Goal: Task Accomplishment & Management: Manage account settings

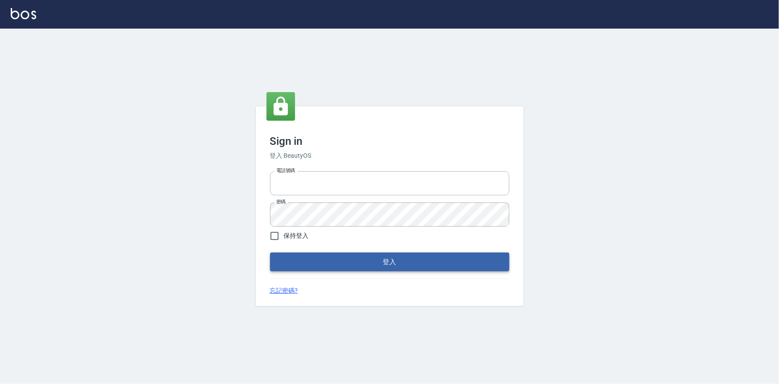
type input "0922670776"
click at [344, 252] on button "登入" at bounding box center [389, 261] width 239 height 19
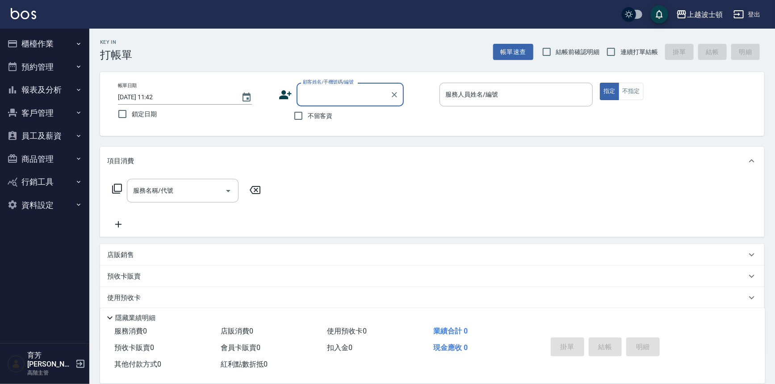
click at [49, 110] on button "客戶管理" at bounding box center [45, 112] width 82 height 23
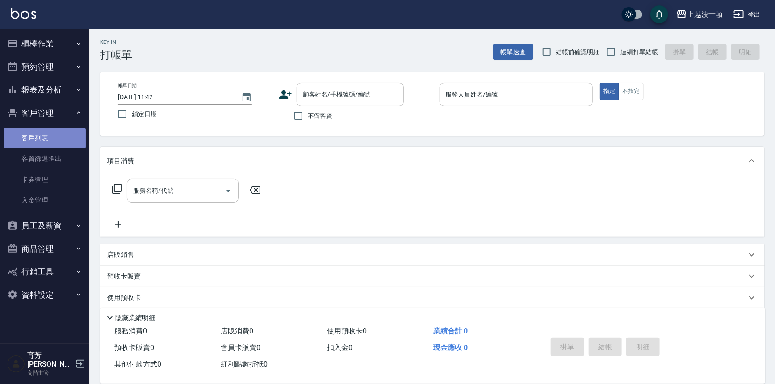
click at [46, 135] on link "客戶列表" at bounding box center [45, 138] width 82 height 21
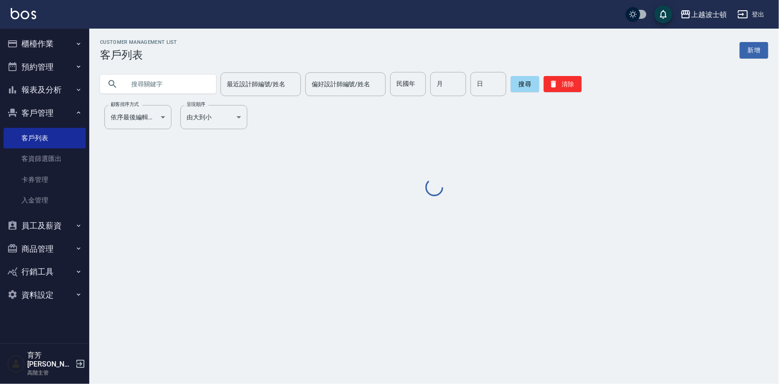
click at [193, 89] on input "text" at bounding box center [167, 84] width 84 height 24
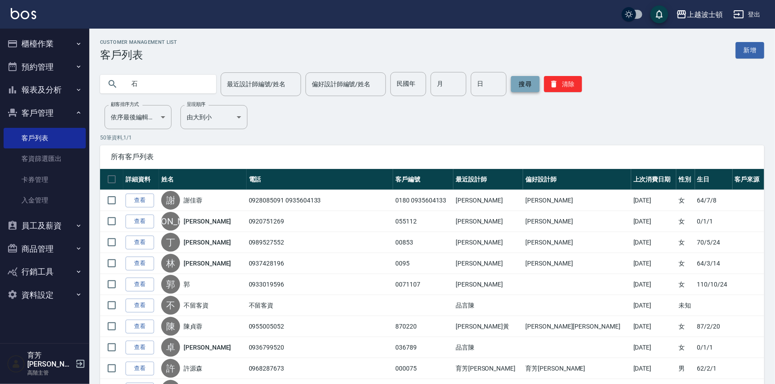
type input "石"
click at [528, 85] on button "搜尋" at bounding box center [525, 84] width 29 height 16
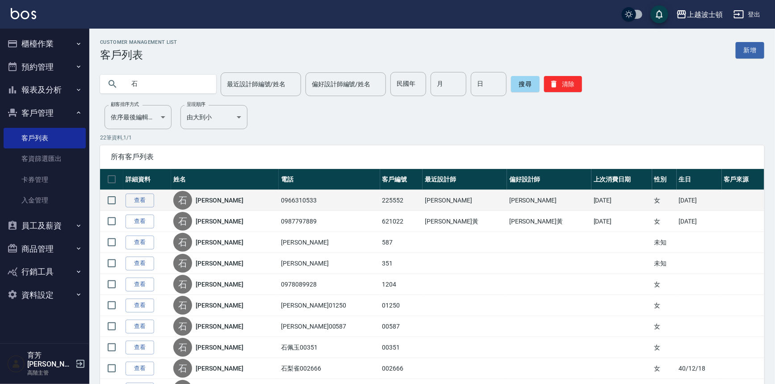
click at [154, 198] on td "查看" at bounding box center [147, 200] width 48 height 21
click at [146, 195] on link "查看" at bounding box center [139, 200] width 29 height 14
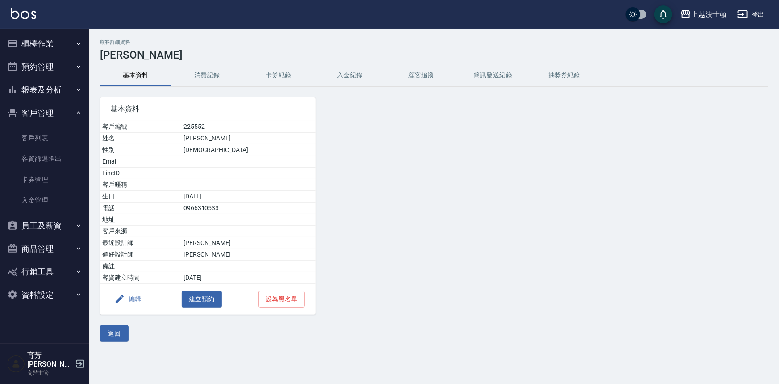
click at [202, 77] on button "消費記錄" at bounding box center [206, 75] width 71 height 21
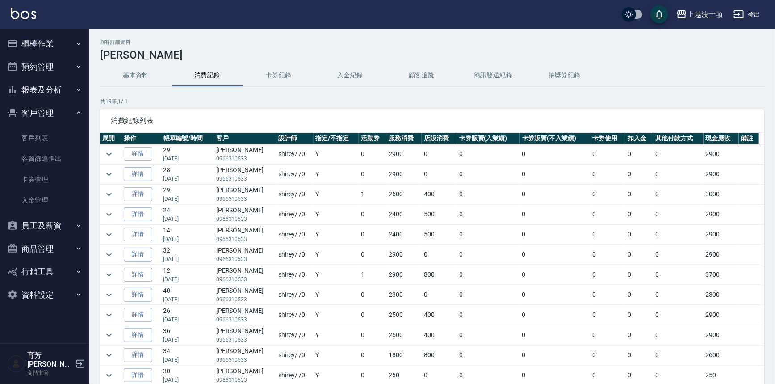
click at [61, 49] on button "櫃檯作業" at bounding box center [45, 43] width 82 height 23
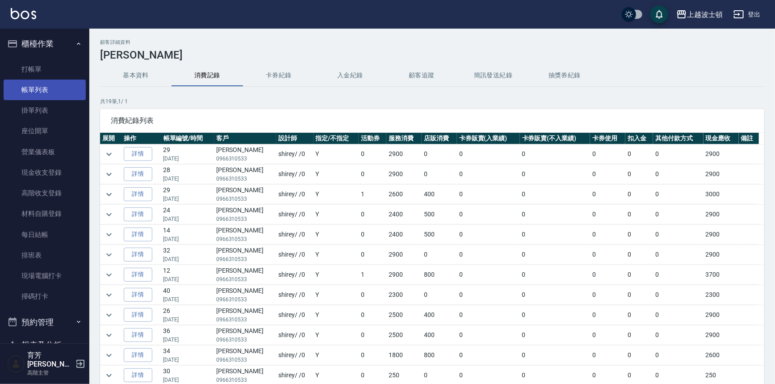
click at [63, 87] on link "帳單列表" at bounding box center [45, 89] width 82 height 21
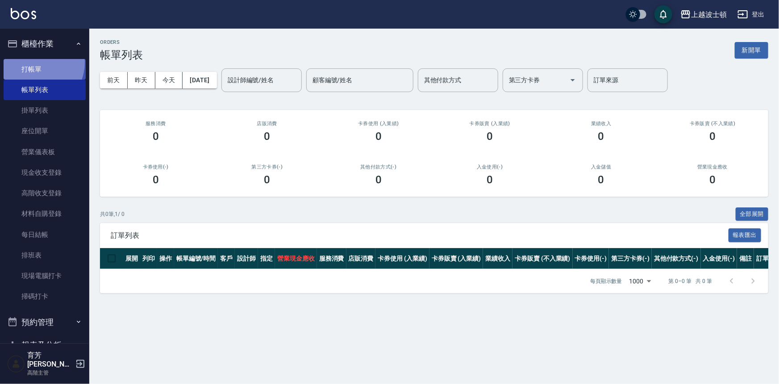
click at [33, 62] on link "打帳單" at bounding box center [45, 69] width 82 height 21
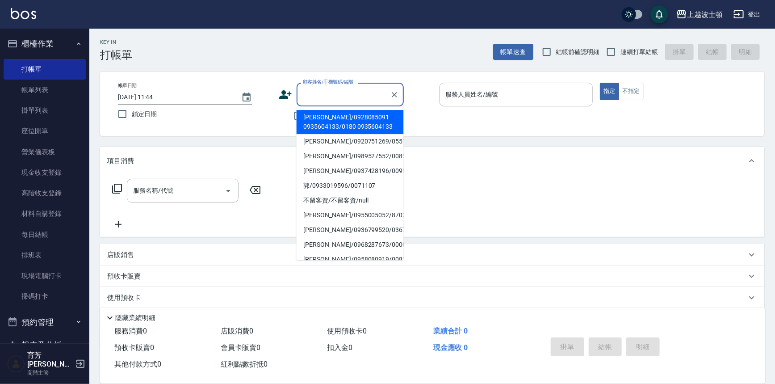
click at [330, 94] on input "顧客姓名/手機號碼/編號" at bounding box center [343, 95] width 86 height 16
click at [303, 94] on input "雅" at bounding box center [343, 95] width 86 height 16
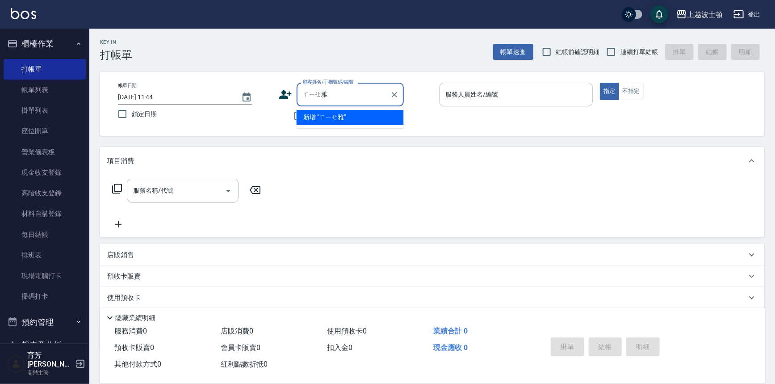
type input "[PERSON_NAME]"
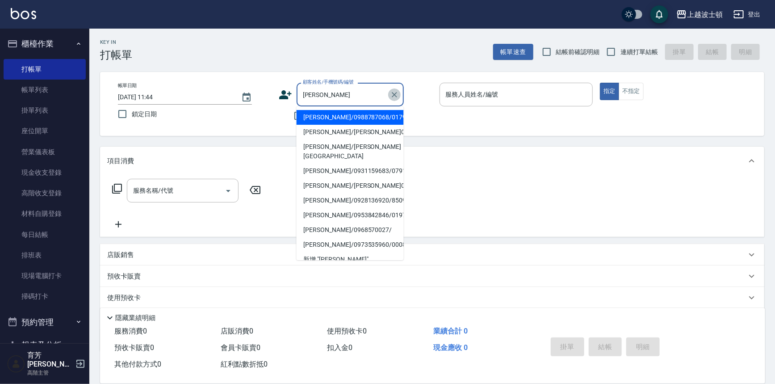
click at [397, 91] on icon "Clear" at bounding box center [394, 94] width 9 height 9
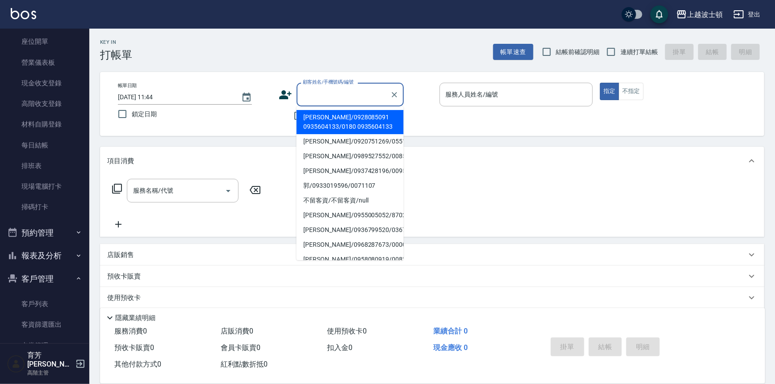
scroll to position [109, 0]
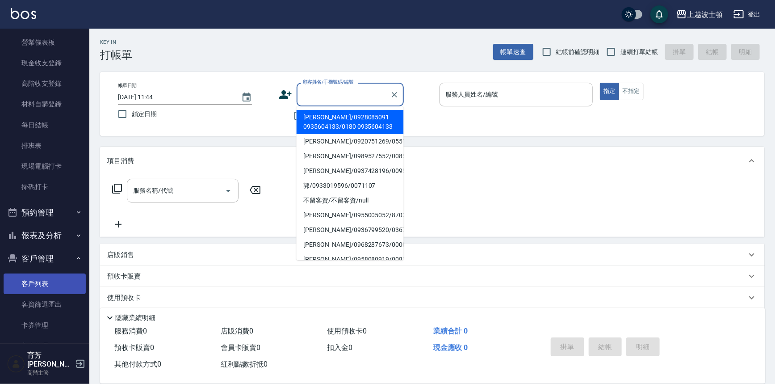
click at [42, 290] on link "客戶列表" at bounding box center [45, 283] width 82 height 21
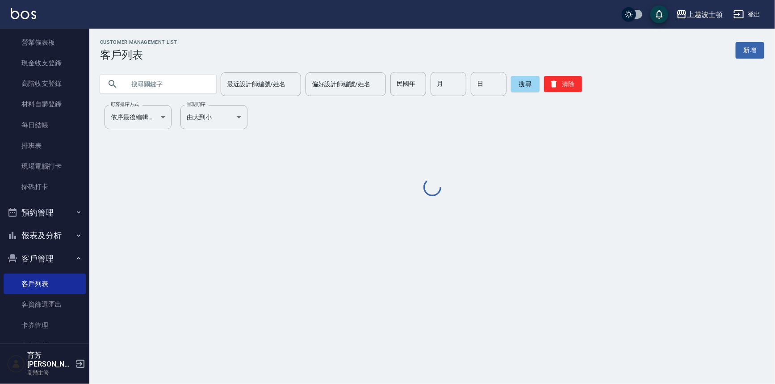
click at [182, 88] on input "text" at bounding box center [167, 84] width 84 height 24
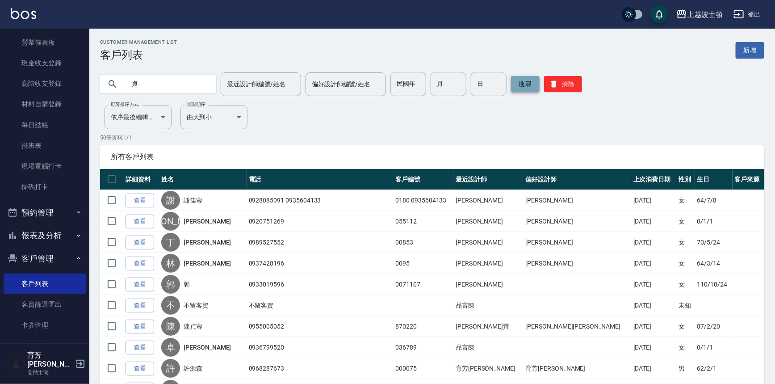
type input "貞"
click at [522, 85] on button "搜尋" at bounding box center [525, 84] width 29 height 16
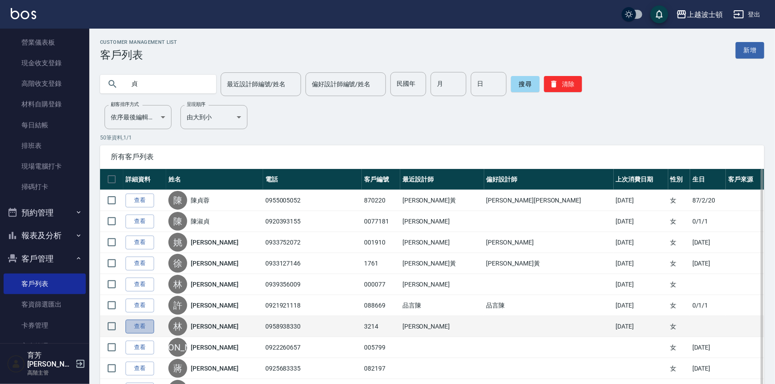
click at [147, 322] on link "查看" at bounding box center [139, 326] width 29 height 14
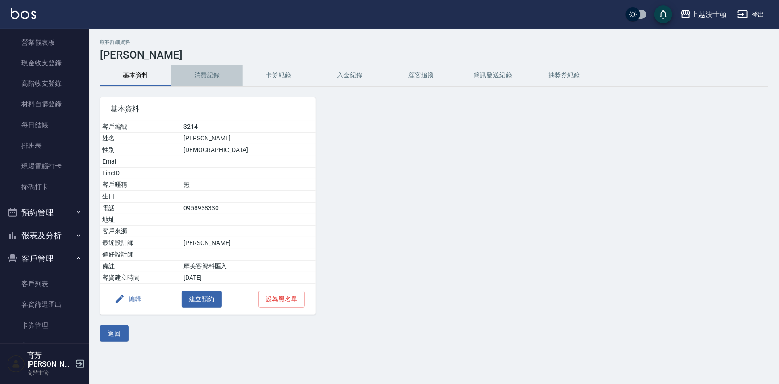
click at [219, 74] on button "消費記錄" at bounding box center [206, 75] width 71 height 21
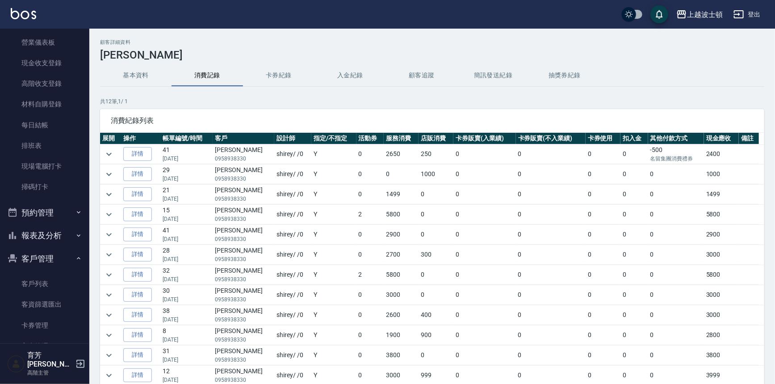
click at [147, 81] on button "基本資料" at bounding box center [135, 75] width 71 height 21
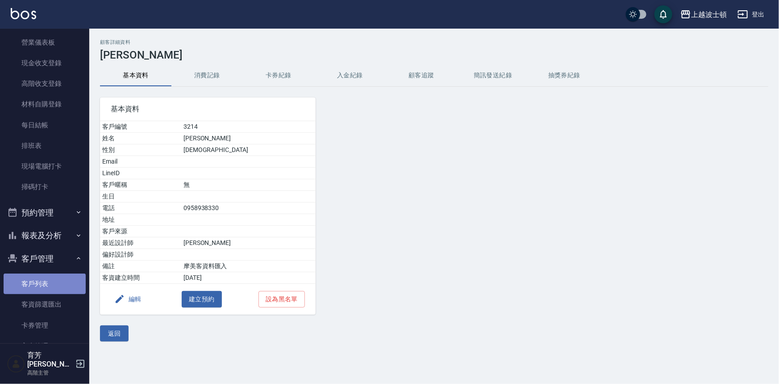
click at [47, 286] on link "客戶列表" at bounding box center [45, 283] width 82 height 21
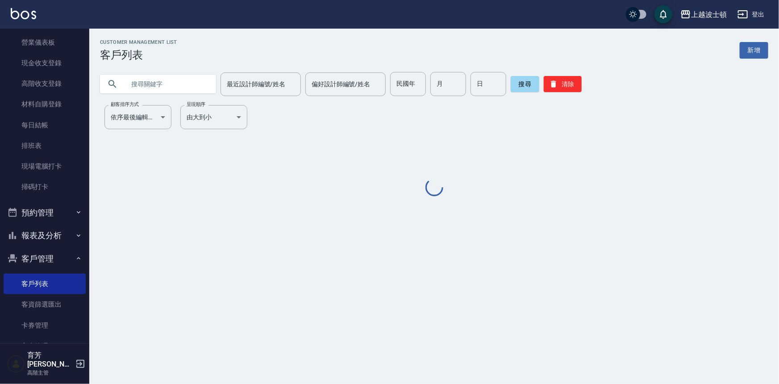
click at [200, 79] on input "text" at bounding box center [167, 84] width 84 height 24
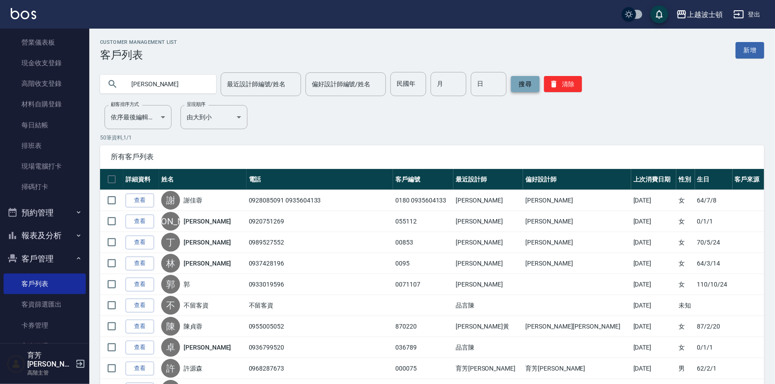
type input "[PERSON_NAME]"
click at [518, 80] on button "搜尋" at bounding box center [525, 84] width 29 height 16
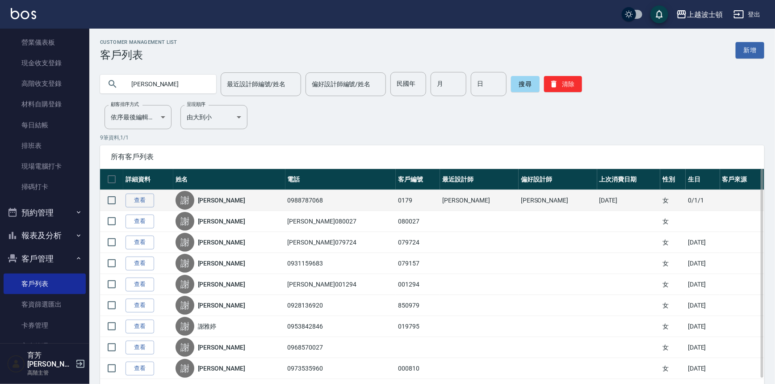
click at [511, 76] on button "搜尋" at bounding box center [525, 84] width 29 height 16
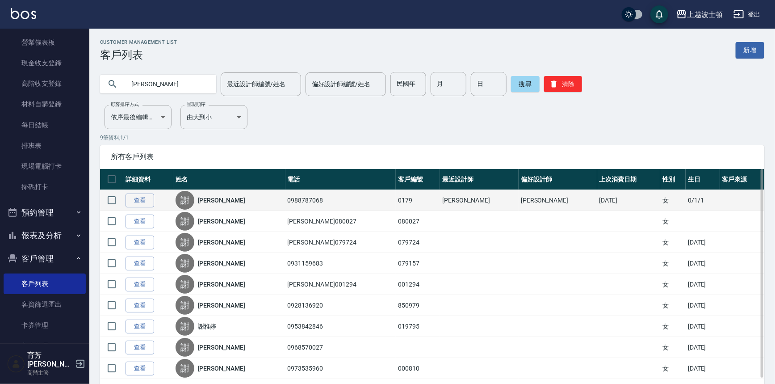
click at [511, 76] on button "搜尋" at bounding box center [525, 84] width 29 height 16
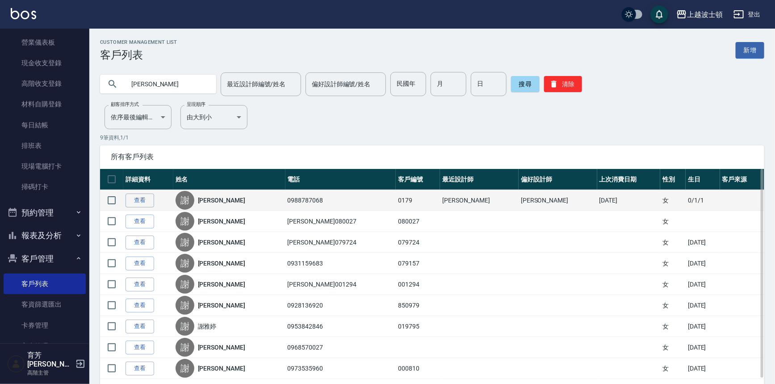
click at [511, 76] on button "搜尋" at bounding box center [525, 84] width 29 height 16
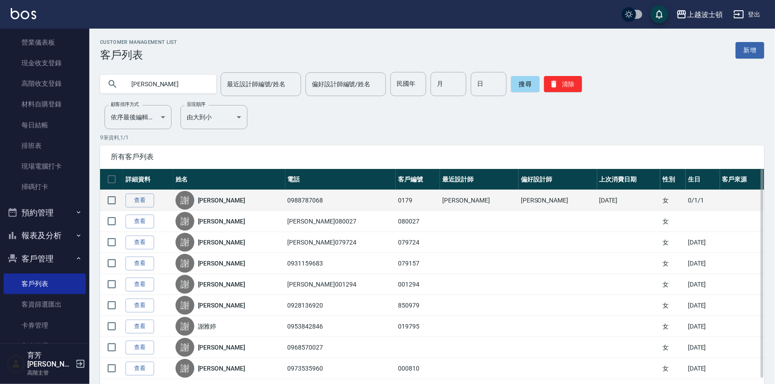
click at [511, 76] on button "搜尋" at bounding box center [525, 84] width 29 height 16
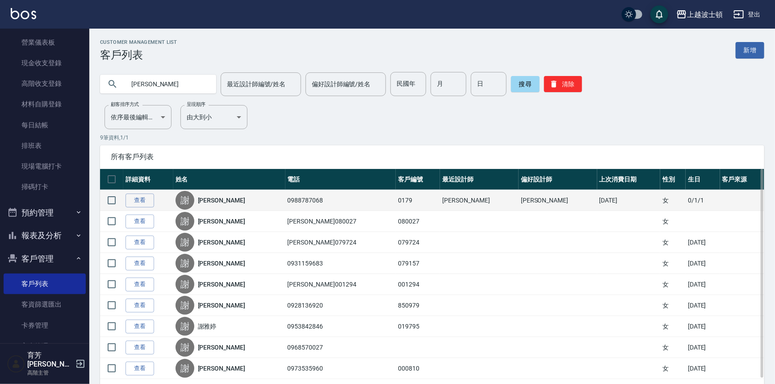
click at [511, 76] on button "搜尋" at bounding box center [525, 84] width 29 height 16
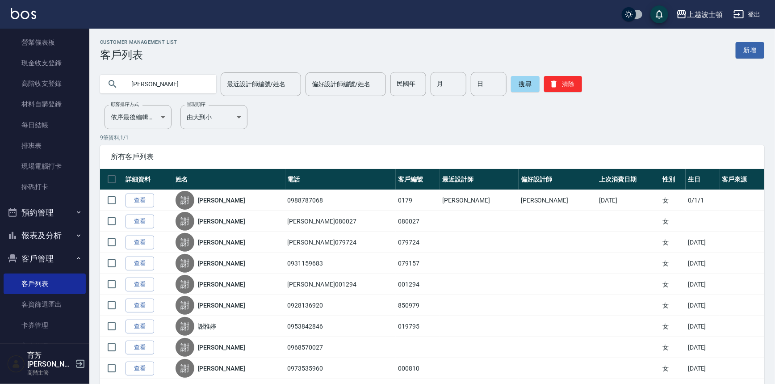
click at [179, 86] on input "[PERSON_NAME]" at bounding box center [167, 84] width 84 height 24
type input "謝"
type input "[PERSON_NAME]"
click at [527, 83] on button "搜尋" at bounding box center [525, 84] width 29 height 16
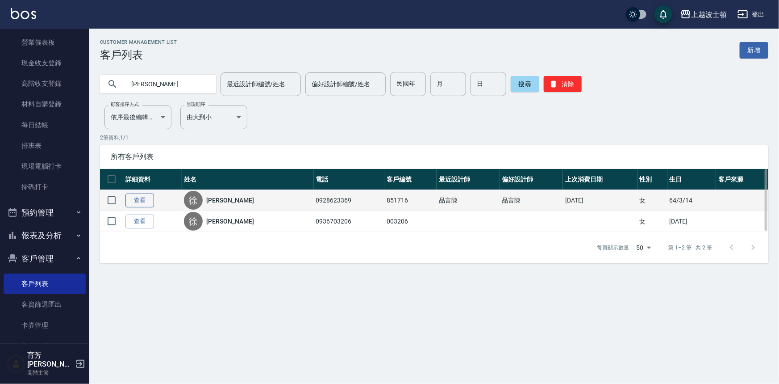
click at [131, 201] on link "查看" at bounding box center [139, 200] width 29 height 14
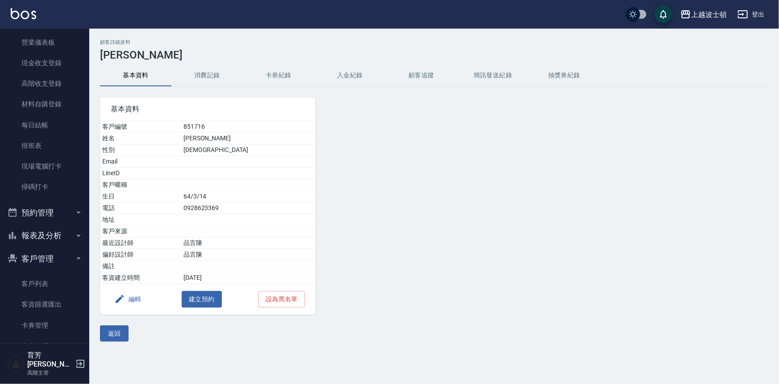
click at [205, 77] on button "消費記錄" at bounding box center [206, 75] width 71 height 21
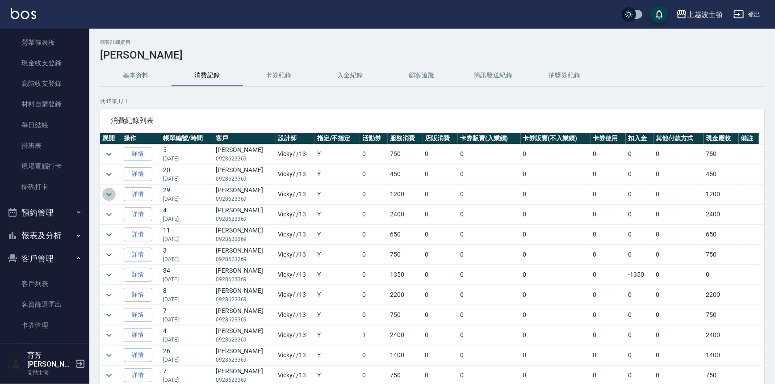
click at [111, 196] on icon "expand row" at bounding box center [109, 194] width 11 height 11
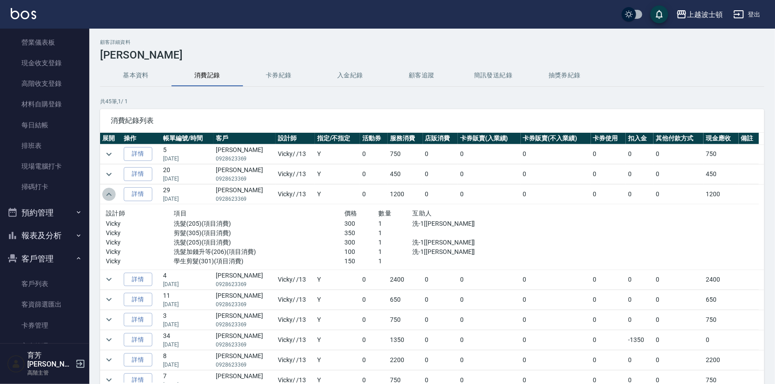
click at [111, 196] on icon "expand row" at bounding box center [109, 194] width 11 height 11
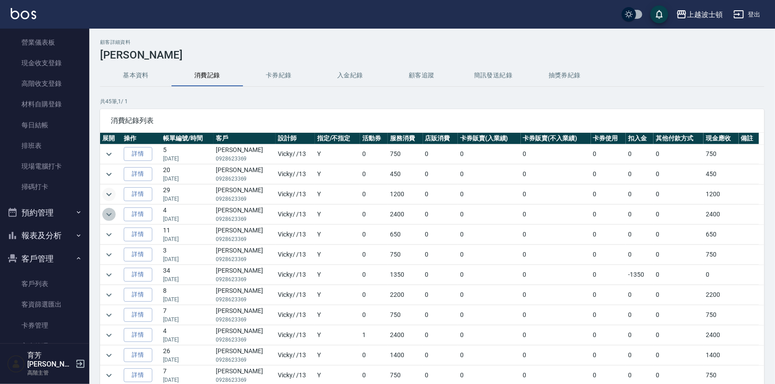
click at [107, 213] on icon "expand row" at bounding box center [108, 214] width 5 height 3
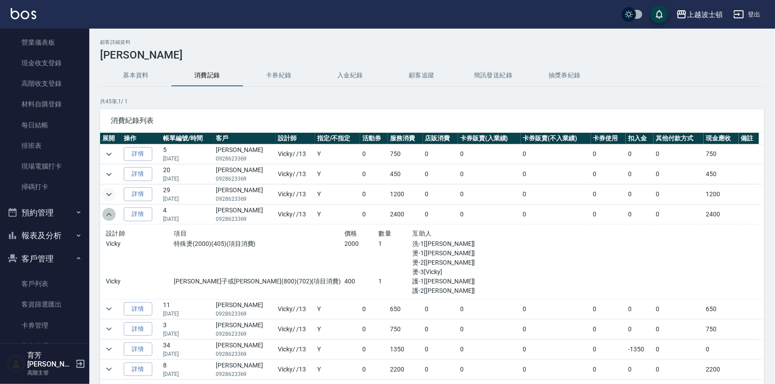
click at [107, 213] on icon "expand row" at bounding box center [109, 214] width 11 height 11
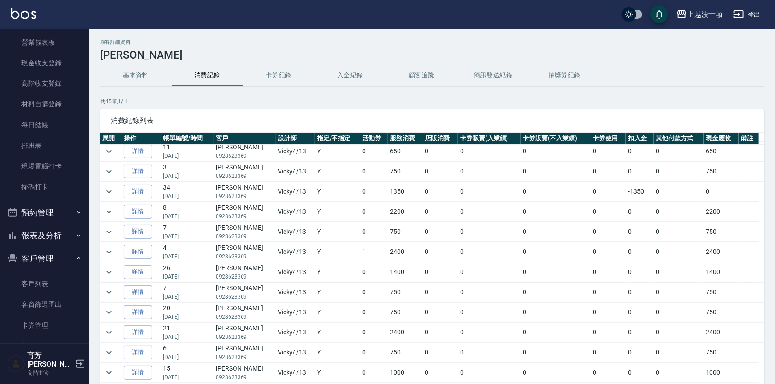
scroll to position [92, 0]
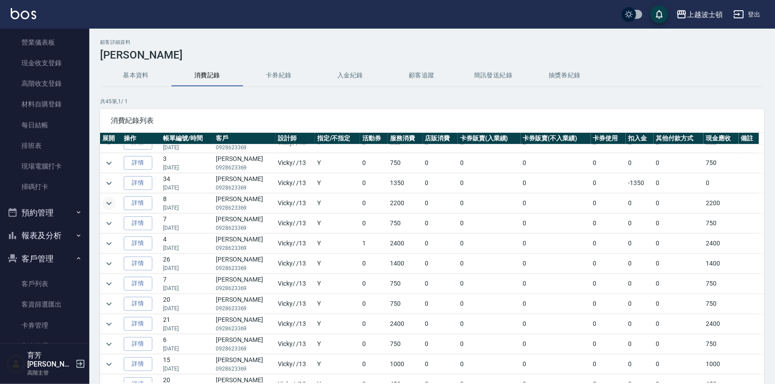
click at [109, 199] on icon "expand row" at bounding box center [109, 203] width 11 height 11
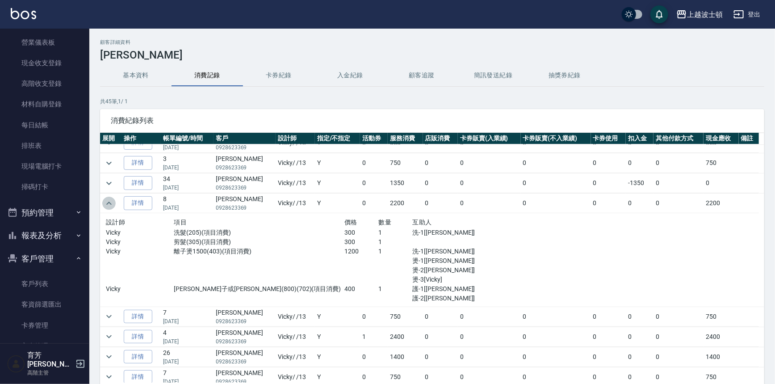
click at [109, 199] on icon "expand row" at bounding box center [109, 203] width 11 height 11
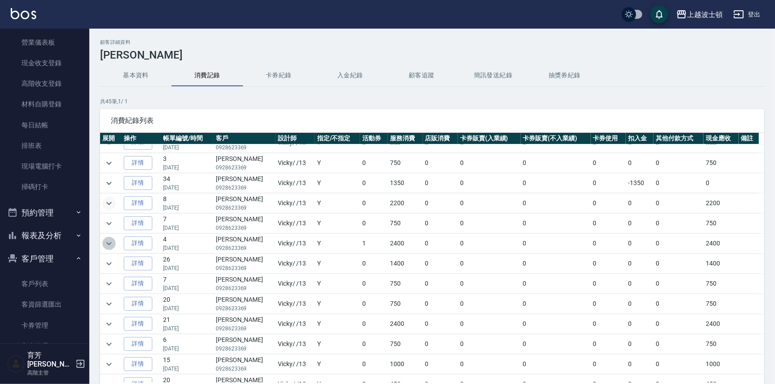
click at [106, 246] on icon "expand row" at bounding box center [109, 243] width 11 height 11
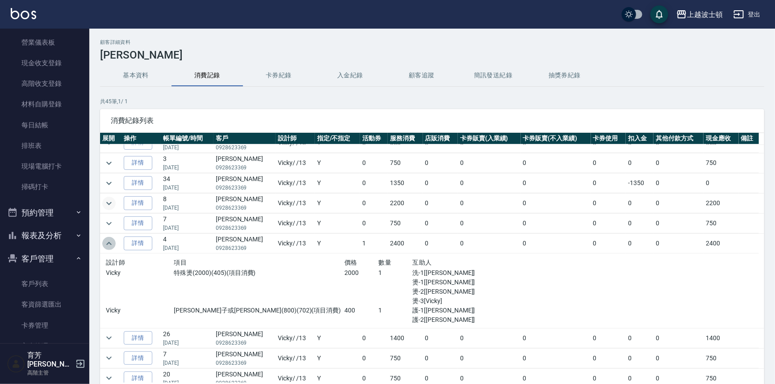
click at [106, 246] on icon "expand row" at bounding box center [109, 243] width 11 height 11
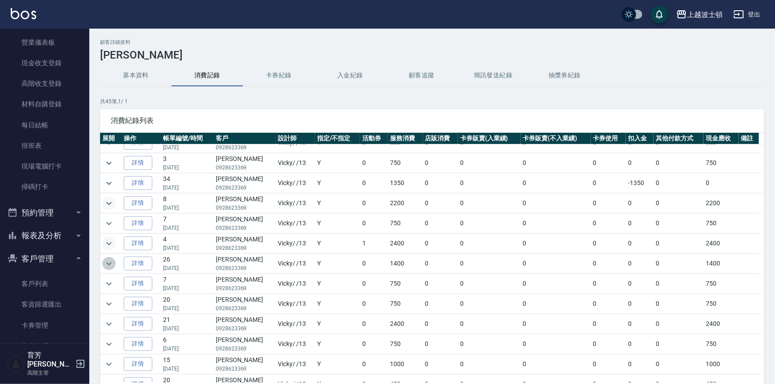
click at [105, 265] on icon "expand row" at bounding box center [109, 263] width 11 height 11
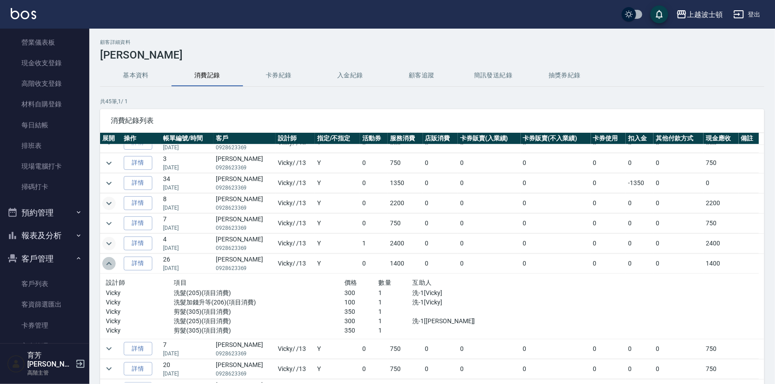
click at [105, 265] on icon "expand row" at bounding box center [109, 263] width 11 height 11
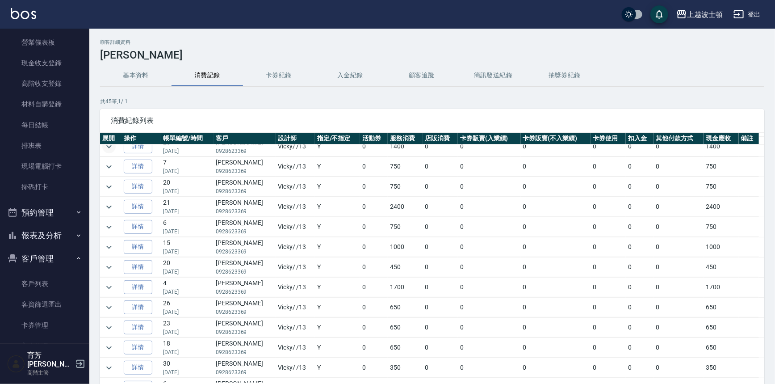
scroll to position [210, 0]
click at [107, 201] on icon "expand row" at bounding box center [109, 205] width 11 height 11
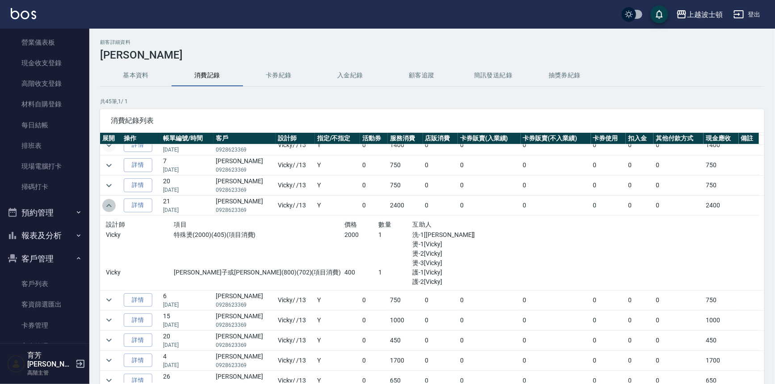
click at [107, 201] on icon "expand row" at bounding box center [109, 205] width 11 height 11
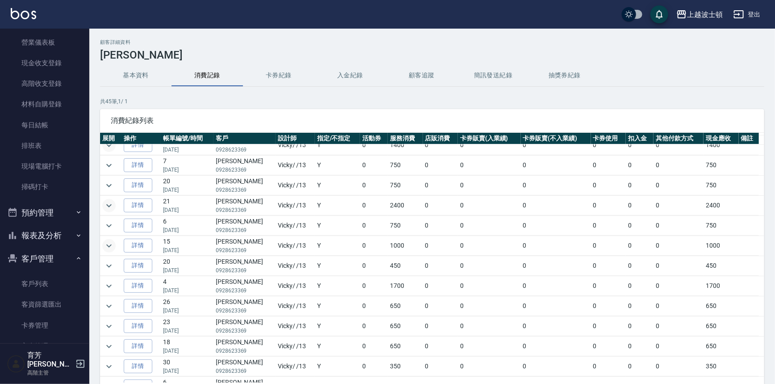
click at [109, 241] on icon "expand row" at bounding box center [109, 245] width 11 height 11
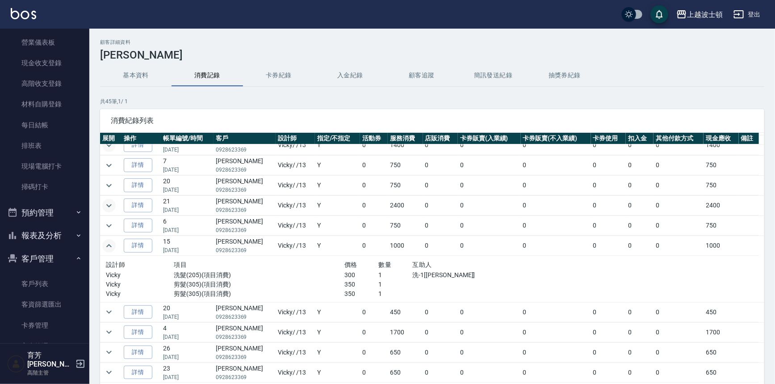
click at [109, 241] on icon "expand row" at bounding box center [109, 245] width 11 height 11
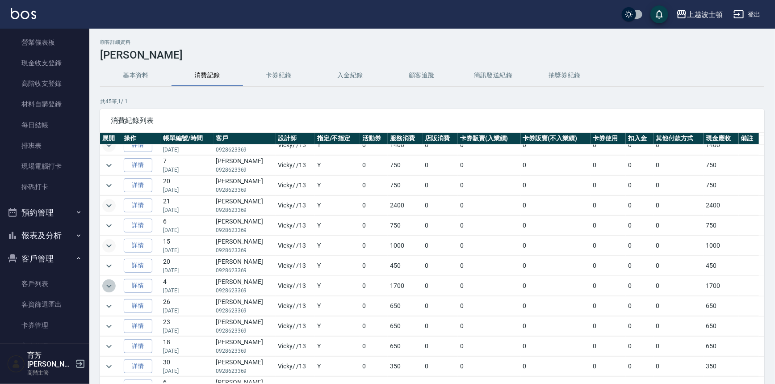
click at [106, 288] on icon "expand row" at bounding box center [109, 285] width 11 height 11
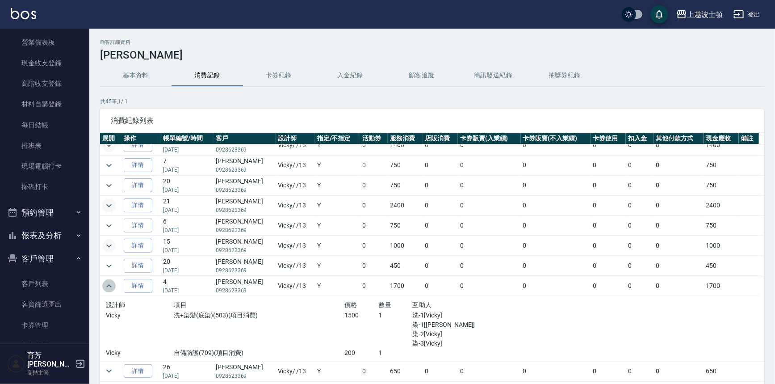
click at [106, 288] on icon "expand row" at bounding box center [109, 285] width 11 height 11
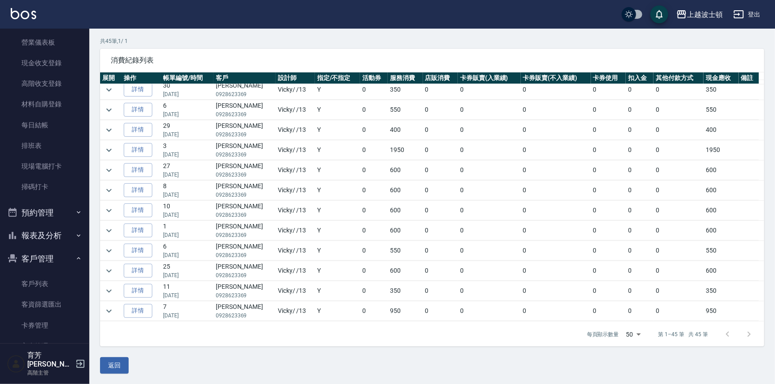
scroll to position [439, 0]
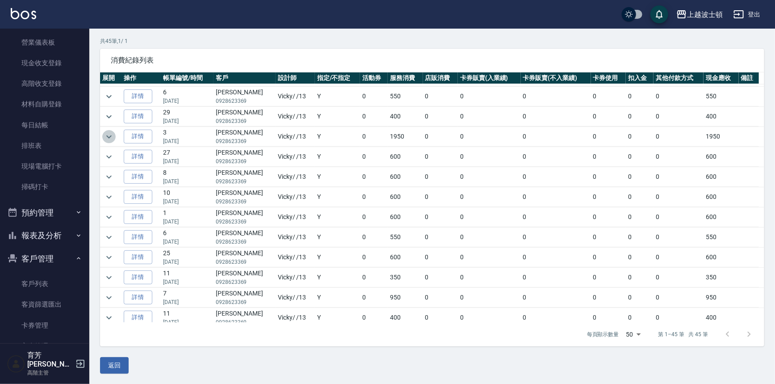
click at [114, 134] on button "expand row" at bounding box center [108, 136] width 13 height 13
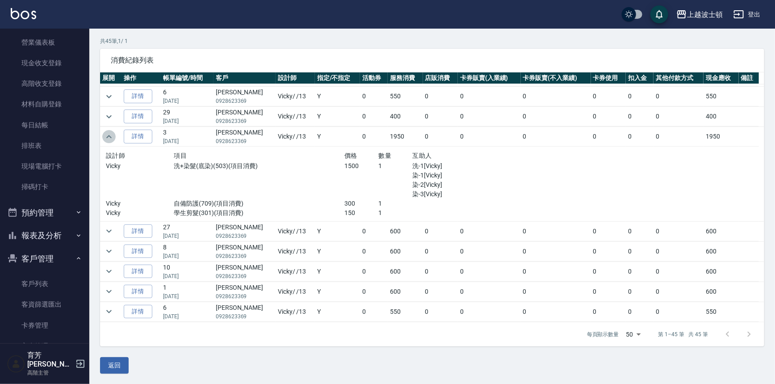
click at [113, 134] on button "expand row" at bounding box center [108, 136] width 13 height 13
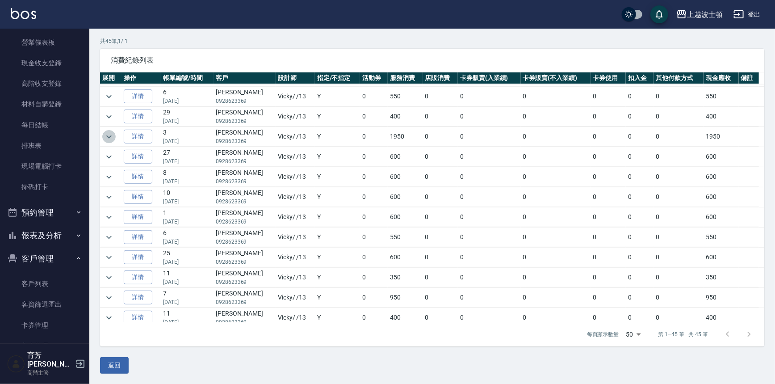
click at [113, 136] on icon "expand row" at bounding box center [109, 136] width 11 height 11
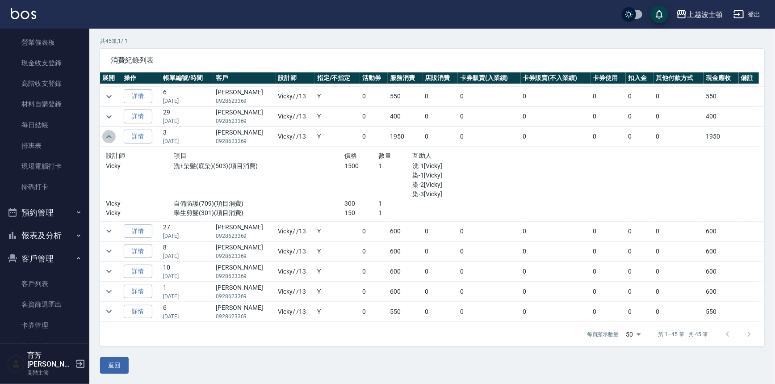
click at [113, 136] on icon "expand row" at bounding box center [109, 136] width 11 height 11
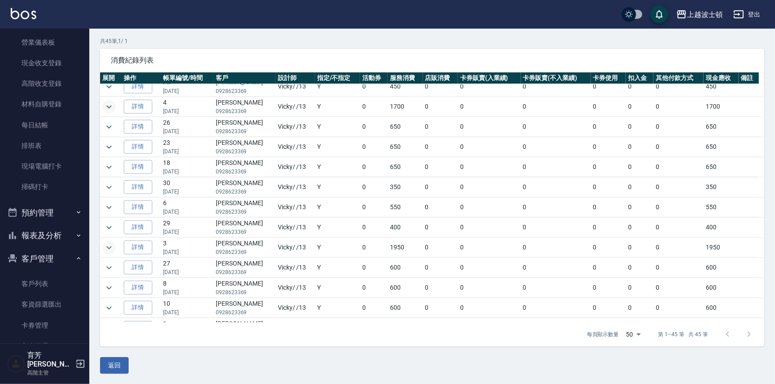
scroll to position [326, 0]
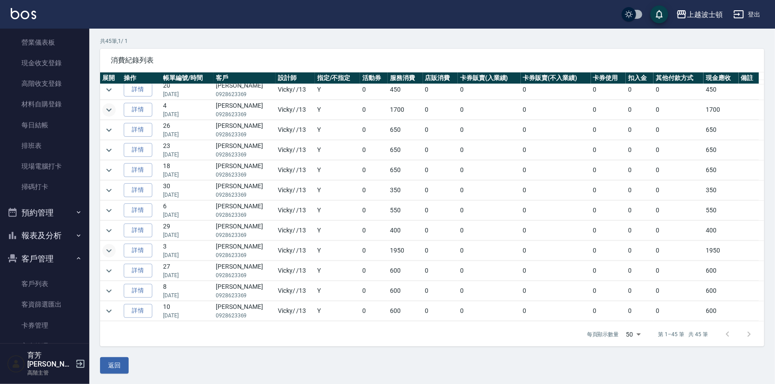
click at [112, 108] on icon "expand row" at bounding box center [109, 109] width 11 height 11
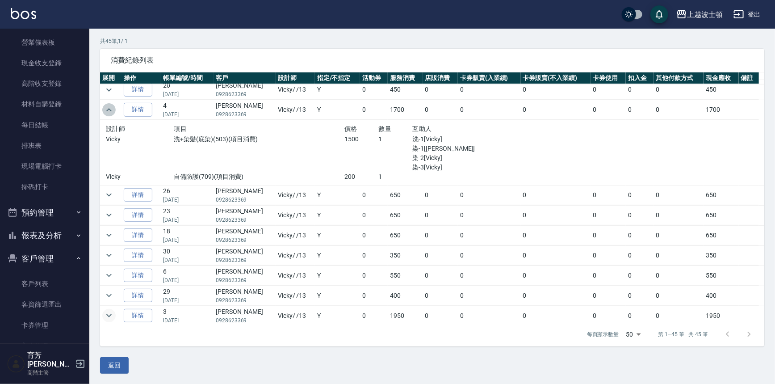
click at [112, 108] on icon "expand row" at bounding box center [109, 109] width 11 height 11
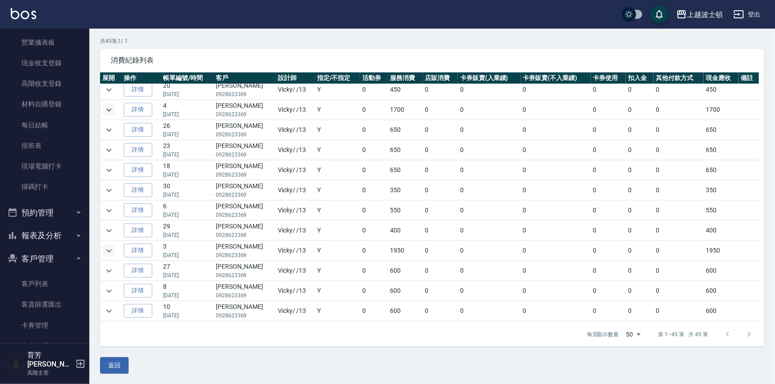
click at [112, 108] on icon "expand row" at bounding box center [109, 109] width 11 height 11
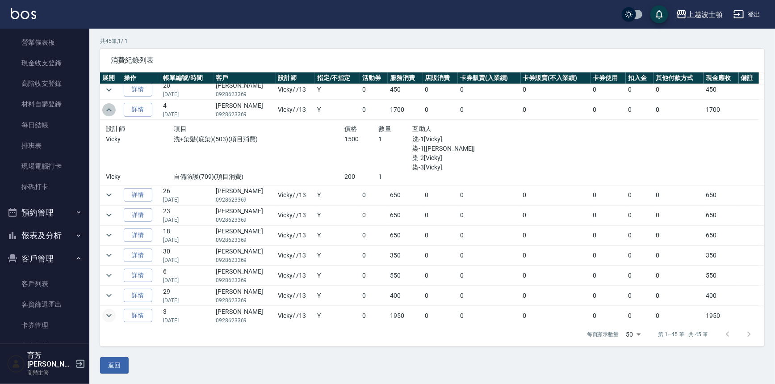
click at [112, 108] on icon "expand row" at bounding box center [109, 109] width 11 height 11
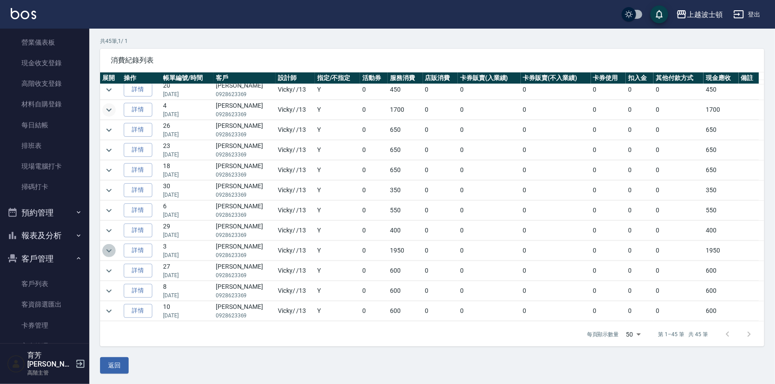
click at [110, 245] on icon "expand row" at bounding box center [109, 250] width 11 height 11
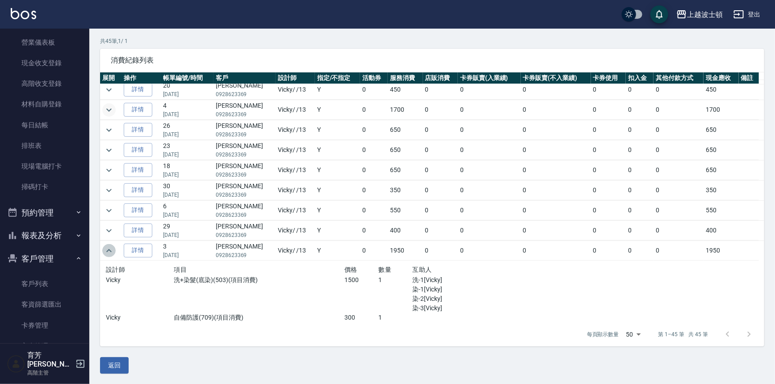
click at [110, 245] on icon "expand row" at bounding box center [109, 250] width 11 height 11
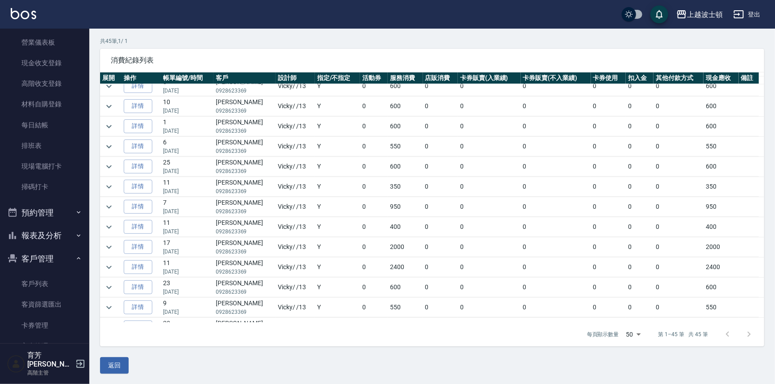
scroll to position [532, 0]
click at [108, 244] on icon "expand row" at bounding box center [109, 244] width 11 height 11
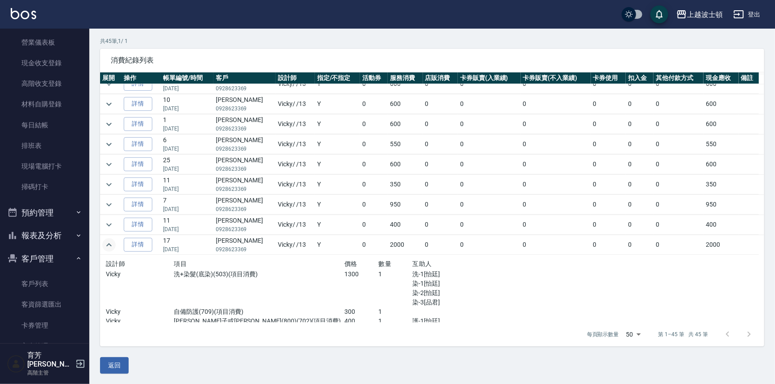
drag, startPoint x: 108, startPoint y: 244, endPoint x: 120, endPoint y: 258, distance: 18.1
click at [120, 258] on tbody "詳情 5 [DATE] [PERSON_NAME]0928623369 [PERSON_NAME] / /13 Y 0 750 0 0 0 0 0 0 750…" at bounding box center [432, 46] width 664 height 988
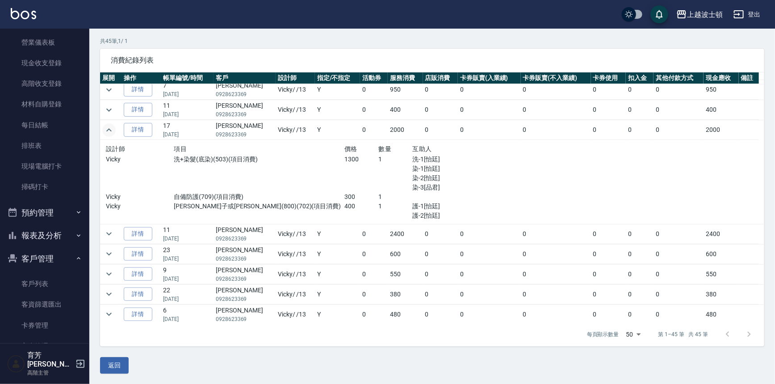
scroll to position [650, 0]
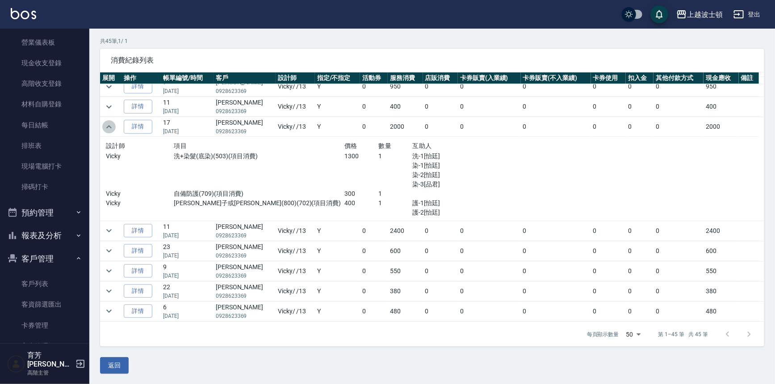
click at [106, 126] on icon "expand row" at bounding box center [109, 126] width 11 height 11
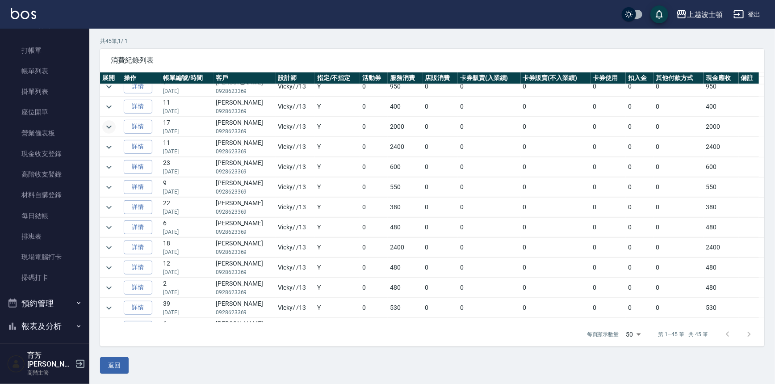
scroll to position [0, 0]
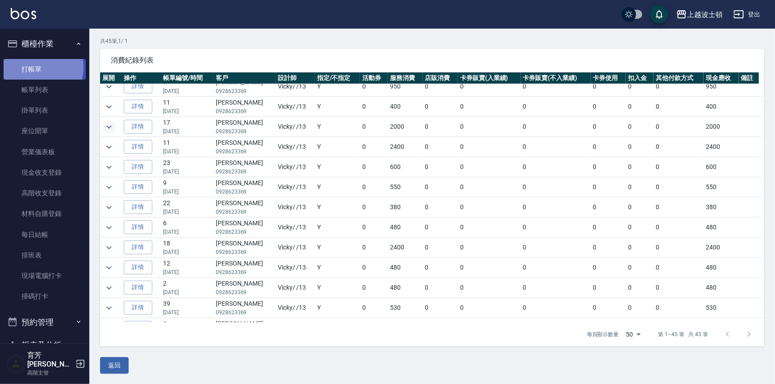
click at [35, 67] on link "打帳單" at bounding box center [45, 69] width 82 height 21
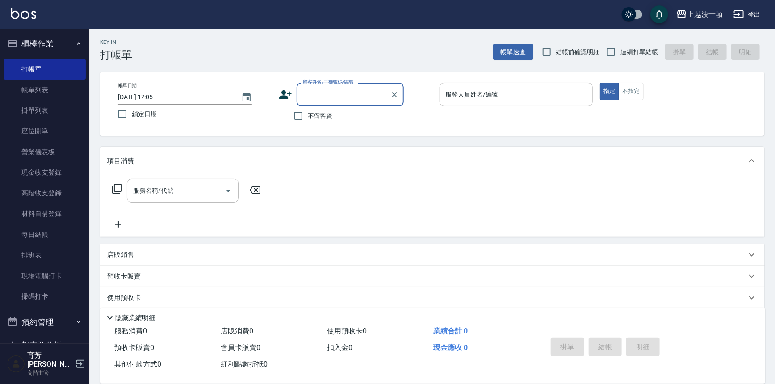
click at [322, 118] on span "不留客資" at bounding box center [320, 115] width 25 height 9
click at [308, 118] on input "不留客資" at bounding box center [298, 115] width 19 height 19
checkbox input "true"
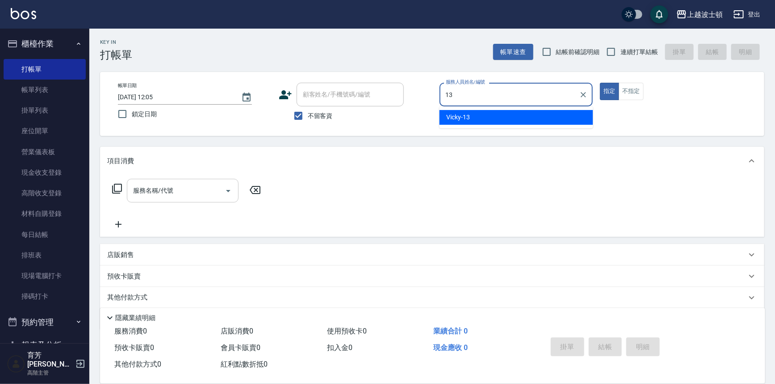
type input "Vicky-13"
type button "true"
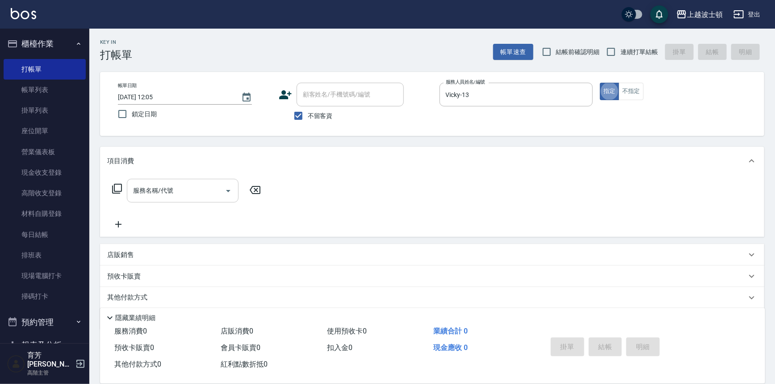
click at [156, 190] on input "服務名稱/代號" at bounding box center [176, 191] width 90 height 16
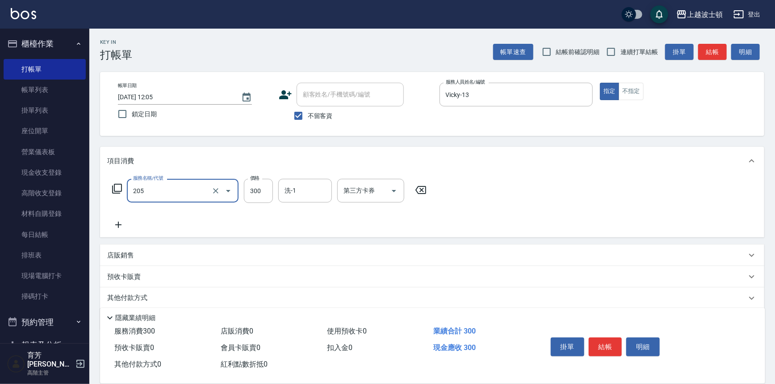
type input "洗髮(205)"
click at [113, 225] on icon at bounding box center [118, 224] width 22 height 11
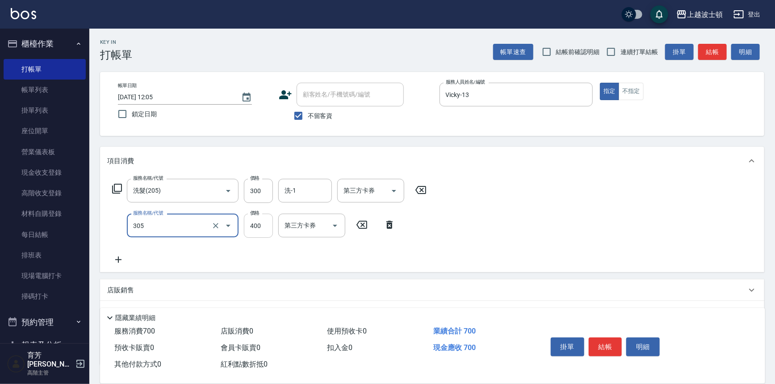
type input "剪髮(305)"
click at [257, 219] on input "400" at bounding box center [258, 225] width 29 height 24
type input "350"
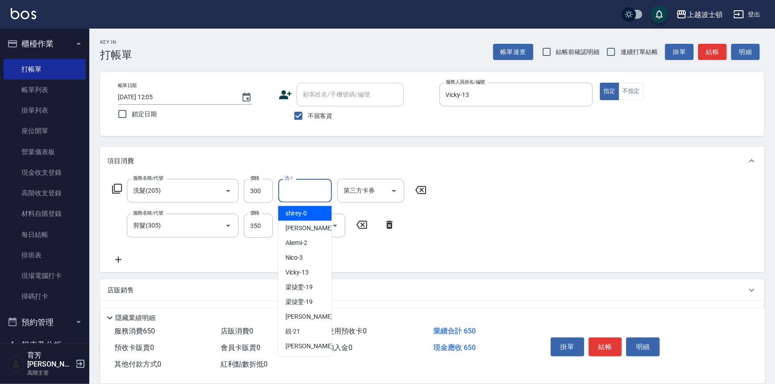
click at [299, 195] on input "洗-1" at bounding box center [305, 191] width 46 height 16
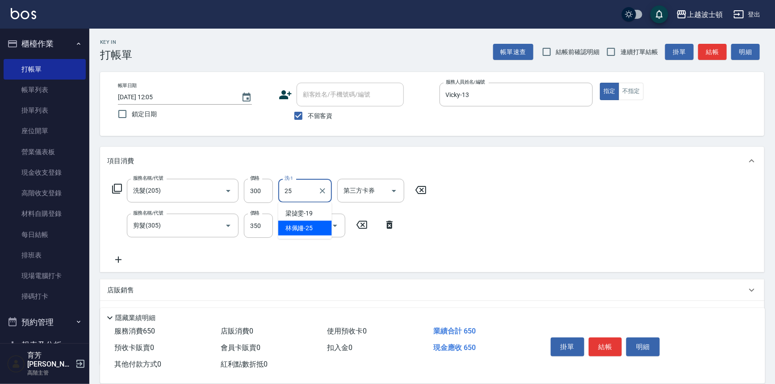
type input "[PERSON_NAME]-25"
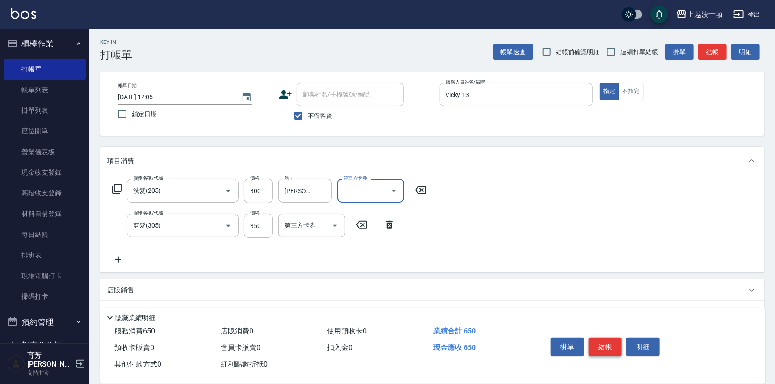
click at [613, 343] on button "結帳" at bounding box center [604, 346] width 33 height 19
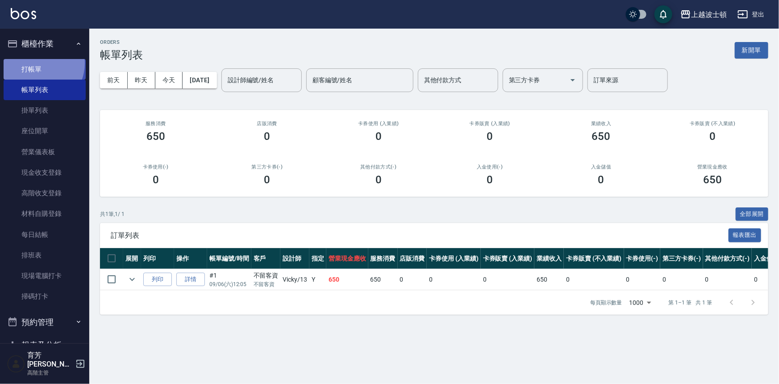
click at [36, 63] on link "打帳單" at bounding box center [45, 69] width 82 height 21
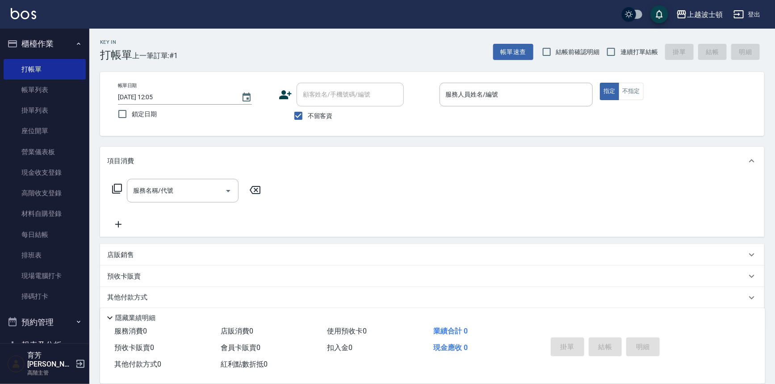
click at [323, 115] on span "不留客資" at bounding box center [320, 115] width 25 height 9
click at [308, 115] on input "不留客資" at bounding box center [298, 115] width 19 height 19
checkbox input "false"
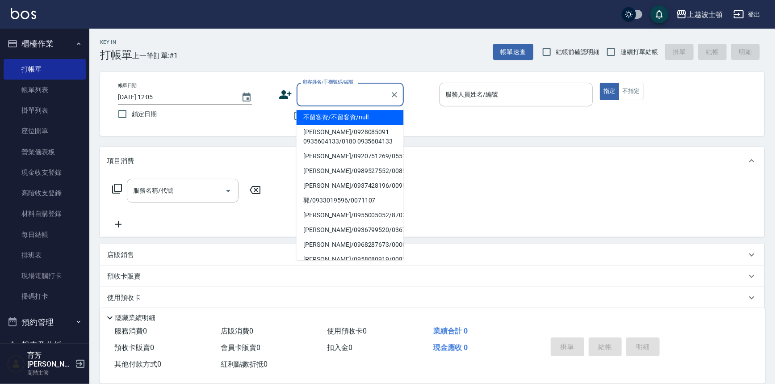
click at [317, 97] on input "顧客姓名/手機號碼/編號" at bounding box center [343, 95] width 86 height 16
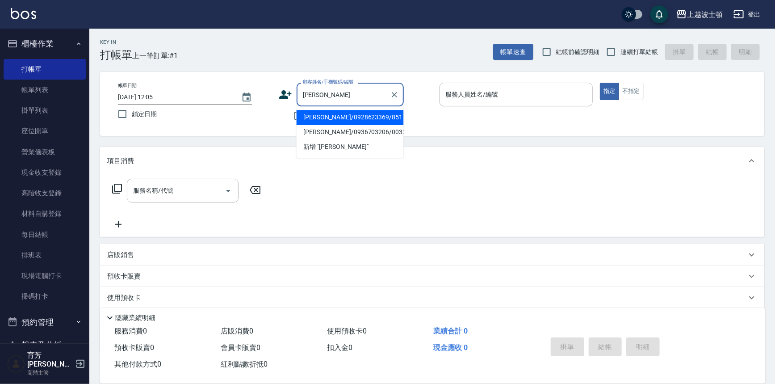
click at [320, 115] on li "[PERSON_NAME]/0928623369/851716" at bounding box center [349, 117] width 107 height 15
type input "[PERSON_NAME]/0928623369/851716"
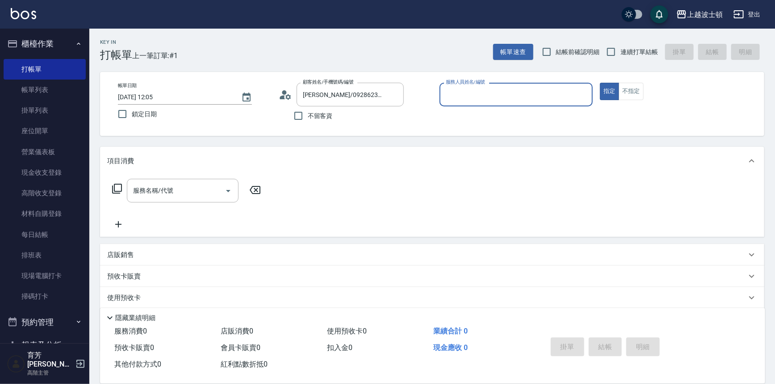
type input "Vicky-13"
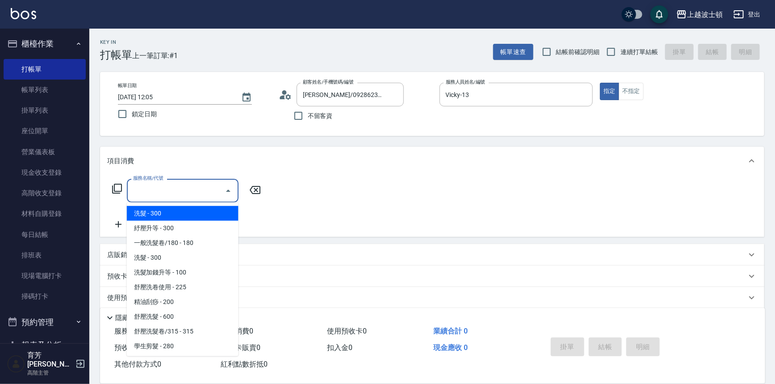
click at [196, 184] on input "服務名稱/代號" at bounding box center [176, 191] width 90 height 16
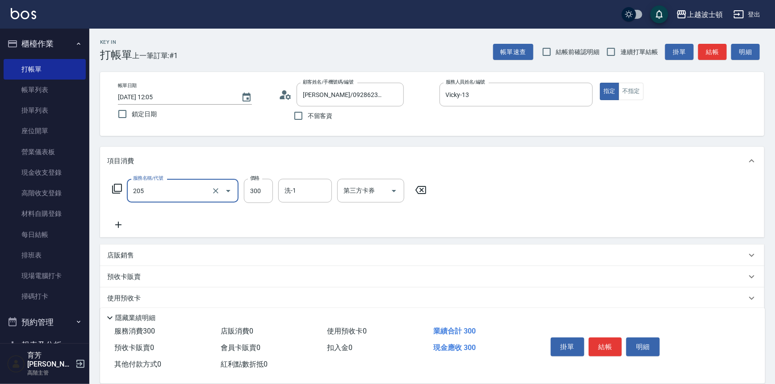
type input "洗髮(205)"
click at [120, 223] on icon at bounding box center [118, 224] width 22 height 11
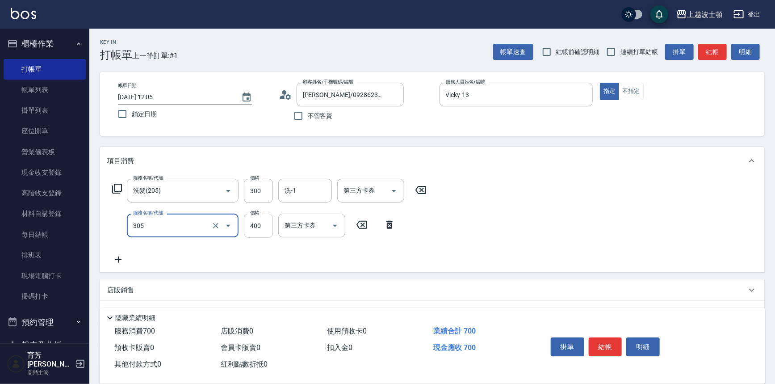
type input "剪髮(305)"
click at [259, 227] on input "400" at bounding box center [258, 225] width 29 height 24
type input "350"
click at [293, 194] on input "洗-1" at bounding box center [305, 191] width 46 height 16
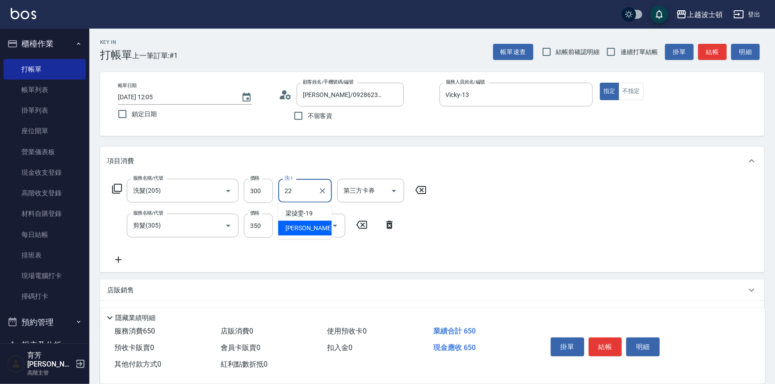
type input "雅如-22"
click at [121, 260] on icon at bounding box center [118, 259] width 22 height 11
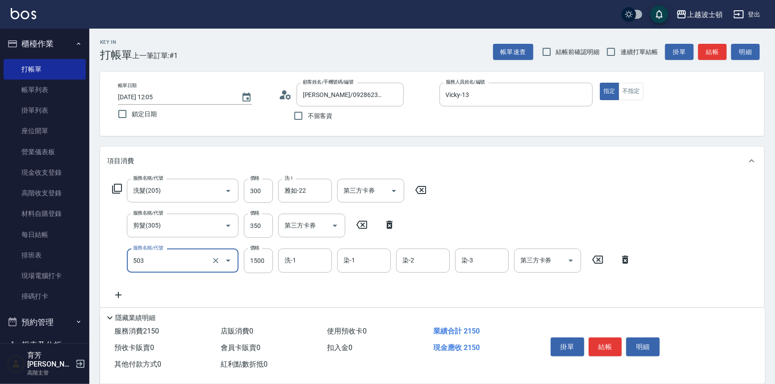
type input "洗+染髮(底染)(503)"
click at [121, 290] on icon at bounding box center [118, 294] width 22 height 11
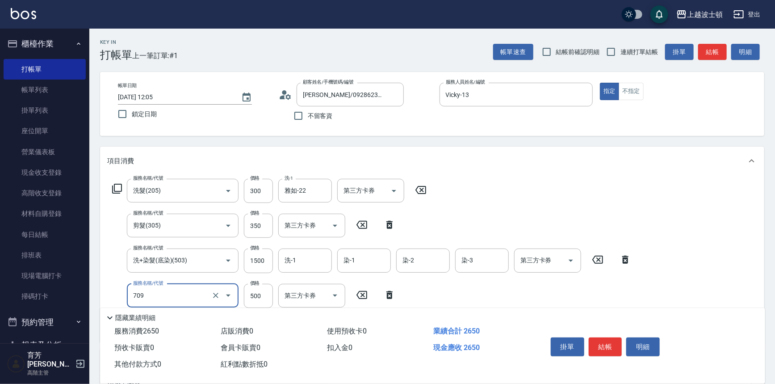
scroll to position [156, 0]
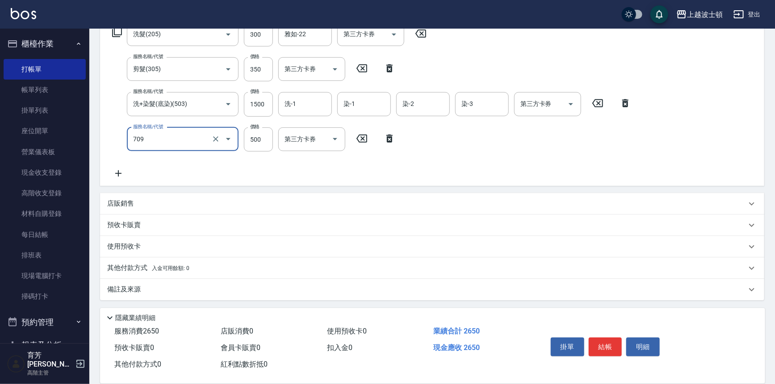
type input "自備防護(709)"
click at [118, 168] on icon at bounding box center [118, 173] width 22 height 11
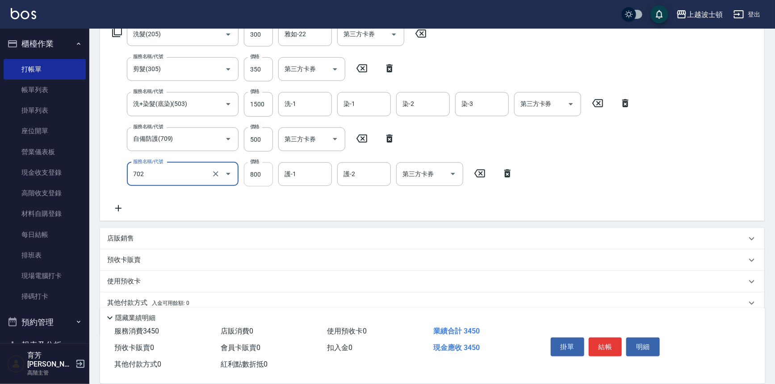
type input "[PERSON_NAME](800)(702)"
click at [252, 183] on input "800" at bounding box center [258, 174] width 29 height 24
drag, startPoint x: 262, startPoint y: 173, endPoint x: 238, endPoint y: 173, distance: 24.1
click at [238, 173] on div "服務名稱/代號 [PERSON_NAME](800)(702) 服務名稱/代號 價格 100 價格 護-1 護-1 護-2 護-2 第三方卡券 第三方卡券" at bounding box center [312, 174] width 411 height 24
type input "400"
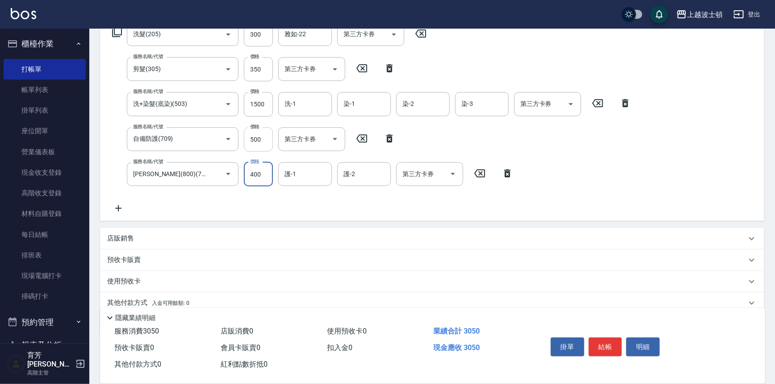
click at [267, 136] on input "500" at bounding box center [258, 139] width 29 height 24
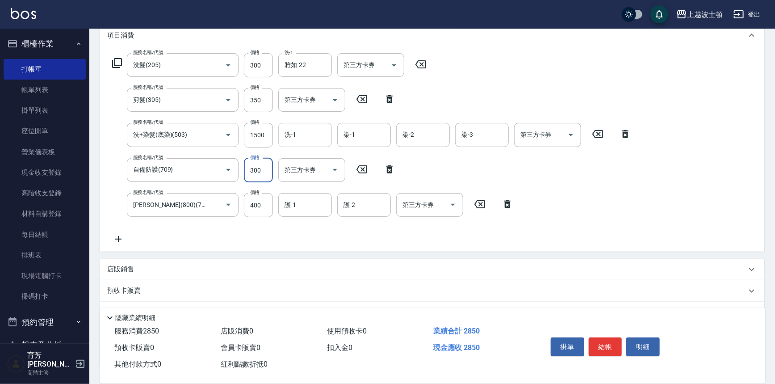
click at [328, 138] on div "洗-1" at bounding box center [305, 135] width 54 height 24
type input "300"
type input "雅如-22"
type input "Vicky-13"
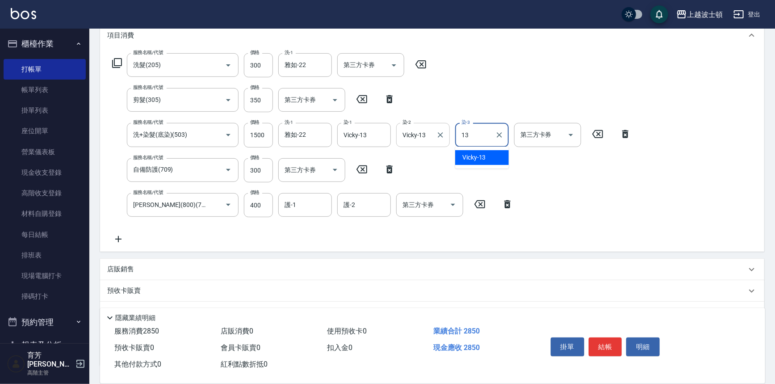
type input "Vicky-13"
click at [360, 136] on input "Vicky-13" at bounding box center [357, 135] width 32 height 16
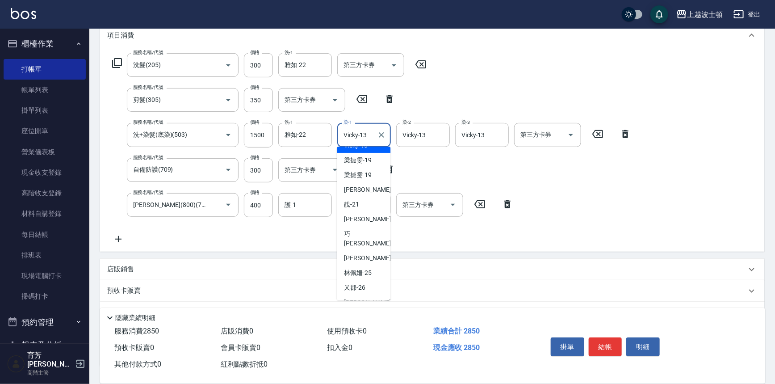
scroll to position [128, 0]
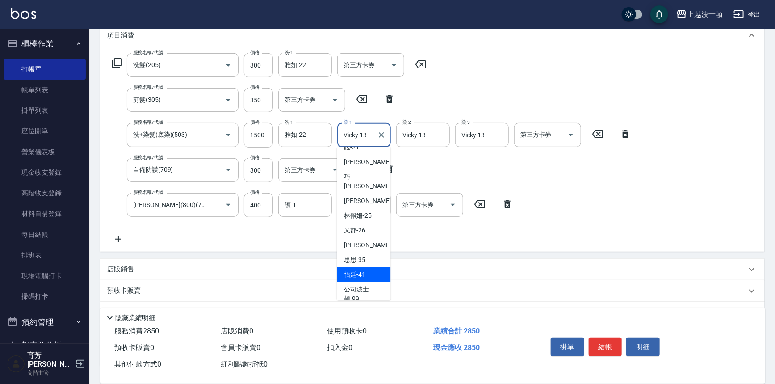
click at [368, 267] on div "怡廷 -41" at bounding box center [364, 274] width 54 height 15
type input "怡廷-41"
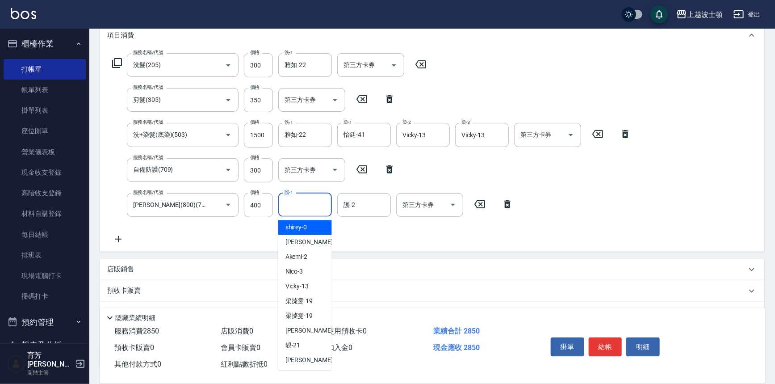
click at [314, 203] on input "護-1" at bounding box center [305, 205] width 46 height 16
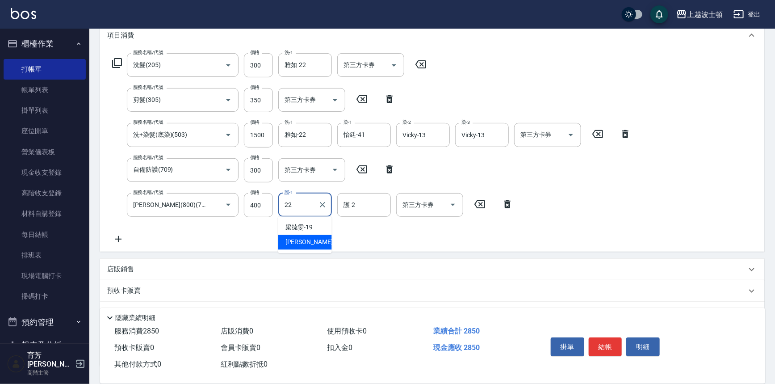
type input "雅如-22"
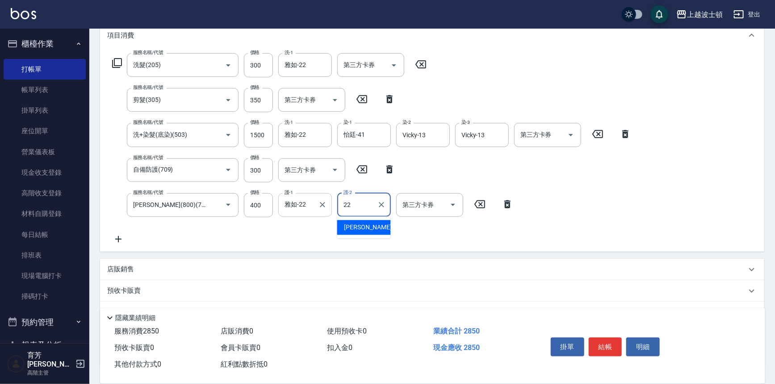
type input "雅如-22"
click at [277, 138] on div "服務名稱/代號 洗+染髮(底染)(503) 服務名稱/代號 價格 1500 價格 洗-1 雅如-22 洗-1 染-1 怡廷-41 染-1 染-2 Vicky-…" at bounding box center [371, 135] width 529 height 24
click at [264, 134] on input "1500" at bounding box center [258, 135] width 29 height 24
type input "1600"
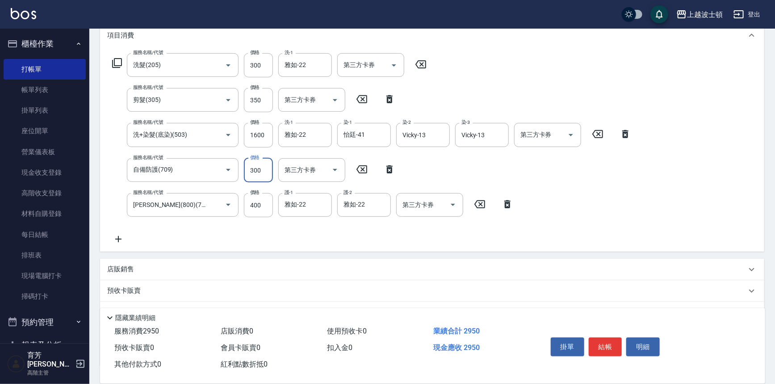
click at [257, 169] on input "300" at bounding box center [258, 170] width 29 height 24
type input "350"
click at [534, 178] on div "服務名稱/代號 洗髮(205) 服務名稱/代號 價格 300 價格 洗-1 雅如-22 洗-1 第三方卡券 第三方卡券 服務名稱/代號 剪髮(305) 服務名…" at bounding box center [371, 148] width 529 height 191
click at [610, 346] on button "結帳" at bounding box center [604, 346] width 33 height 19
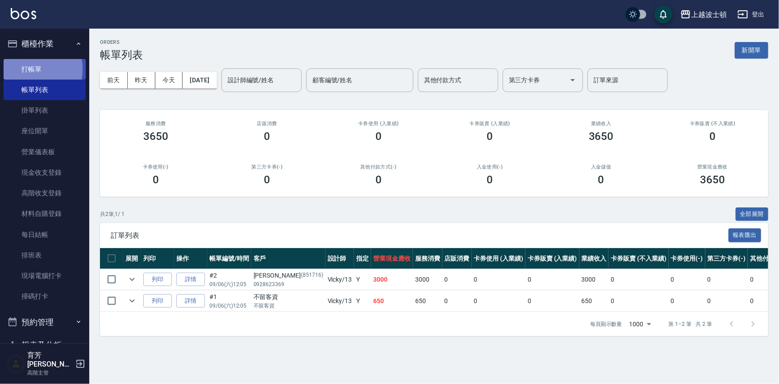
click at [25, 69] on link "打帳單" at bounding box center [45, 69] width 82 height 21
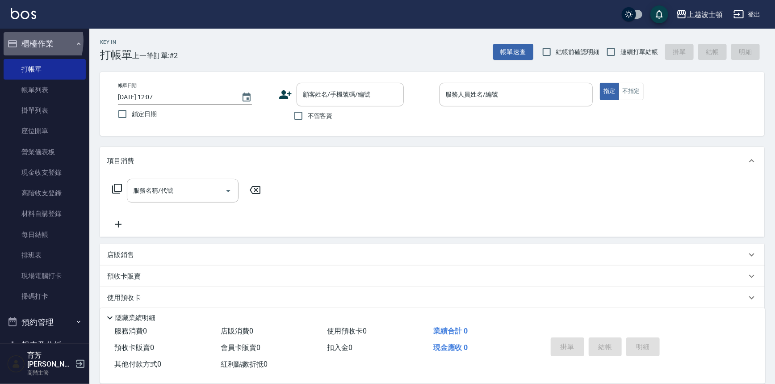
click at [24, 41] on button "櫃檯作業" at bounding box center [45, 43] width 82 height 23
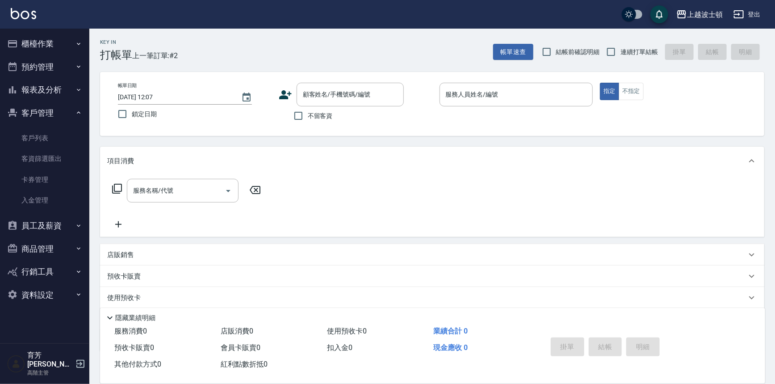
click at [33, 113] on button "客戶管理" at bounding box center [45, 112] width 82 height 23
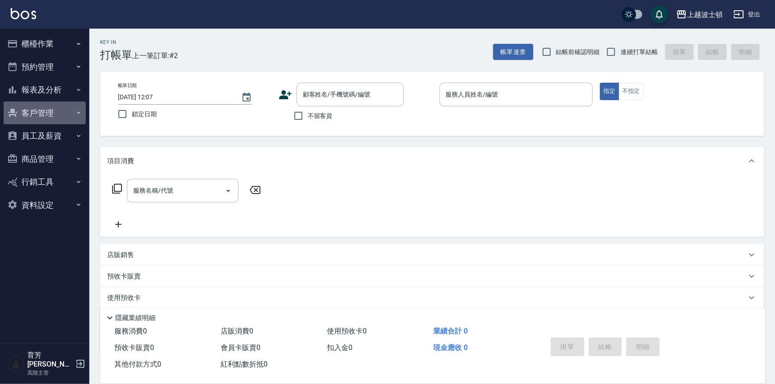
click at [42, 113] on button "客戶管理" at bounding box center [45, 112] width 82 height 23
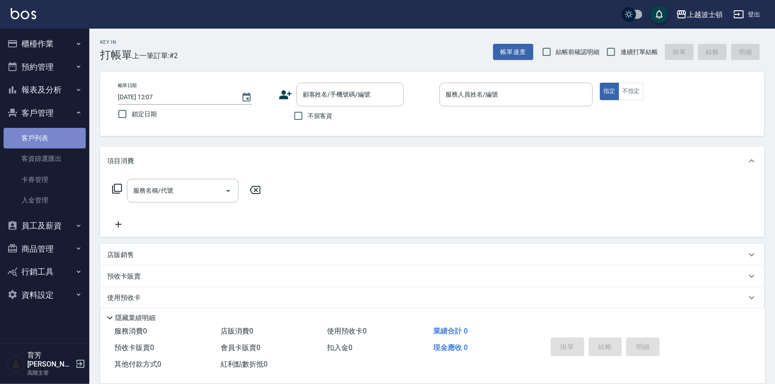
click at [54, 135] on link "客戶列表" at bounding box center [45, 138] width 82 height 21
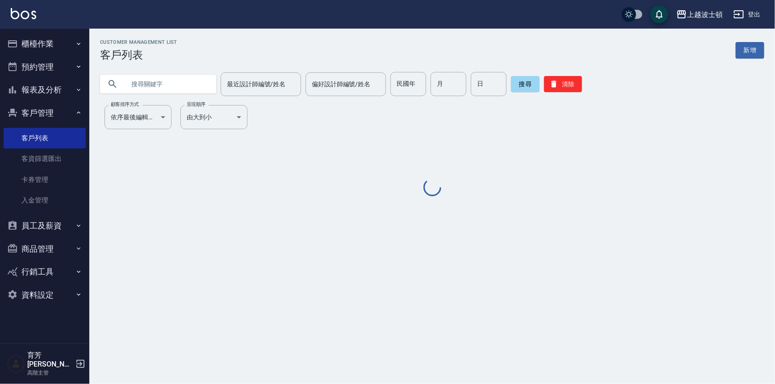
click at [197, 83] on input "text" at bounding box center [167, 84] width 84 height 24
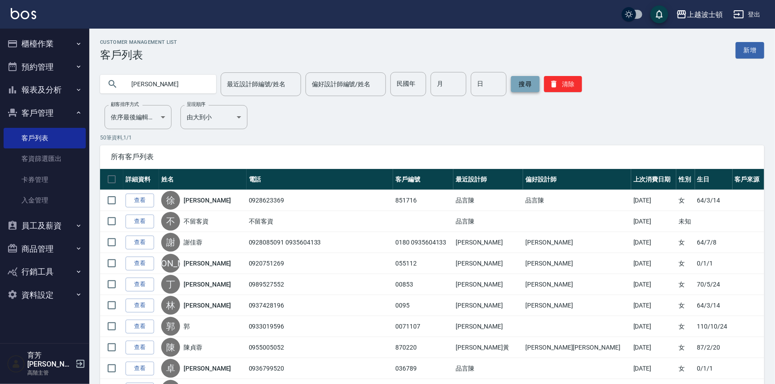
type input "[PERSON_NAME]"
click at [529, 84] on button "搜尋" at bounding box center [525, 84] width 29 height 16
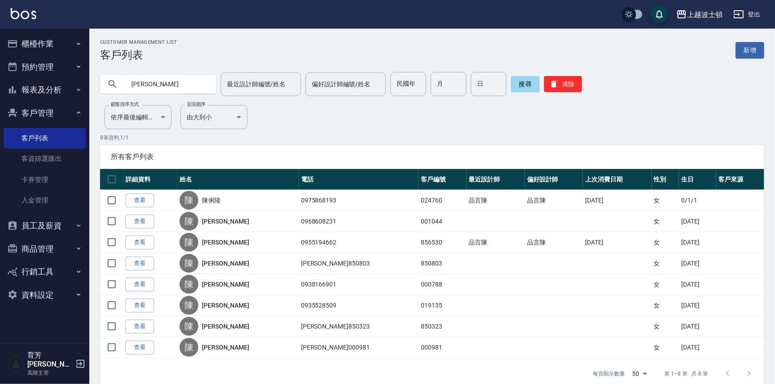
drag, startPoint x: 138, startPoint y: 196, endPoint x: 143, endPoint y: 190, distance: 7.6
click at [138, 196] on link "查看" at bounding box center [139, 200] width 29 height 14
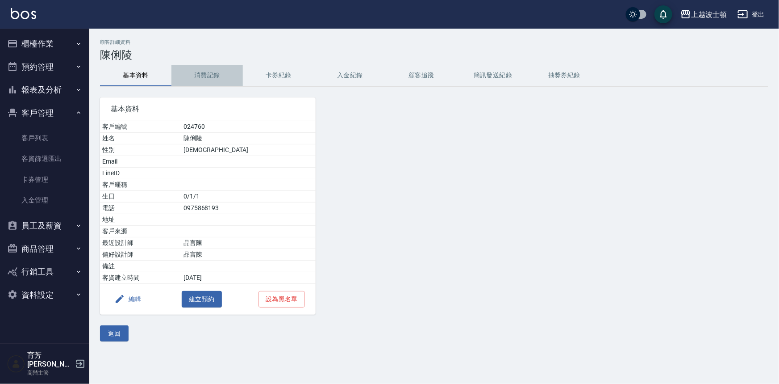
click at [206, 80] on button "消費記錄" at bounding box center [206, 75] width 71 height 21
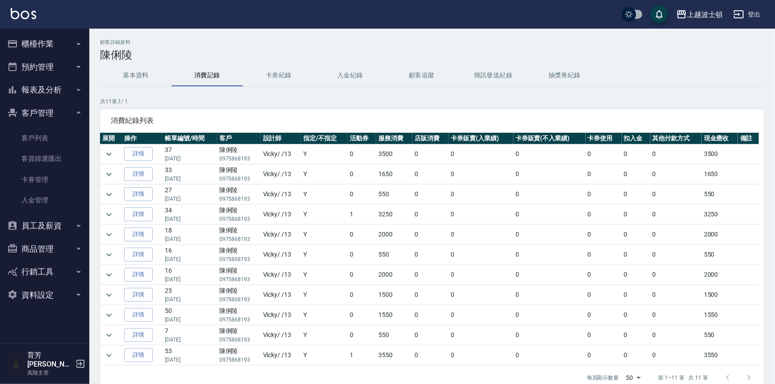
click at [98, 154] on div "顧客詳細資料 [PERSON_NAME]資料 消費記錄 卡券紀錄 入金紀錄 顧客追蹤 簡訊發送紀錄 抽獎券紀錄 共 11 筆, 1 / 1 消費紀錄列表 展開…" at bounding box center [431, 227] width 685 height 377
click at [108, 152] on icon "expand row" at bounding box center [109, 154] width 11 height 11
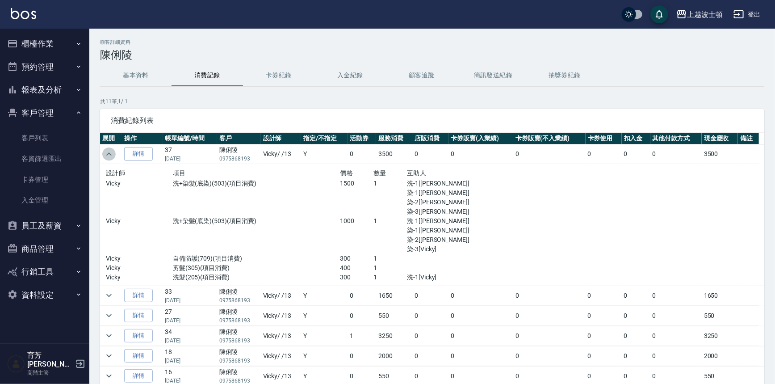
drag, startPoint x: 111, startPoint y: 151, endPoint x: 111, endPoint y: 159, distance: 8.0
click at [111, 159] on button "expand row" at bounding box center [108, 153] width 13 height 13
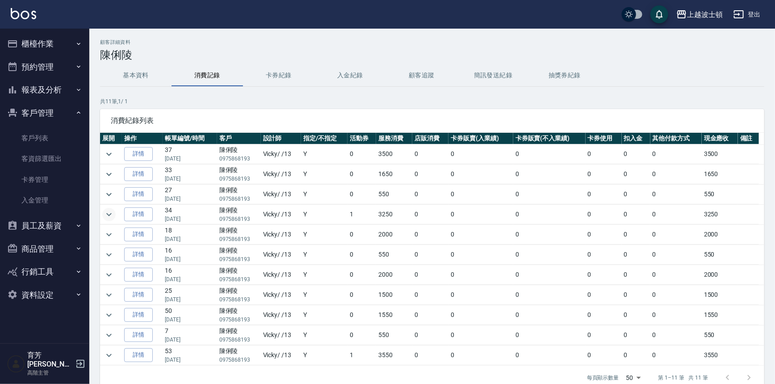
click at [114, 215] on icon "expand row" at bounding box center [109, 214] width 11 height 11
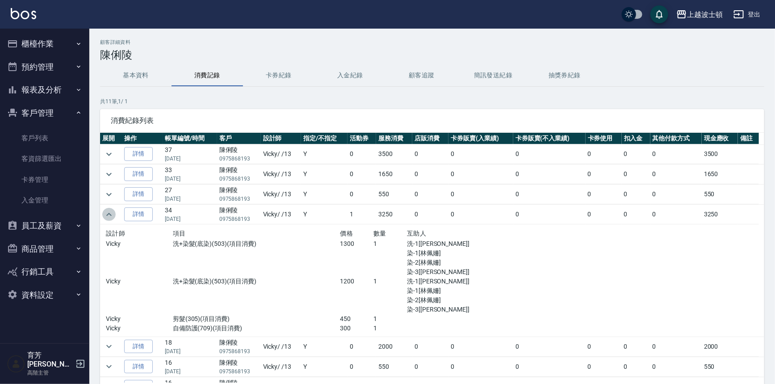
click at [114, 215] on icon "expand row" at bounding box center [109, 214] width 11 height 11
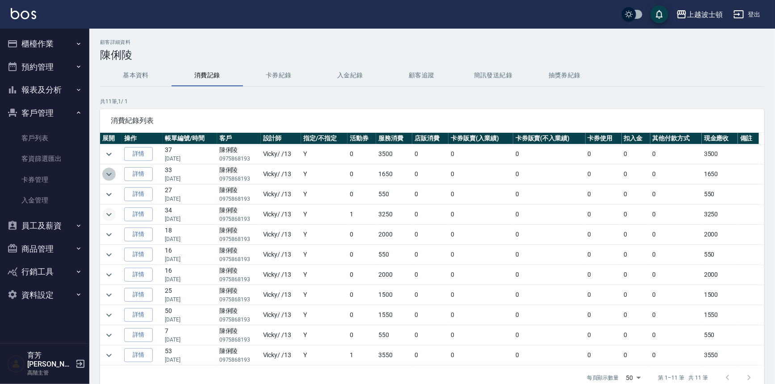
click at [110, 170] on icon "expand row" at bounding box center [109, 174] width 11 height 11
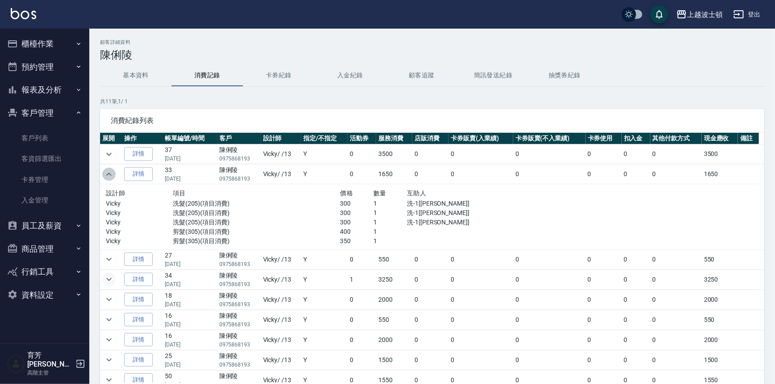
click at [110, 170] on icon "expand row" at bounding box center [109, 174] width 11 height 11
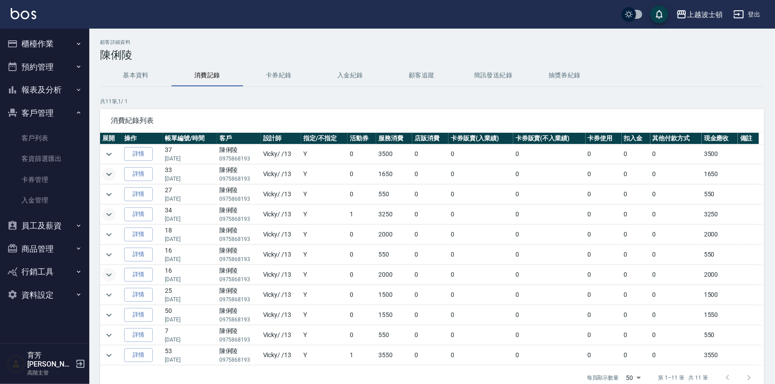
click at [109, 275] on icon "expand row" at bounding box center [108, 274] width 5 height 3
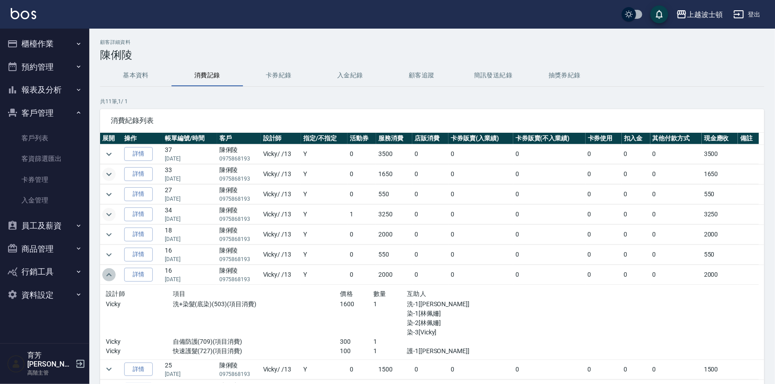
click at [109, 275] on icon "expand row" at bounding box center [109, 274] width 11 height 11
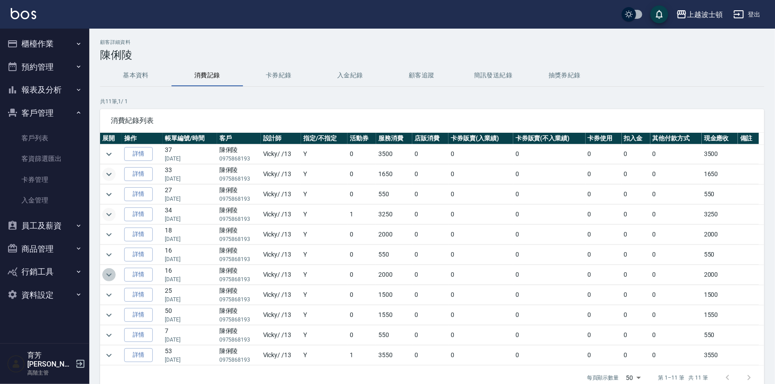
click at [109, 275] on icon "expand row" at bounding box center [108, 274] width 5 height 3
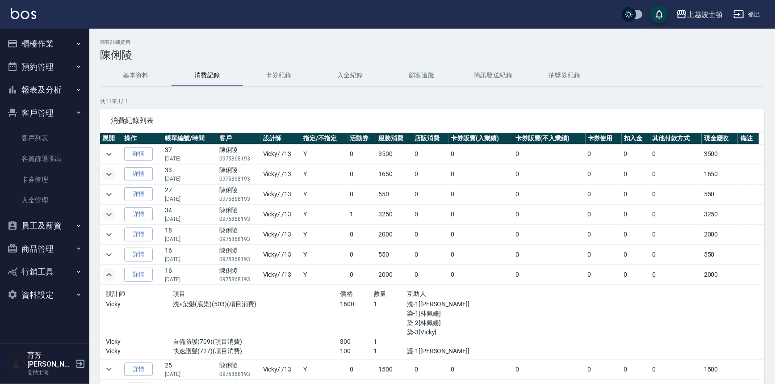
click at [107, 278] on icon "expand row" at bounding box center [109, 274] width 11 height 11
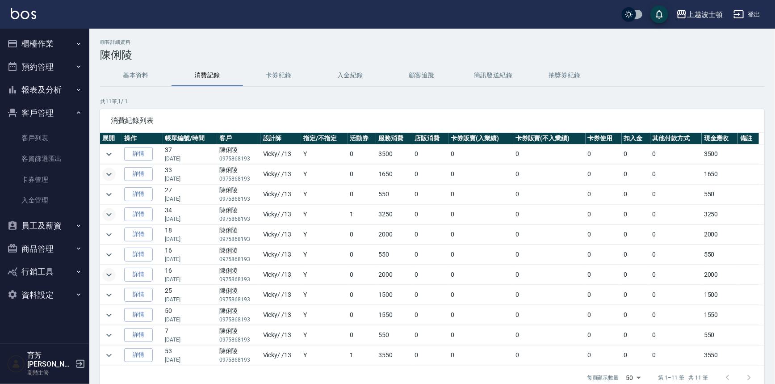
scroll to position [42, 0]
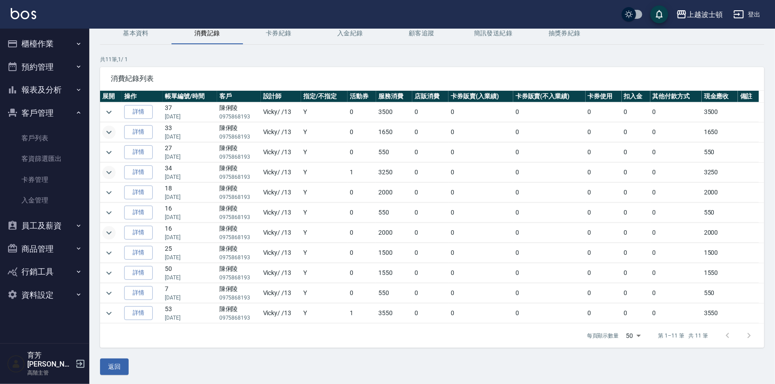
click at [115, 232] on button "expand row" at bounding box center [108, 232] width 13 height 13
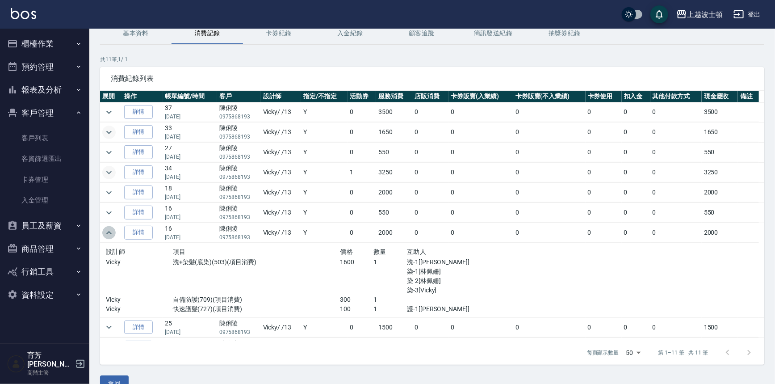
click at [115, 232] on button "expand row" at bounding box center [108, 232] width 13 height 13
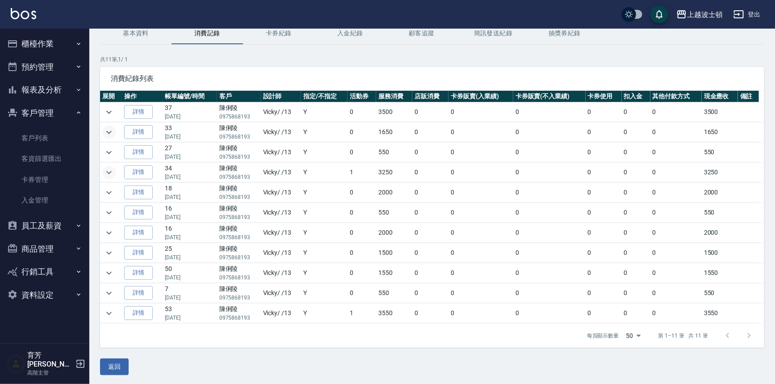
click at [35, 43] on button "櫃檯作業" at bounding box center [45, 43] width 82 height 23
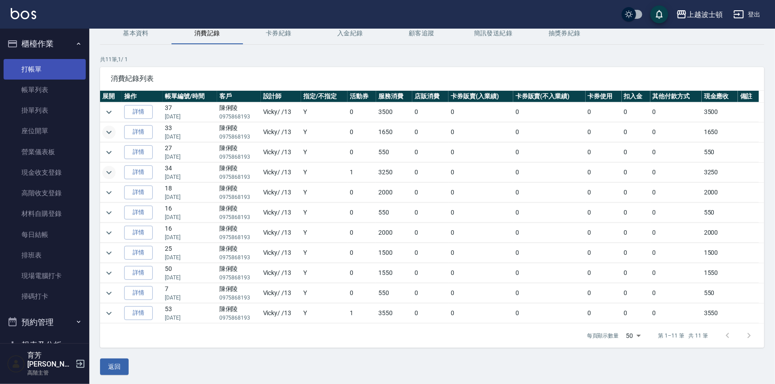
click at [35, 67] on link "打帳單" at bounding box center [45, 69] width 82 height 21
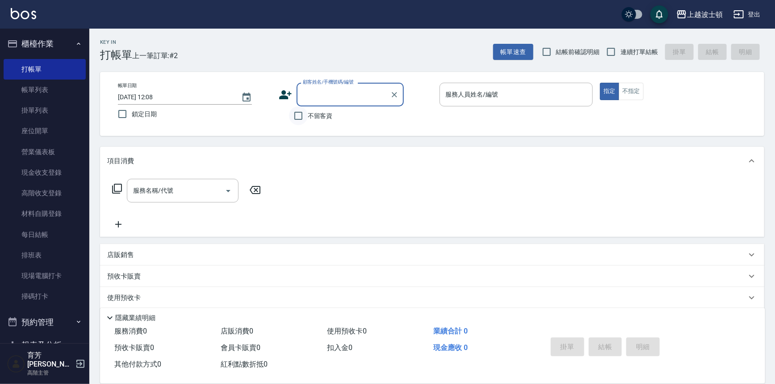
click at [301, 112] on input "不留客資" at bounding box center [298, 115] width 19 height 19
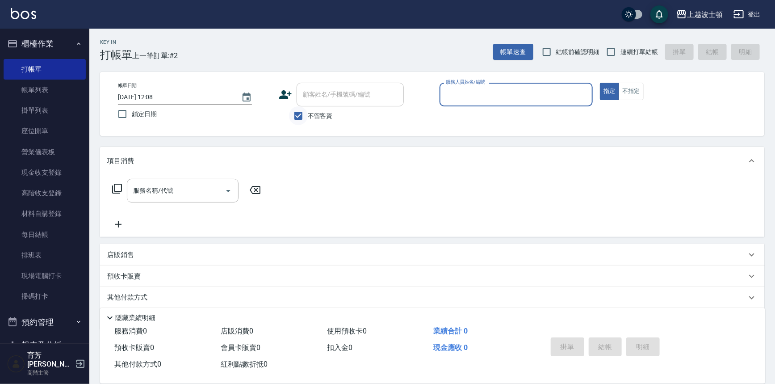
drag, startPoint x: 300, startPoint y: 116, endPoint x: 301, endPoint y: 111, distance: 5.5
click at [300, 111] on input "不留客資" at bounding box center [298, 115] width 19 height 19
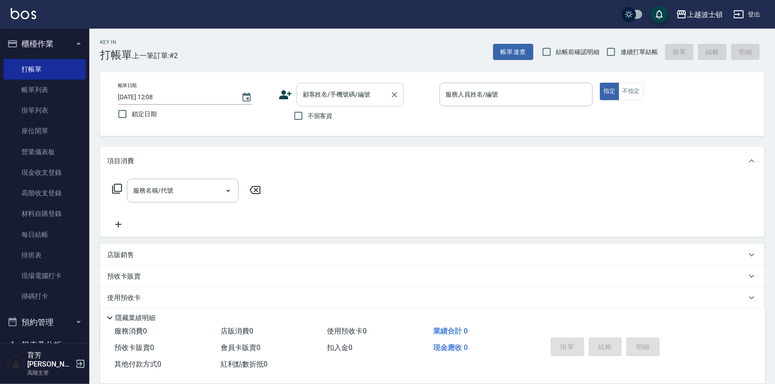
click at [317, 90] on div "顧客姓名/手機號碼/編號 顧客姓名/手機號碼/編號" at bounding box center [349, 95] width 107 height 24
click at [438, 111] on div "帳單日期 [DATE] 12:08 鎖定日期 顧客姓名/手機號碼/編號 顧客姓名/手機號碼/編號 不留客資 服務人員姓名/編號 服務人員姓名/編號 指定 不指定" at bounding box center [432, 104] width 643 height 42
click at [316, 115] on span "不留客資" at bounding box center [320, 115] width 25 height 9
click at [308, 115] on input "不留客資" at bounding box center [298, 115] width 19 height 19
checkbox input "true"
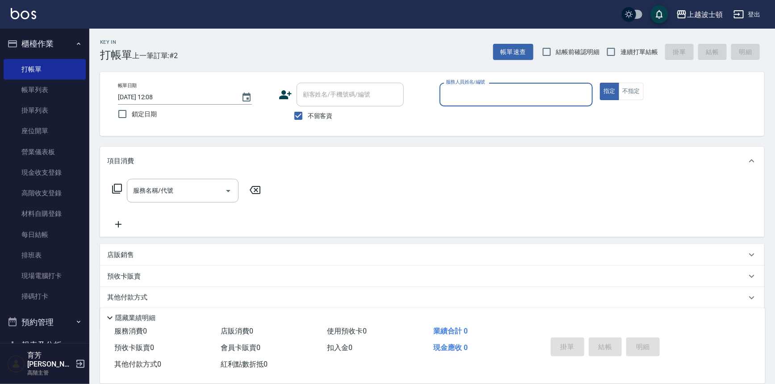
click at [477, 98] on input "服務人員姓名/編號" at bounding box center [516, 95] width 146 height 16
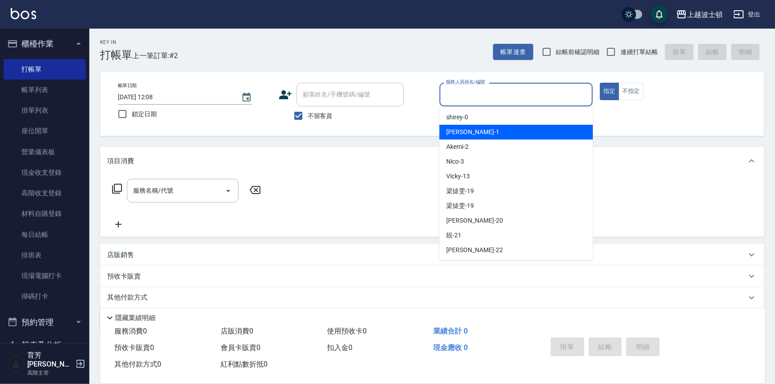
click at [480, 134] on div "[PERSON_NAME] -1" at bounding box center [516, 132] width 154 height 15
type input "[PERSON_NAME]-1"
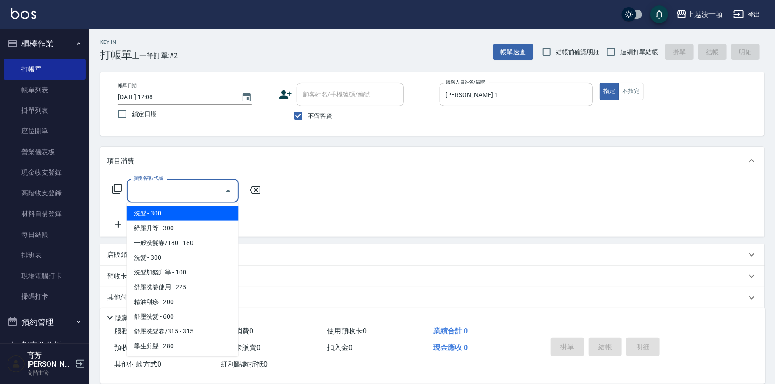
click at [148, 186] on input "服務名稱/代號" at bounding box center [176, 191] width 90 height 16
click at [152, 214] on span "洗髮 - 300" at bounding box center [183, 213] width 112 height 15
type input "洗髮(201)"
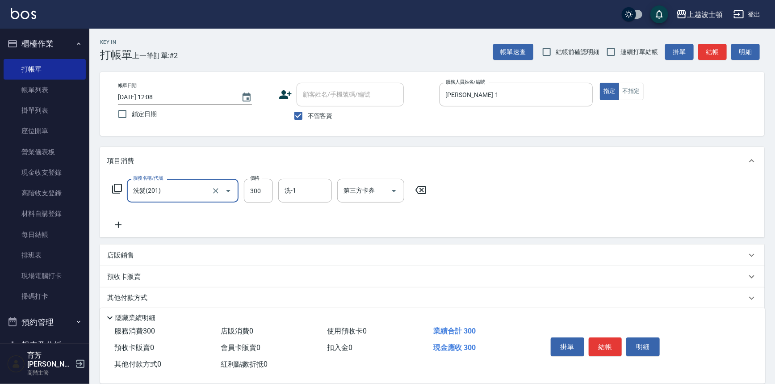
click at [116, 221] on icon at bounding box center [118, 224] width 22 height 11
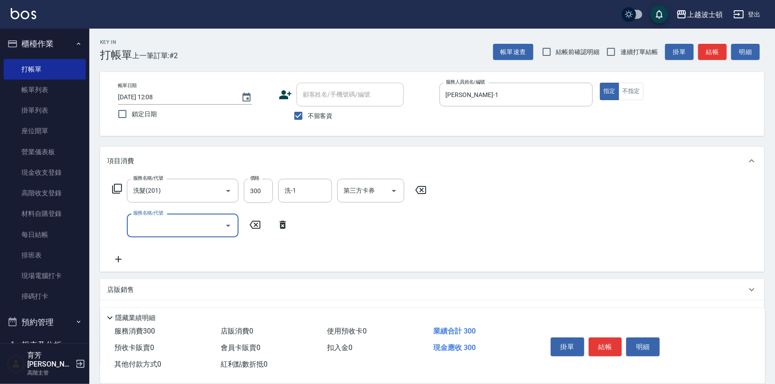
click at [145, 218] on input "服務名稱/代號" at bounding box center [176, 225] width 90 height 16
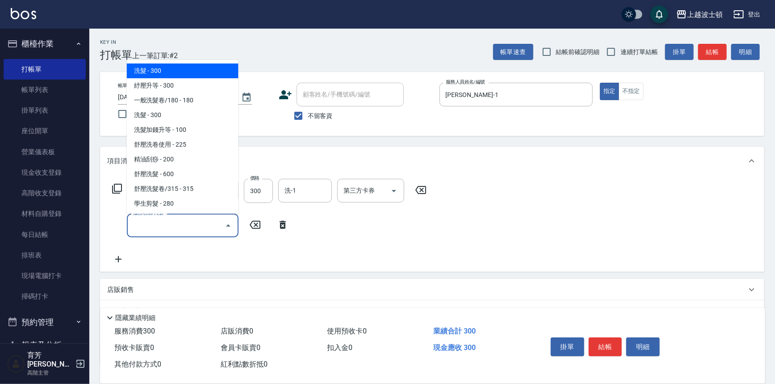
scroll to position [80, 0]
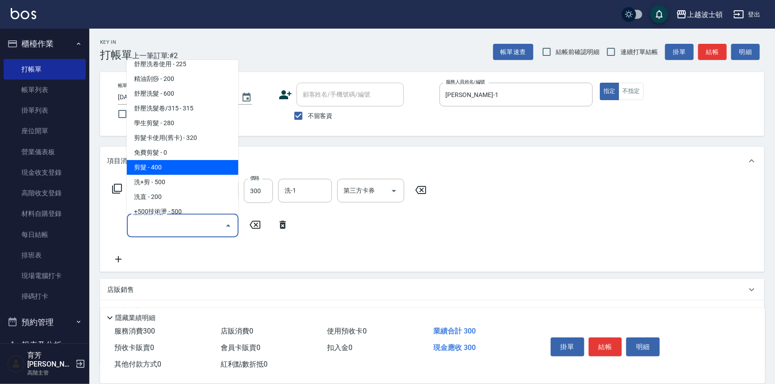
click at [161, 165] on span "剪髮 - 400" at bounding box center [183, 167] width 112 height 15
type input "剪髮(305)"
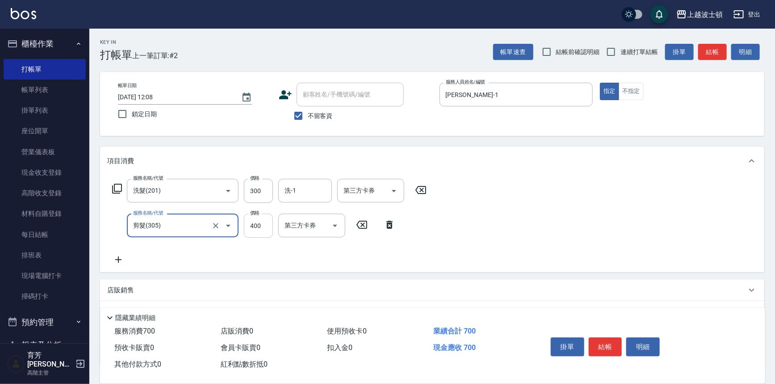
click at [257, 229] on input "400" at bounding box center [258, 225] width 29 height 24
type input "350"
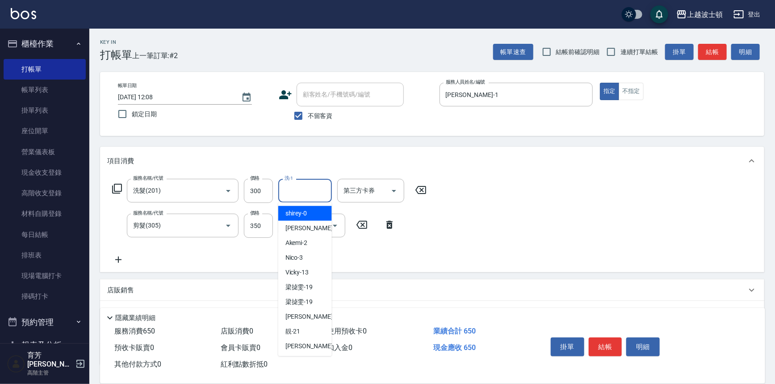
click at [290, 194] on input "洗-1" at bounding box center [305, 191] width 46 height 16
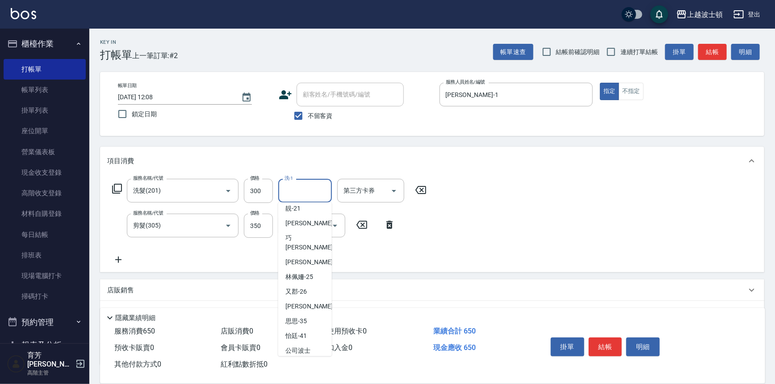
scroll to position [128, 0]
click at [310, 219] on div "[PERSON_NAME] -22" at bounding box center [305, 217] width 54 height 15
type input "雅如-22"
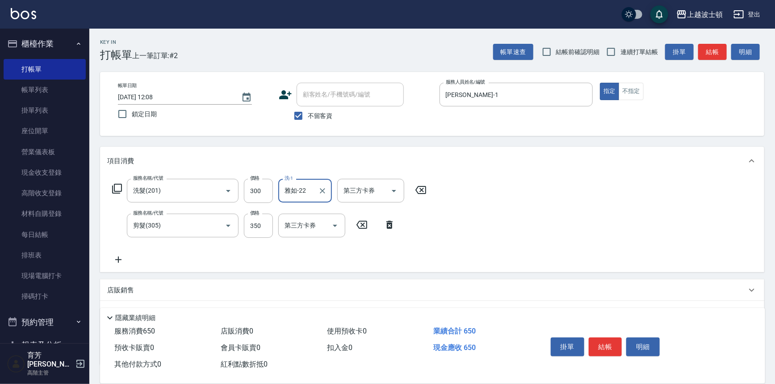
click at [117, 259] on icon at bounding box center [118, 259] width 22 height 11
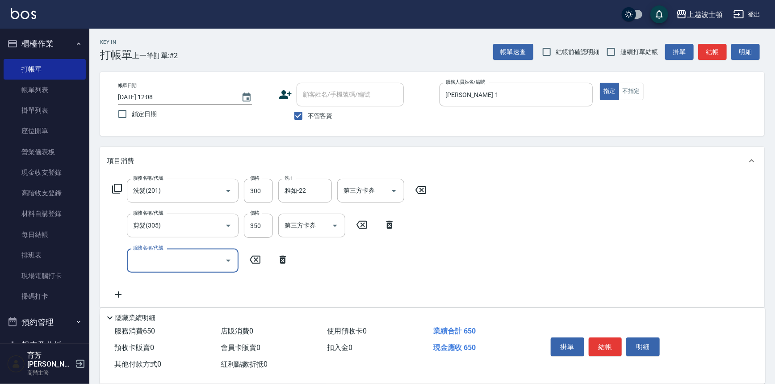
click at [229, 260] on icon "Open" at bounding box center [228, 260] width 4 height 2
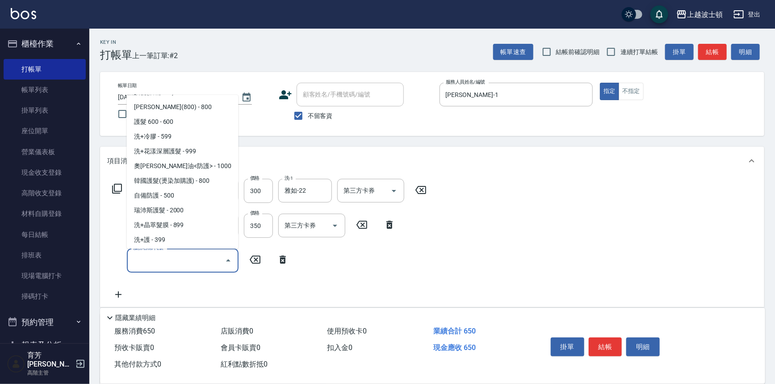
scroll to position [440, 0]
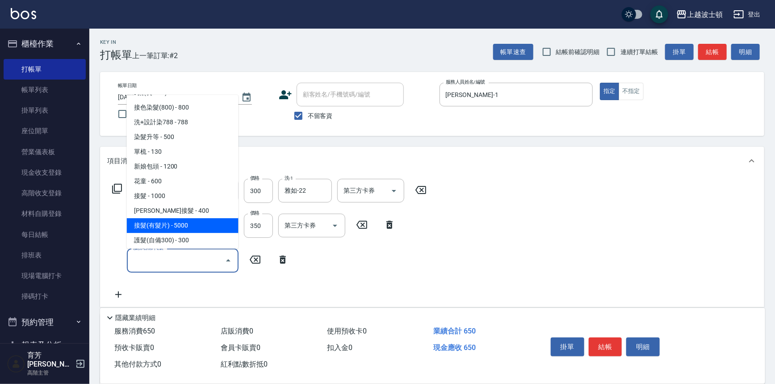
click at [212, 218] on span "接髮(有髮片) - 5000" at bounding box center [183, 225] width 112 height 15
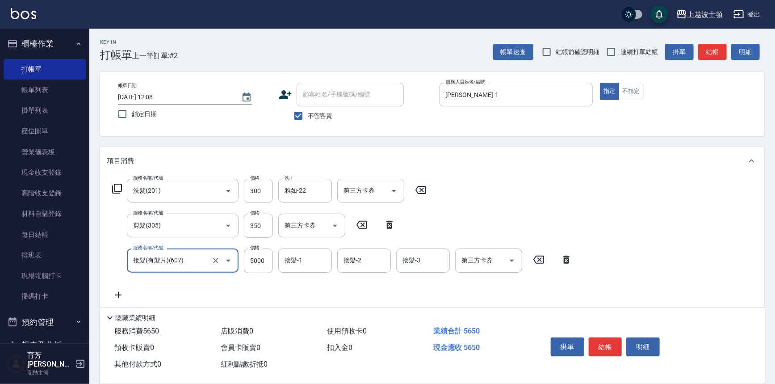
click at [229, 259] on icon "Open" at bounding box center [228, 260] width 11 height 11
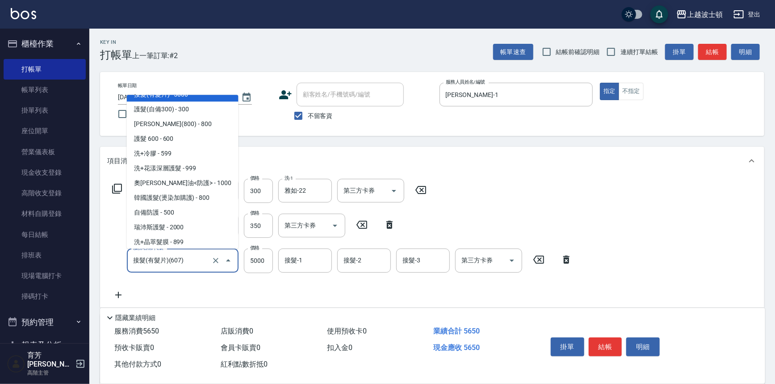
scroll to position [533, 0]
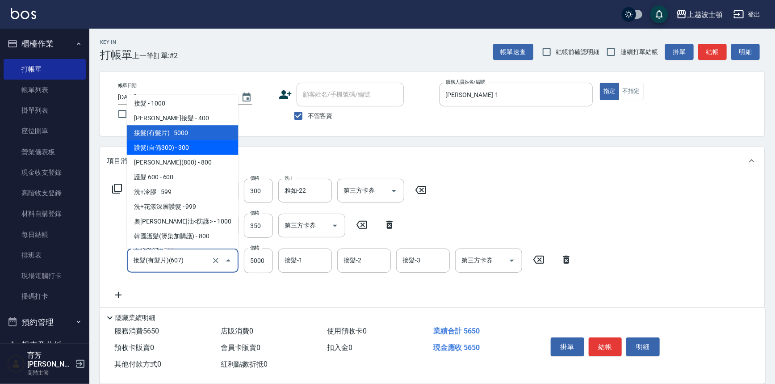
click at [224, 151] on span "護髮(自備300) - 300" at bounding box center [183, 147] width 112 height 15
type input "護髮(自備300)(701)"
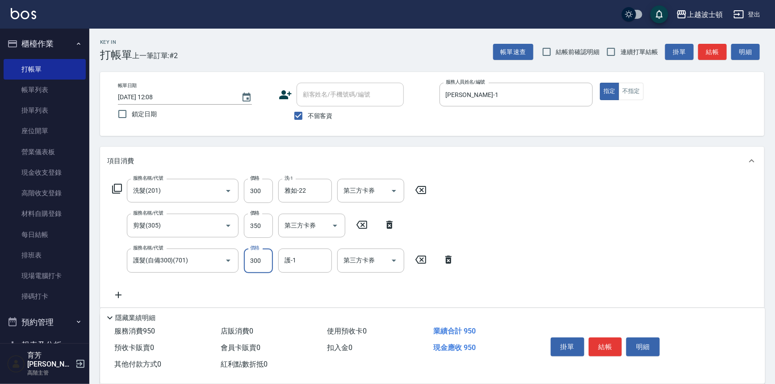
click at [250, 259] on input "300" at bounding box center [258, 260] width 29 height 24
type input "100"
click at [20, 87] on link "帳單列表" at bounding box center [45, 89] width 82 height 21
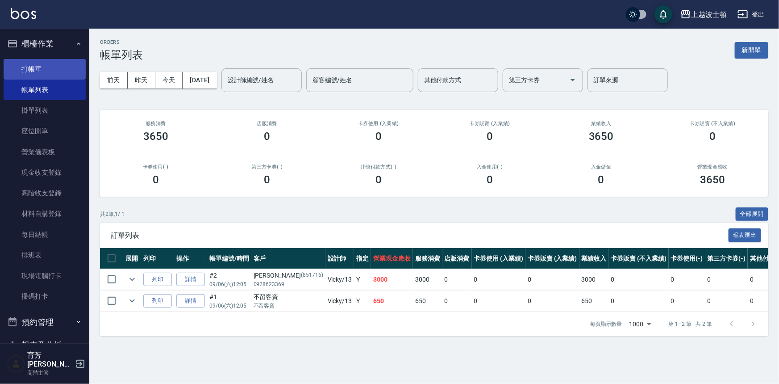
click at [33, 71] on link "打帳單" at bounding box center [45, 69] width 82 height 21
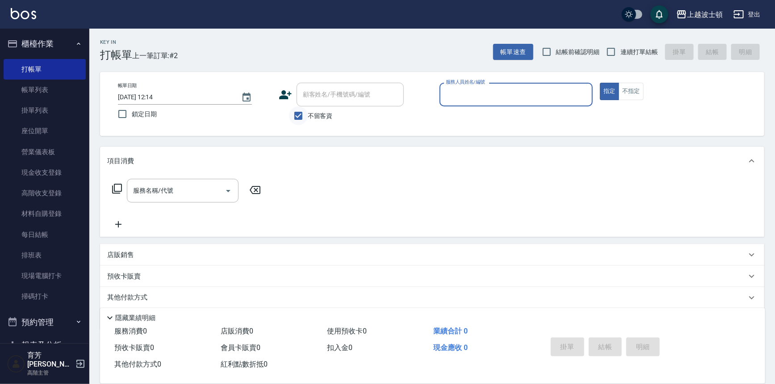
click at [298, 112] on input "不留客資" at bounding box center [298, 115] width 19 height 19
checkbox input "false"
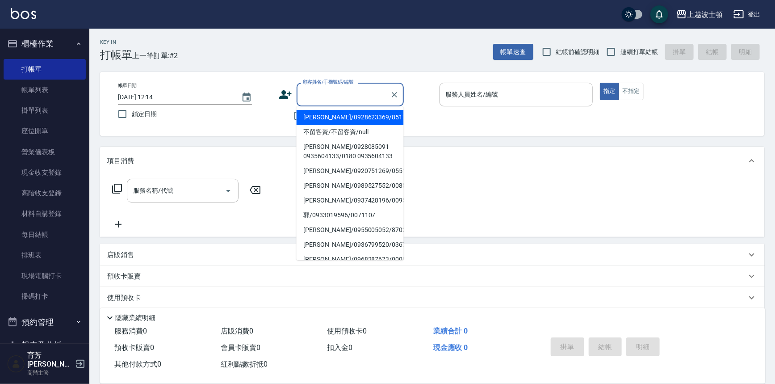
click at [314, 92] on input "顧客姓名/手機號碼/編號" at bounding box center [343, 95] width 86 height 16
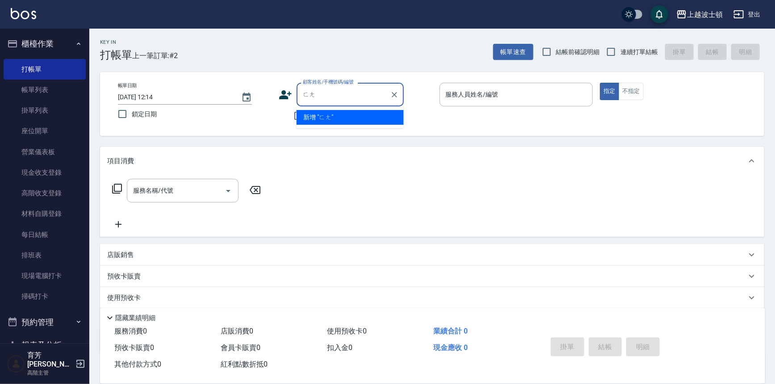
type input "防"
click at [319, 91] on input "防" at bounding box center [343, 95] width 86 height 16
type input "訪"
type input "防"
click at [305, 97] on input "[PERSON_NAME]" at bounding box center [343, 95] width 86 height 16
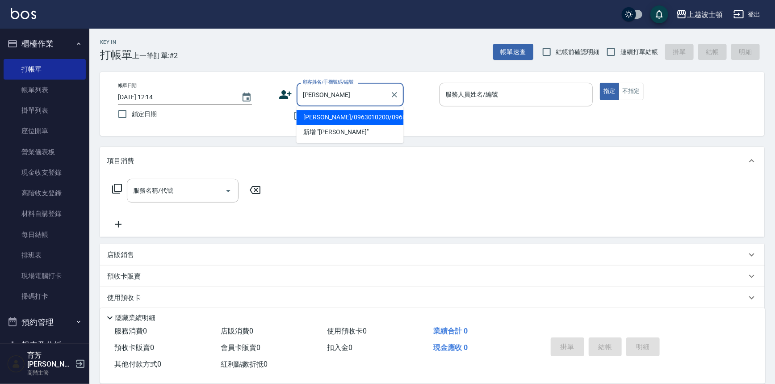
click at [306, 96] on input "[PERSON_NAME]" at bounding box center [343, 95] width 86 height 16
drag, startPoint x: 307, startPoint y: 92, endPoint x: 299, endPoint y: 95, distance: 8.0
click at [299, 95] on div "芳怡 顧客姓名/手機號碼/編號" at bounding box center [349, 95] width 107 height 24
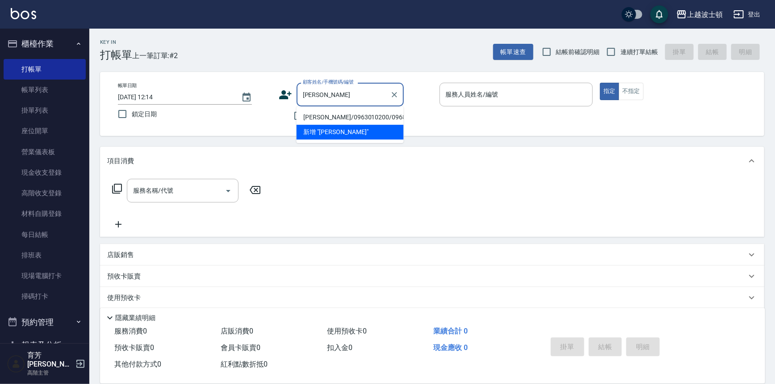
click at [309, 92] on input "[PERSON_NAME]" at bounding box center [343, 95] width 86 height 16
click at [304, 95] on input "[PERSON_NAME]" at bounding box center [343, 95] width 86 height 16
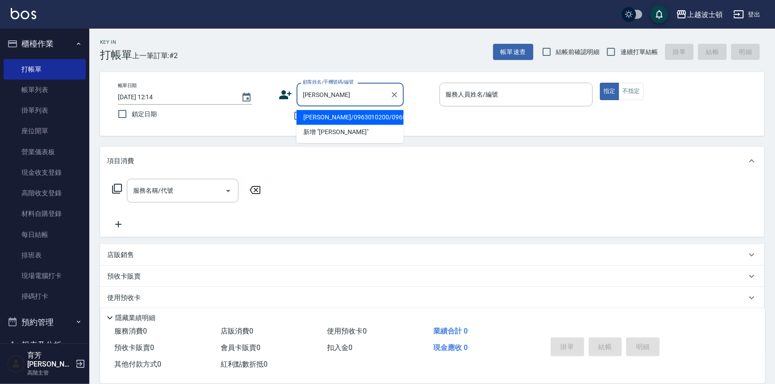
click at [310, 95] on input "[PERSON_NAME]" at bounding box center [343, 95] width 86 height 16
click at [362, 119] on li "[PERSON_NAME]/0983314999/3521" at bounding box center [349, 117] width 107 height 15
type input "[PERSON_NAME]/0983314999/3521"
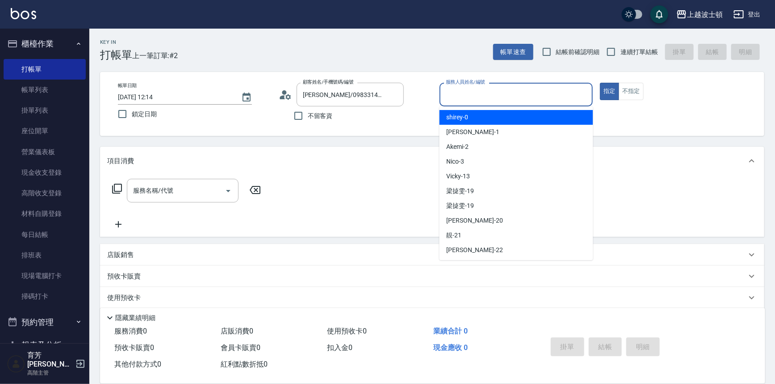
drag, startPoint x: 512, startPoint y: 93, endPoint x: 508, endPoint y: 106, distance: 13.1
click at [510, 93] on input "服務人員姓名/編號" at bounding box center [516, 95] width 146 height 16
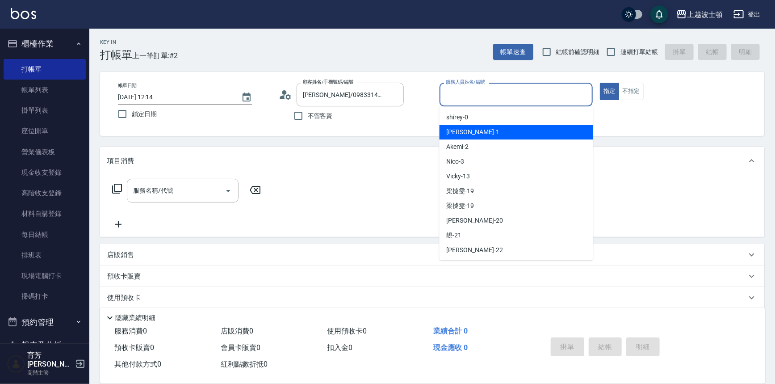
click at [498, 127] on div "[PERSON_NAME] -1" at bounding box center [516, 132] width 154 height 15
type input "[PERSON_NAME]-1"
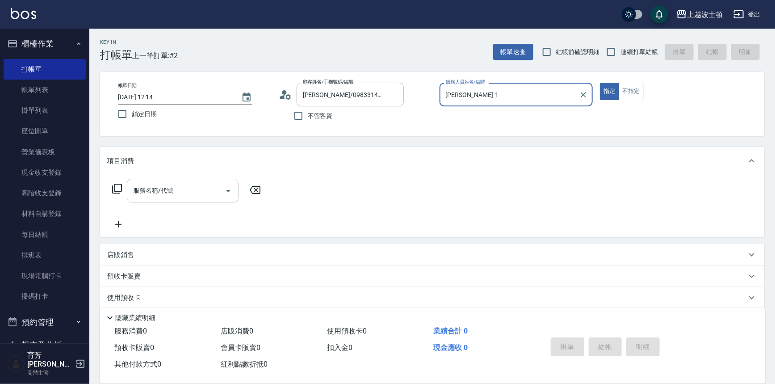
click at [164, 195] on input "服務名稱/代號" at bounding box center [176, 191] width 90 height 16
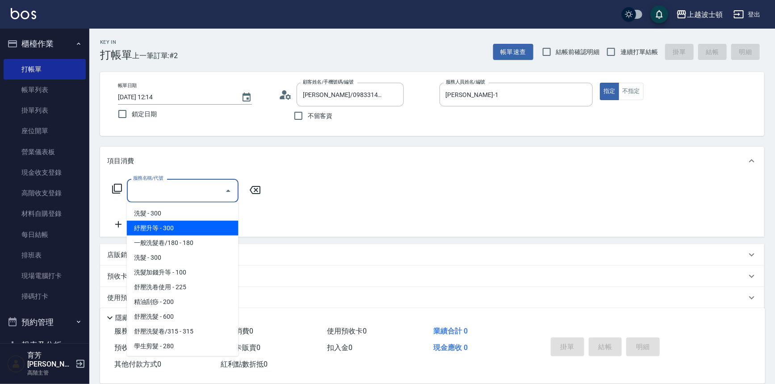
click at [211, 224] on span "紓壓升等 - 300" at bounding box center [183, 228] width 112 height 15
type input "紓壓升等(202)"
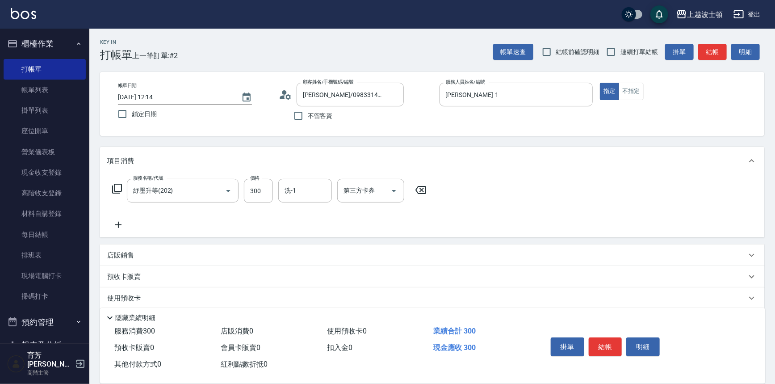
click at [118, 220] on icon at bounding box center [118, 224] width 22 height 11
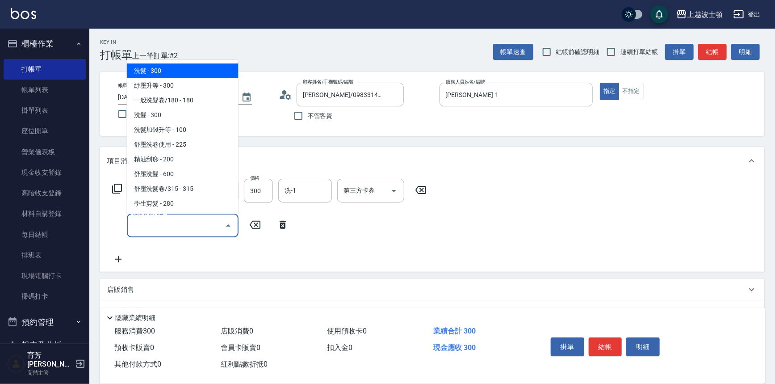
click at [153, 225] on input "服務名稱/代號" at bounding box center [176, 225] width 90 height 16
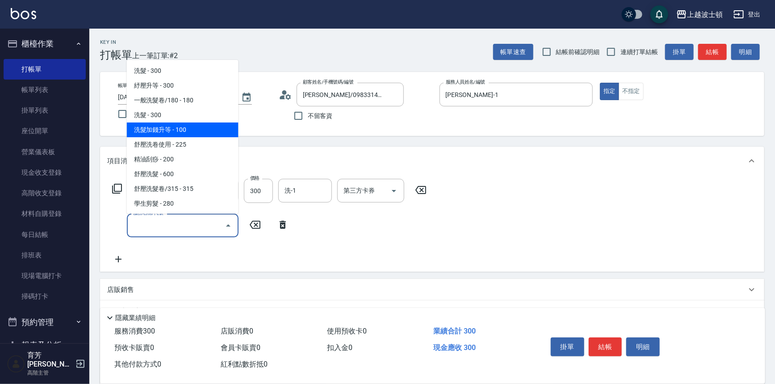
click at [208, 131] on span "洗髮加錢升等 - 100" at bounding box center [183, 129] width 112 height 15
type input "洗髮加錢升等(206)"
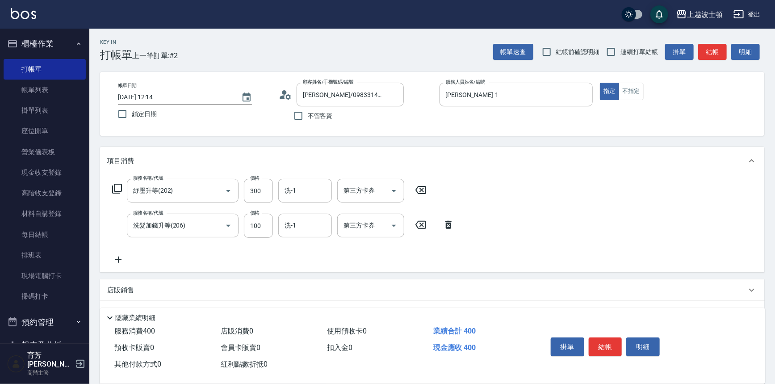
click at [125, 259] on icon at bounding box center [118, 259] width 22 height 11
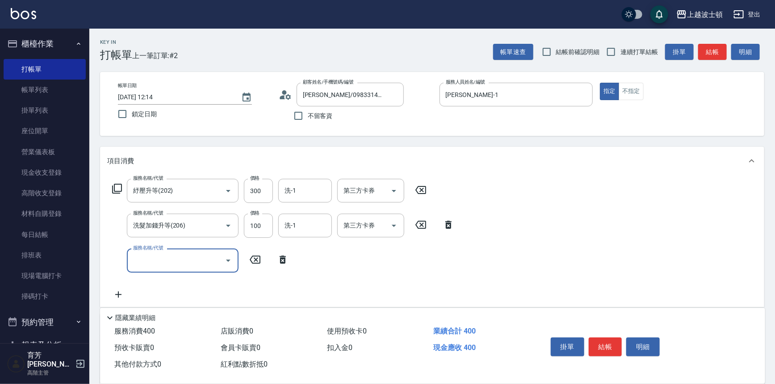
drag, startPoint x: 183, startPoint y: 263, endPoint x: 182, endPoint y: 250, distance: 12.6
click at [183, 261] on input "服務名稱/代號" at bounding box center [176, 260] width 90 height 16
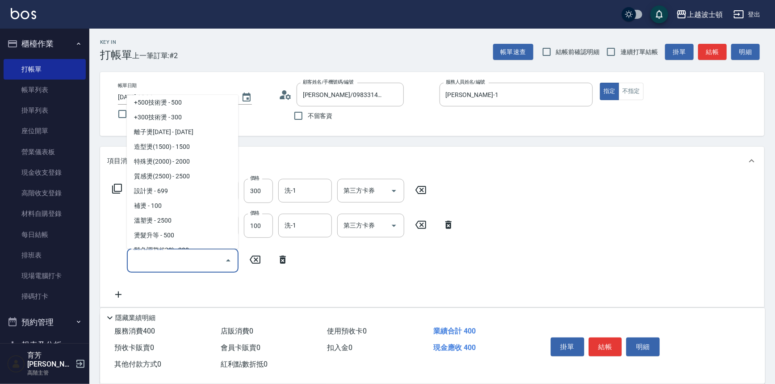
scroll to position [127, 0]
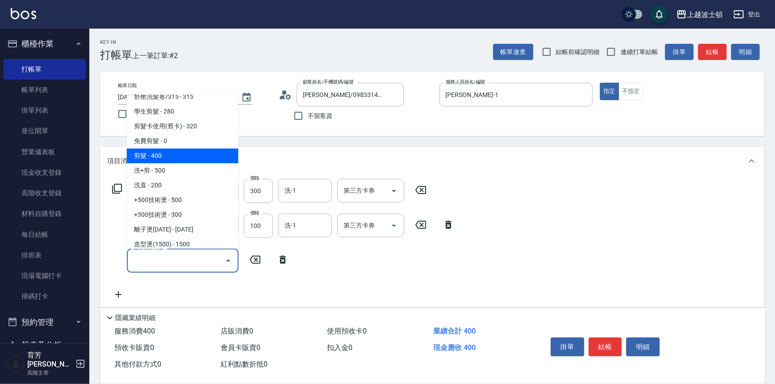
click at [201, 151] on span "剪髮 - 400" at bounding box center [183, 156] width 112 height 15
type input "剪髮(305)"
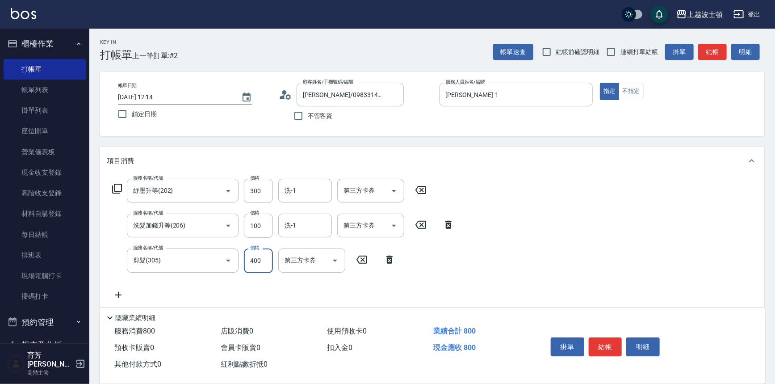
click at [267, 258] on input "400" at bounding box center [258, 260] width 29 height 24
type input "350"
click at [120, 292] on icon at bounding box center [118, 294] width 22 height 11
click at [227, 291] on icon "Open" at bounding box center [228, 295] width 11 height 11
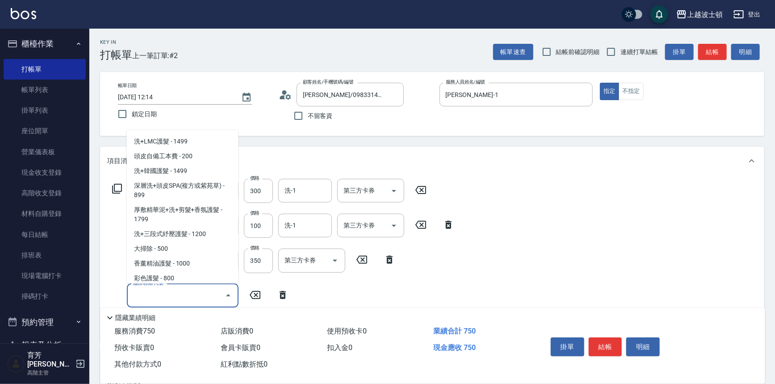
scroll to position [1126, 0]
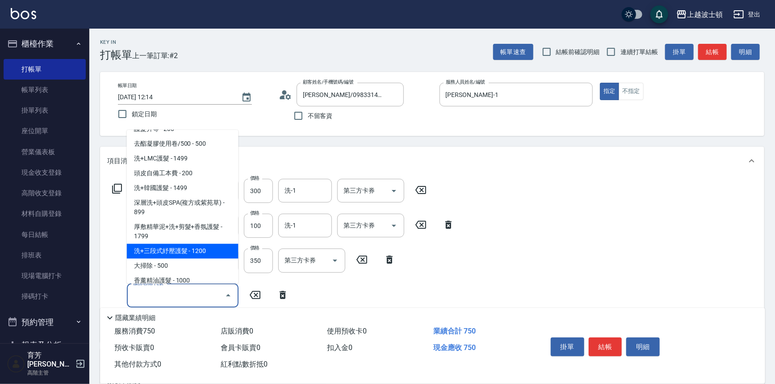
click at [214, 244] on span "洗+三段式紓壓護髮 - 1200" at bounding box center [183, 251] width 112 height 15
type input "洗+三段式紓壓護髮(763)"
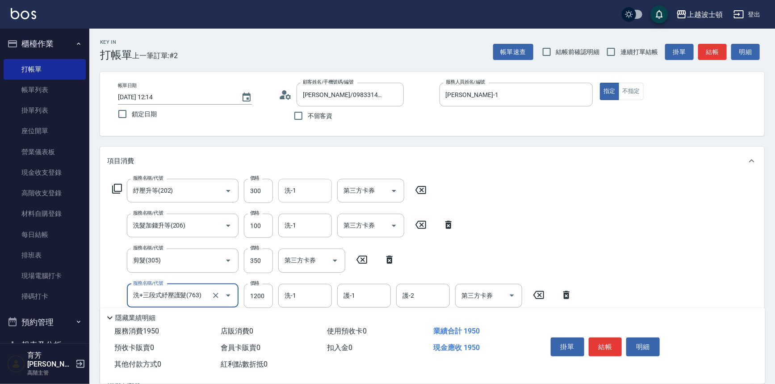
click at [307, 184] on input "洗-1" at bounding box center [305, 191] width 46 height 16
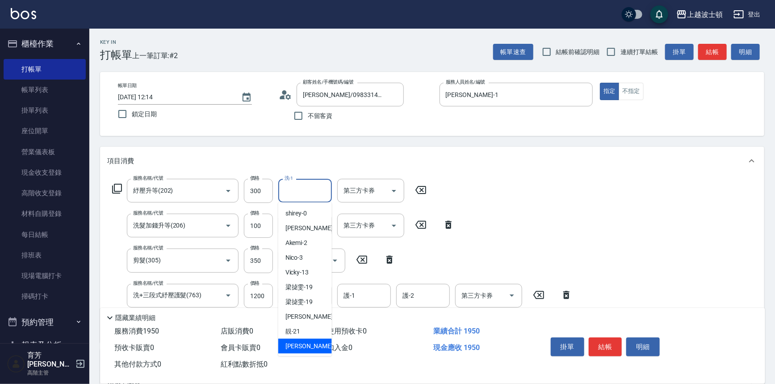
click at [302, 346] on span "[PERSON_NAME] -22" at bounding box center [313, 345] width 56 height 9
type input "雅如-22"
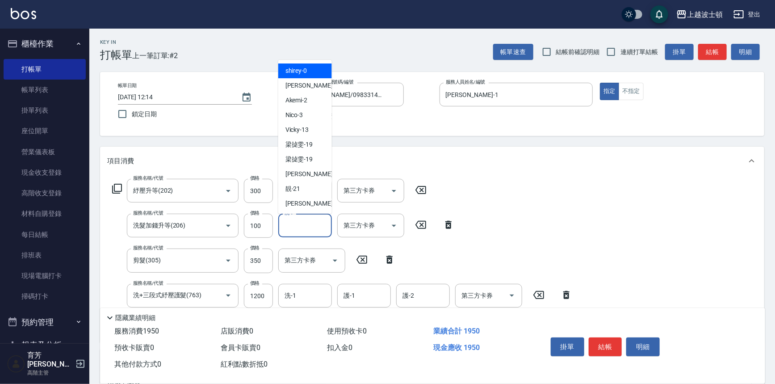
click at [291, 231] on input "洗-1" at bounding box center [305, 225] width 46 height 16
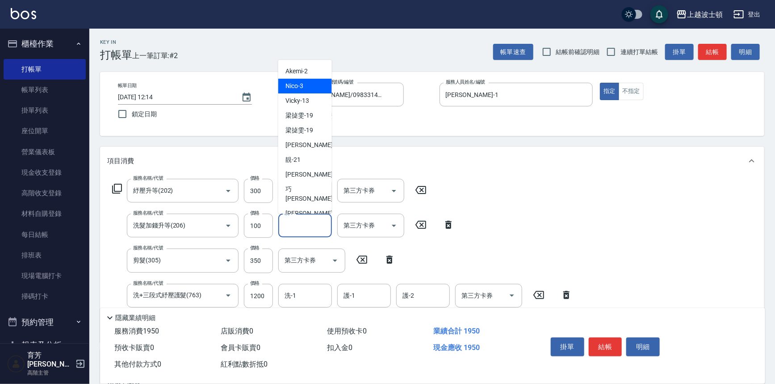
scroll to position [50, 0]
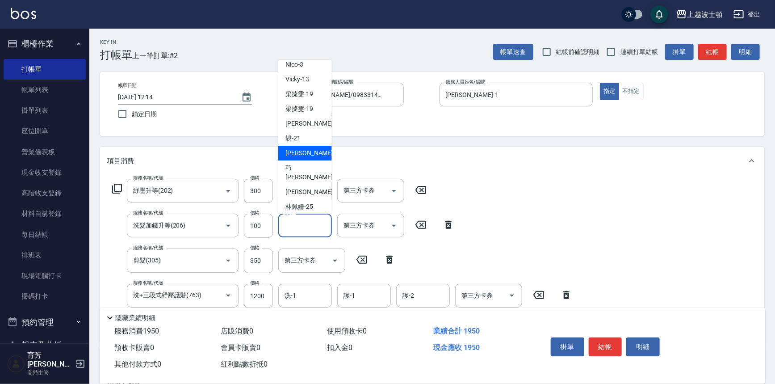
click at [309, 156] on div "[PERSON_NAME] -22" at bounding box center [305, 153] width 54 height 15
type input "雅如-22"
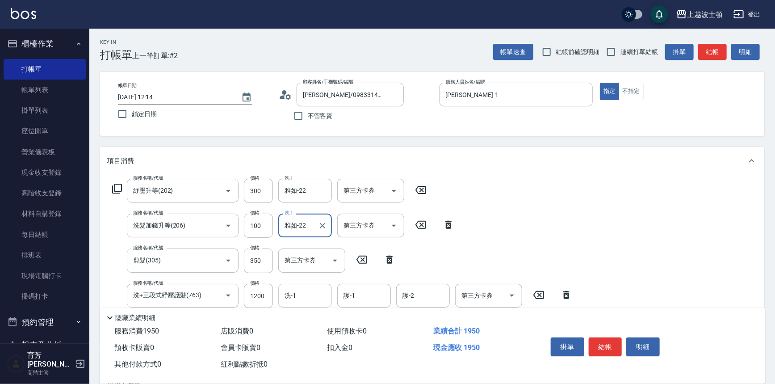
drag, startPoint x: 288, startPoint y: 300, endPoint x: 293, endPoint y: 293, distance: 8.6
click at [289, 298] on input "洗-1" at bounding box center [305, 296] width 46 height 16
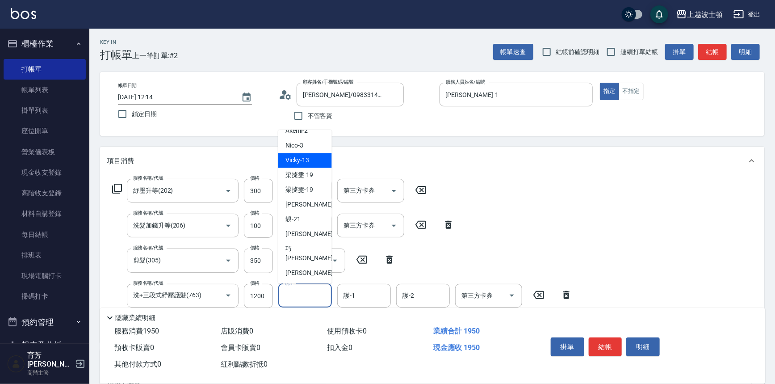
scroll to position [66, 0]
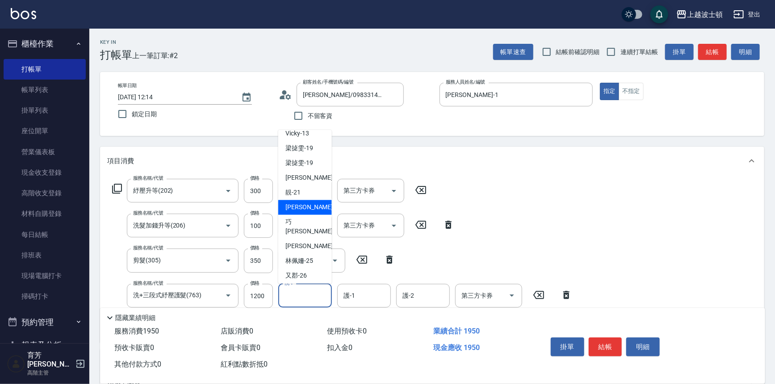
click at [305, 204] on span "[PERSON_NAME] -22" at bounding box center [313, 207] width 56 height 9
type input "雅如-22"
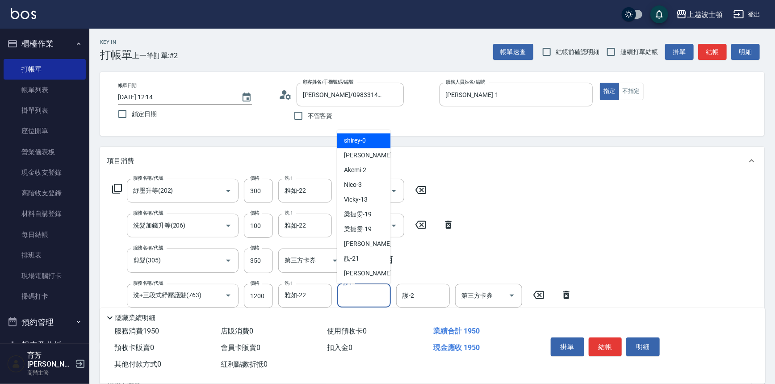
click at [353, 298] on input "護-1" at bounding box center [364, 296] width 46 height 16
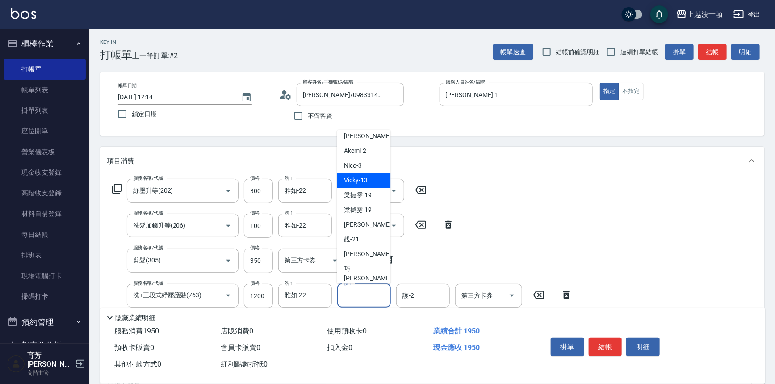
scroll to position [25, 0]
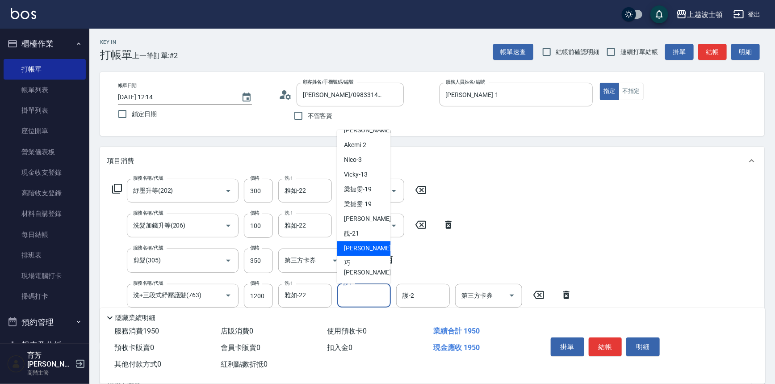
click at [366, 246] on div "[PERSON_NAME] -22" at bounding box center [364, 248] width 54 height 15
type input "雅如-22"
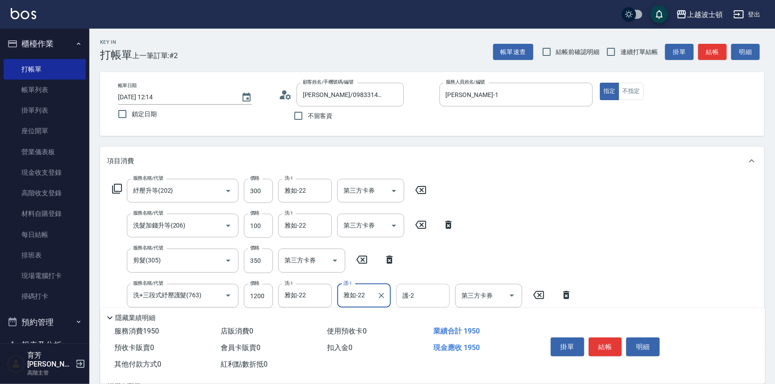
drag, startPoint x: 432, startPoint y: 300, endPoint x: 426, endPoint y: 286, distance: 15.8
click at [431, 299] on input "護-2" at bounding box center [423, 296] width 46 height 16
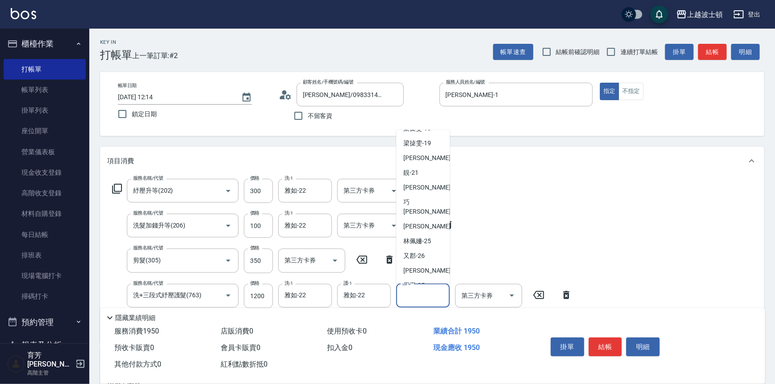
scroll to position [88, 0]
drag, startPoint x: 415, startPoint y: 186, endPoint x: 542, endPoint y: 278, distance: 156.4
click at [416, 186] on span "[PERSON_NAME] -22" at bounding box center [431, 185] width 56 height 9
type input "雅如-22"
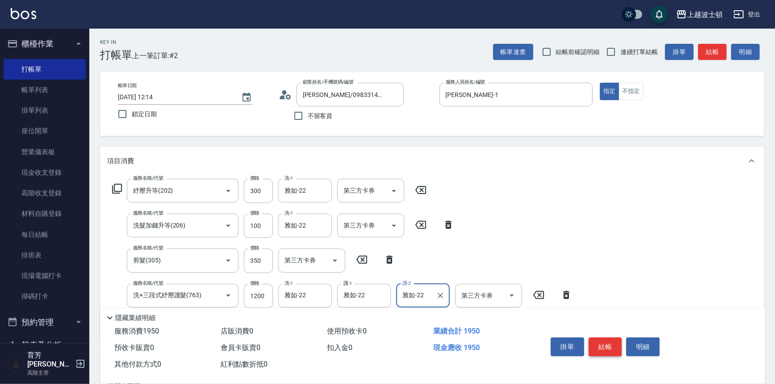
click at [594, 342] on button "結帳" at bounding box center [604, 346] width 33 height 19
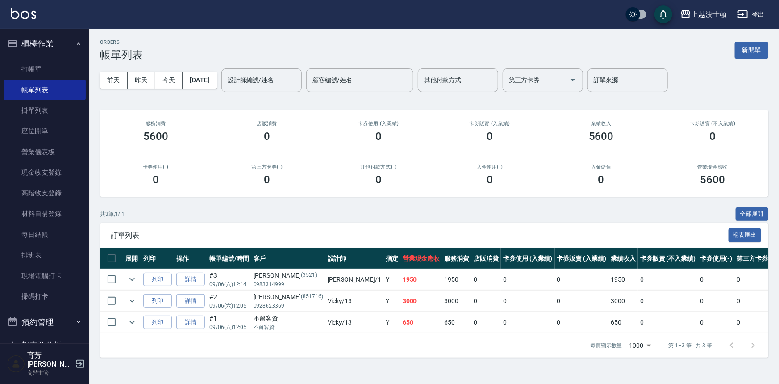
click at [279, 77] on input "設計師編號/姓名" at bounding box center [261, 80] width 72 height 16
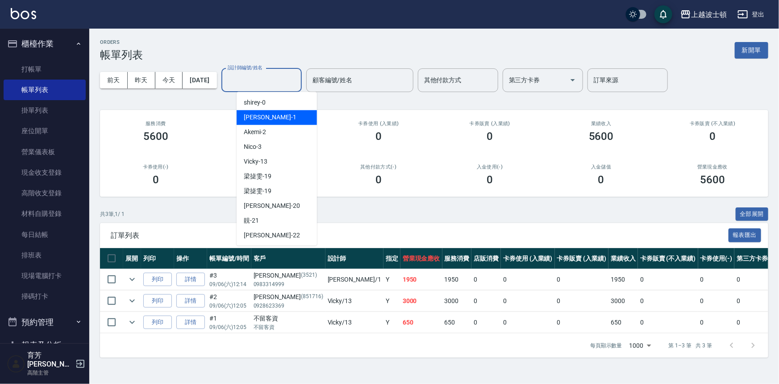
click at [268, 116] on div "[PERSON_NAME] -1" at bounding box center [277, 117] width 80 height 15
type input "[PERSON_NAME]-1"
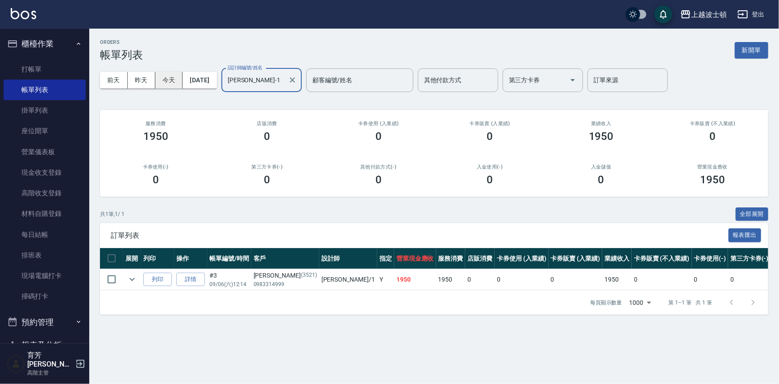
click at [162, 80] on button "今天" at bounding box center [169, 80] width 28 height 17
click at [209, 56] on div "ORDERS 帳單列表 新開單" at bounding box center [434, 50] width 668 height 22
click at [70, 71] on link "打帳單" at bounding box center [45, 69] width 82 height 21
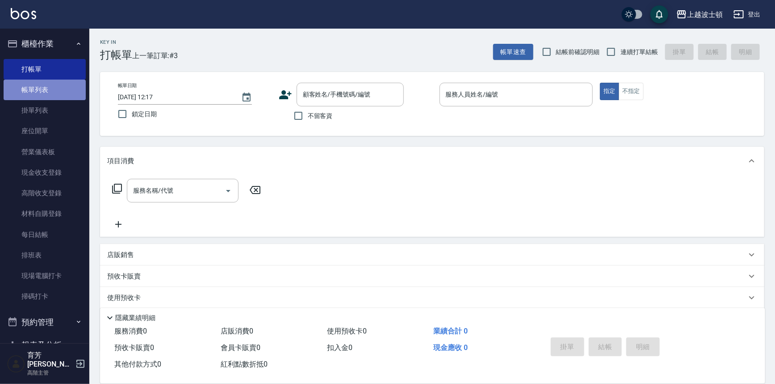
click at [65, 87] on link "帳單列表" at bounding box center [45, 89] width 82 height 21
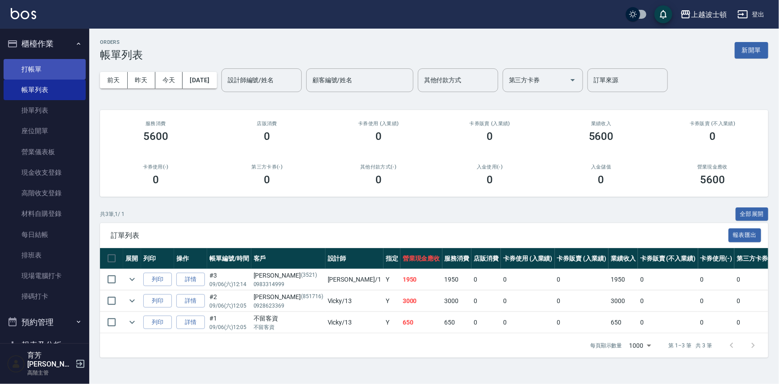
click at [67, 74] on link "打帳單" at bounding box center [45, 69] width 82 height 21
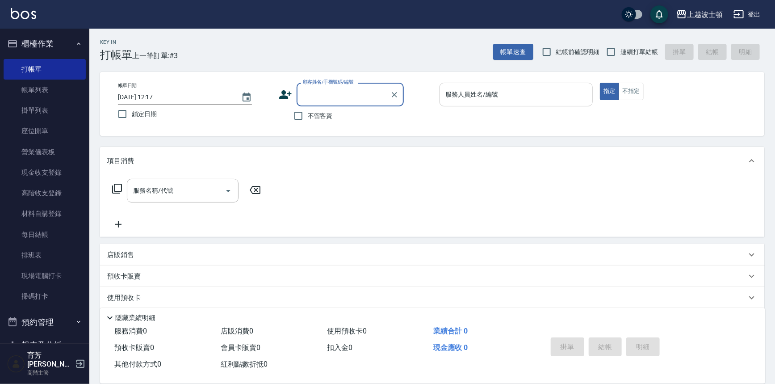
click at [455, 89] on input "服務人員姓名/編號" at bounding box center [516, 95] width 146 height 16
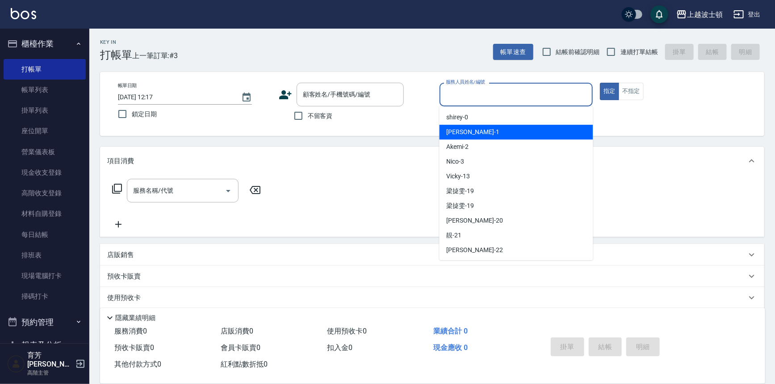
click at [440, 134] on div "[PERSON_NAME] -1" at bounding box center [516, 132] width 154 height 15
type input "[PERSON_NAME]-1"
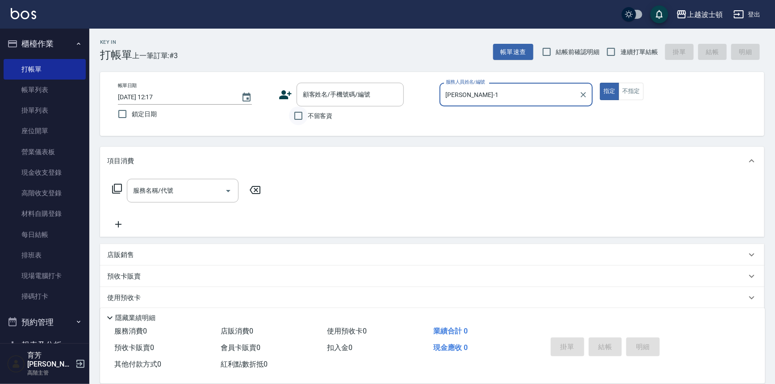
drag, startPoint x: 300, startPoint y: 115, endPoint x: 289, endPoint y: 115, distance: 10.7
click at [300, 115] on input "不留客資" at bounding box center [298, 115] width 19 height 19
checkbox input "true"
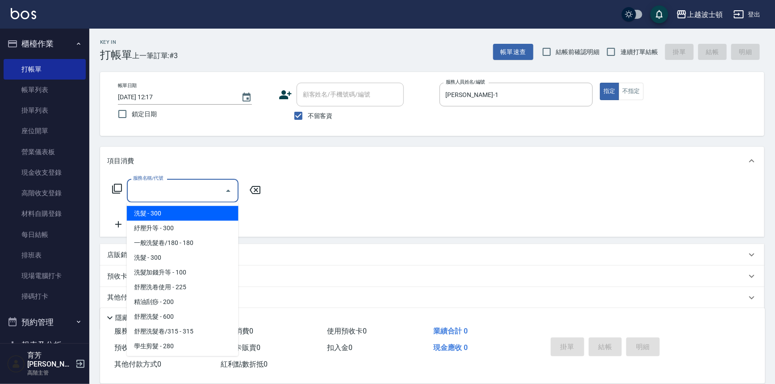
drag, startPoint x: 171, startPoint y: 193, endPoint x: 173, endPoint y: 209, distance: 15.3
click at [170, 193] on input "服務名稱/代號" at bounding box center [176, 191] width 90 height 16
drag, startPoint x: 175, startPoint y: 212, endPoint x: 168, endPoint y: 217, distance: 7.7
click at [175, 213] on span "洗髮 - 300" at bounding box center [183, 213] width 112 height 15
type input "洗髮(201)"
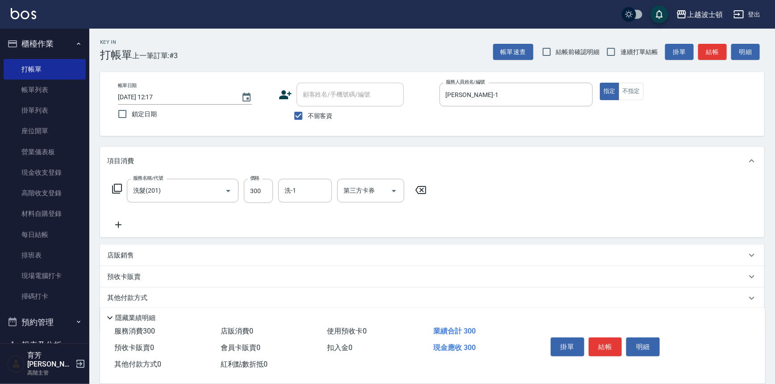
click at [121, 225] on icon at bounding box center [118, 224] width 22 height 11
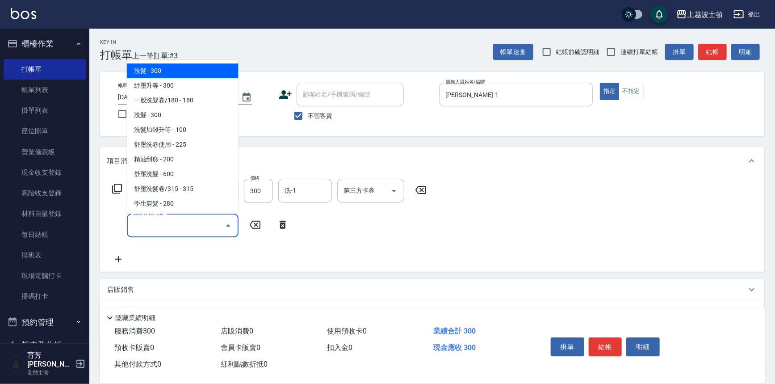
click at [148, 224] on input "服務名稱/代號" at bounding box center [176, 225] width 90 height 16
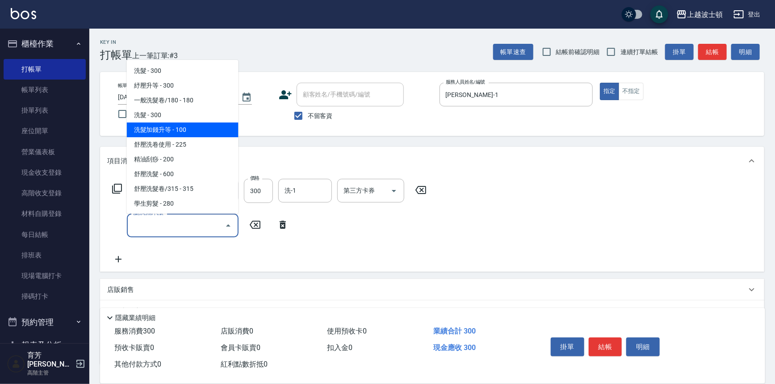
click at [186, 133] on span "洗髮加錢升等 - 100" at bounding box center [183, 129] width 112 height 15
click at [184, 223] on input "洗髮加錢升等(206)" at bounding box center [170, 225] width 79 height 16
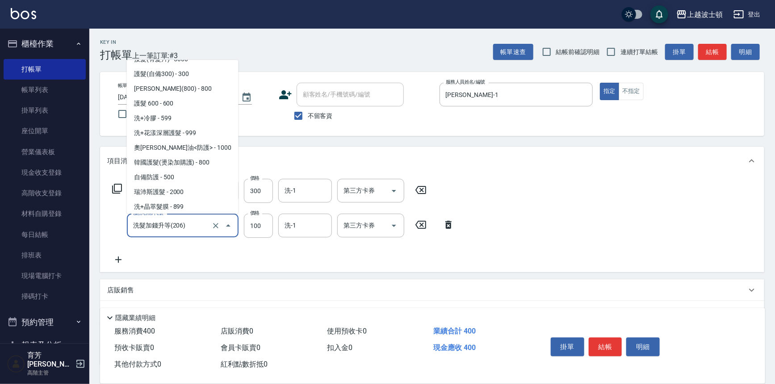
scroll to position [559, 0]
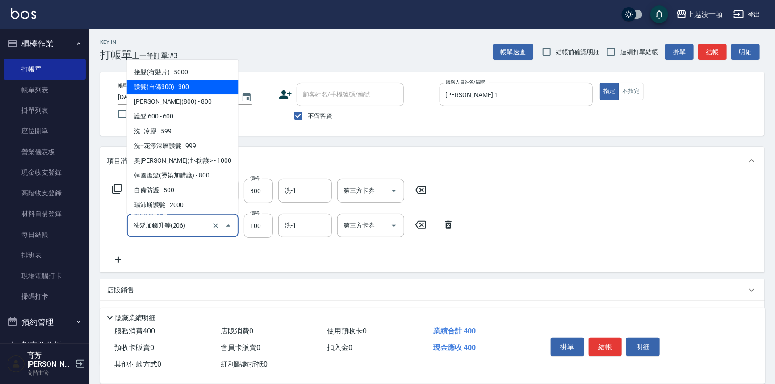
click at [198, 87] on span "護髮(自備300) - 300" at bounding box center [183, 86] width 112 height 15
type input "護髮(自備300)(701)"
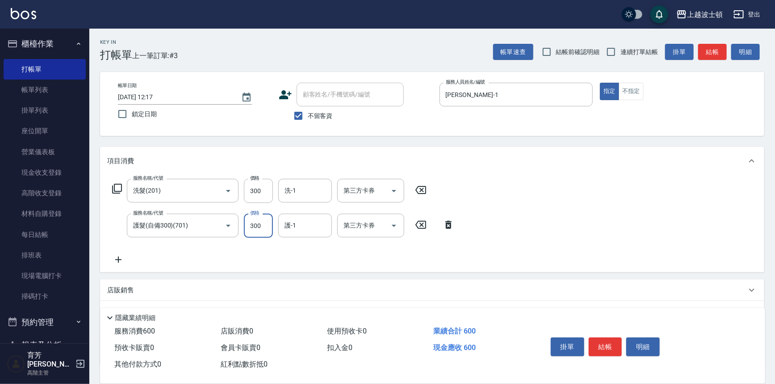
click at [252, 220] on input "300" at bounding box center [258, 225] width 29 height 24
type input "100"
click at [115, 260] on icon at bounding box center [118, 259] width 22 height 11
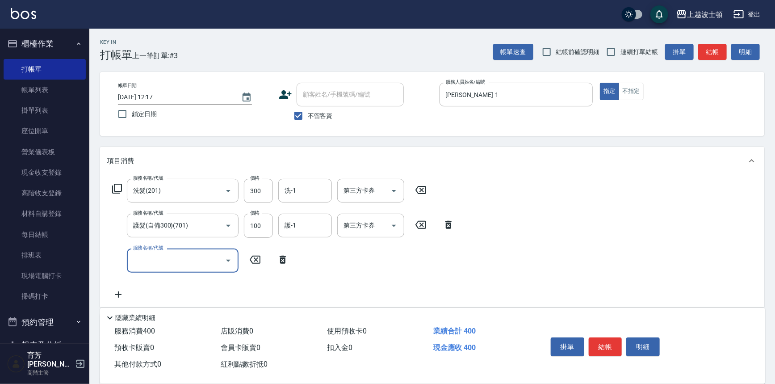
drag, startPoint x: 230, startPoint y: 257, endPoint x: 226, endPoint y: 253, distance: 5.4
click at [229, 257] on icon "Open" at bounding box center [228, 260] width 11 height 11
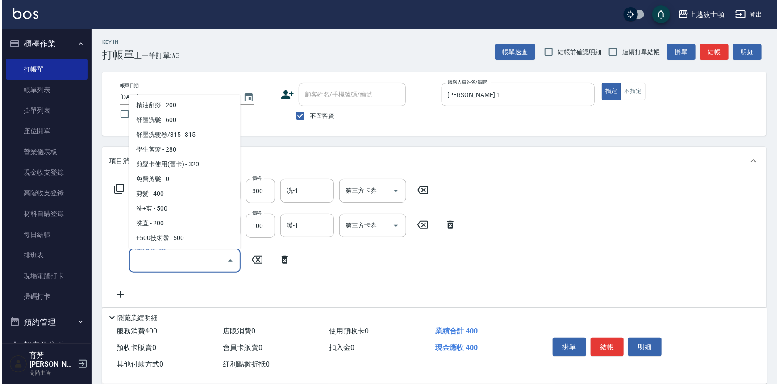
scroll to position [93, 0]
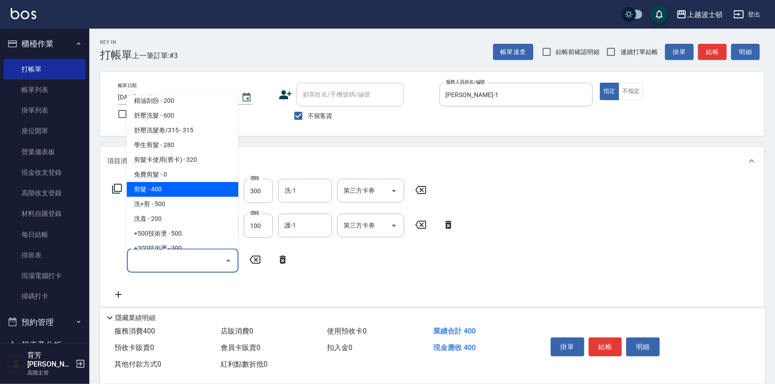
click at [189, 192] on span "剪髮 - 400" at bounding box center [183, 189] width 112 height 15
type input "剪髮(305)"
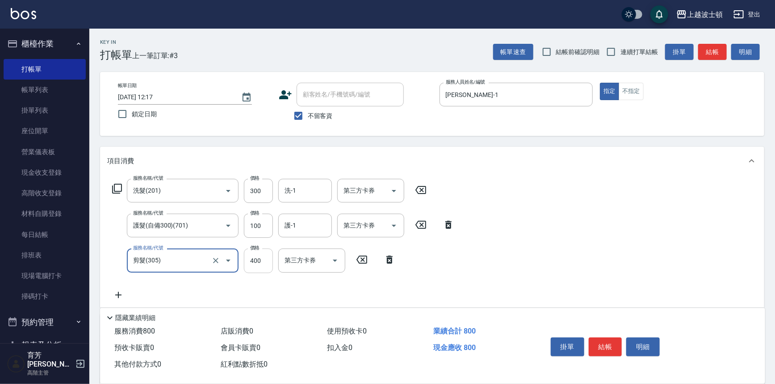
click at [263, 255] on input "400" at bounding box center [258, 260] width 29 height 24
type input "350"
click at [299, 192] on input "洗-1" at bounding box center [305, 191] width 46 height 16
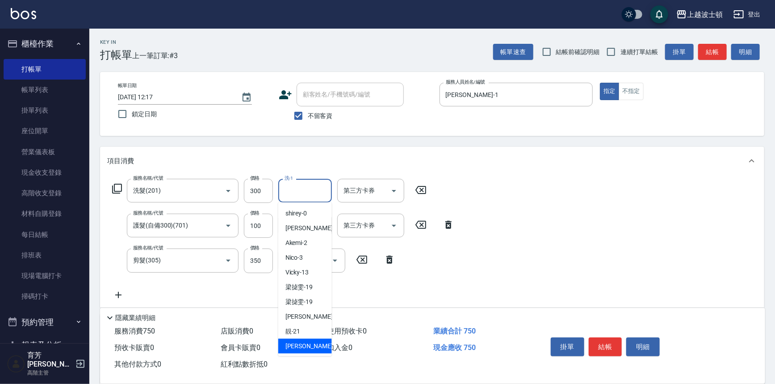
click at [299, 342] on span "[PERSON_NAME] -22" at bounding box center [313, 345] width 56 height 9
type input "雅如-22"
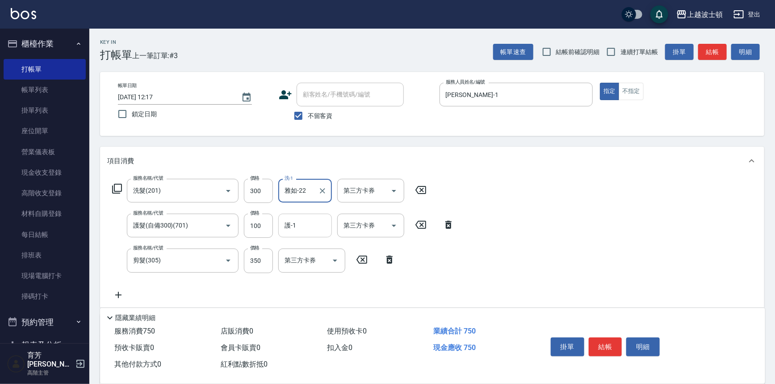
click at [309, 227] on input "護-1" at bounding box center [305, 225] width 46 height 16
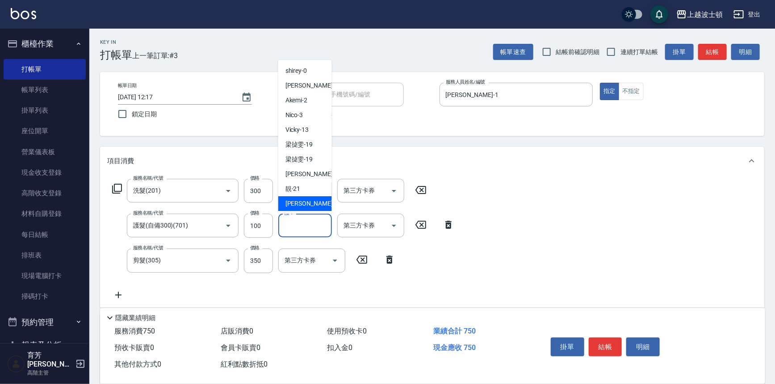
click at [302, 204] on span "[PERSON_NAME] -22" at bounding box center [313, 203] width 56 height 9
type input "雅如-22"
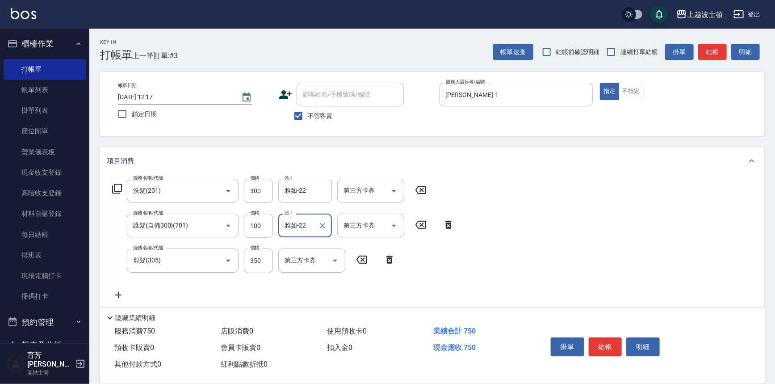
click at [613, 343] on button "結帳" at bounding box center [604, 346] width 33 height 19
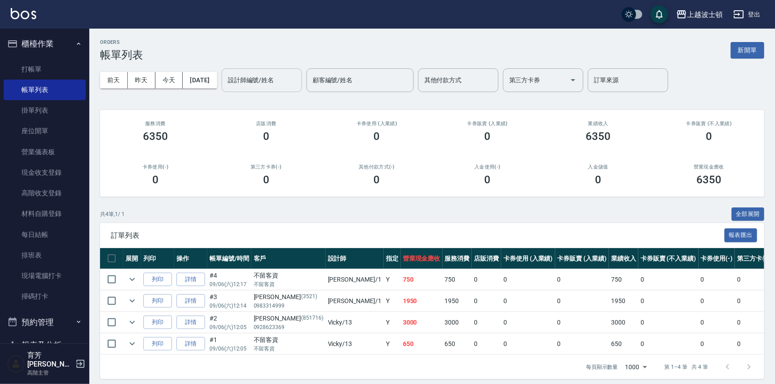
click at [275, 85] on input "設計師編號/姓名" at bounding box center [261, 80] width 72 height 16
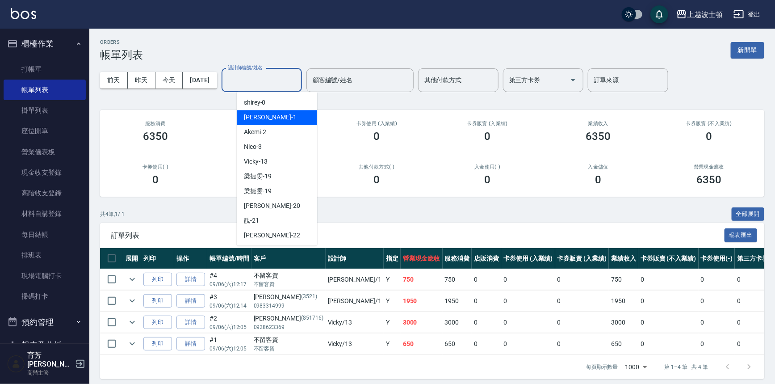
click at [275, 120] on div "[PERSON_NAME] -1" at bounding box center [277, 117] width 80 height 15
type input "[PERSON_NAME]-1"
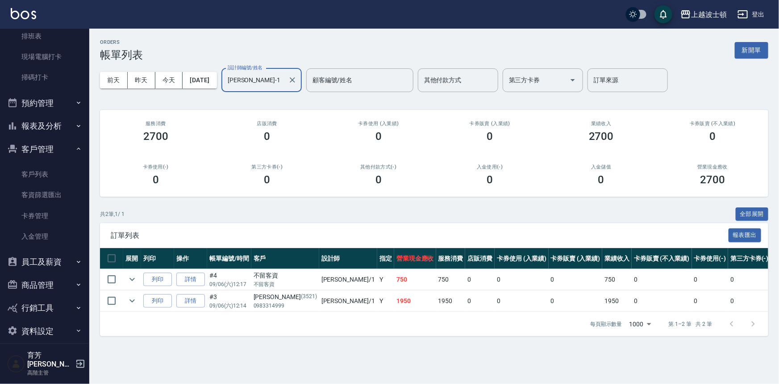
scroll to position [220, 0]
click at [54, 126] on button "報表及分析" at bounding box center [45, 124] width 82 height 23
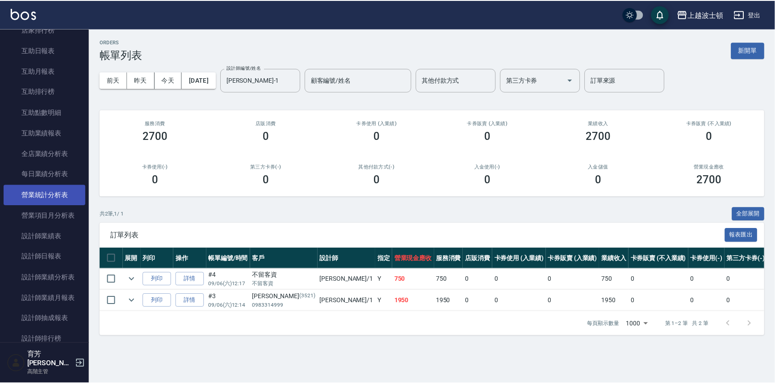
scroll to position [425, 0]
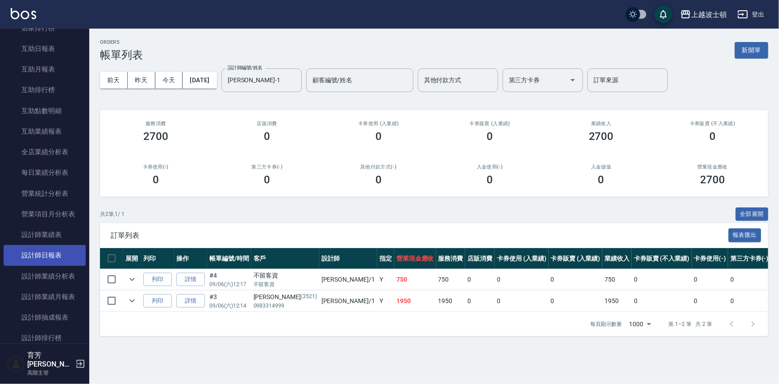
click at [47, 257] on link "設計師日報表" at bounding box center [45, 255] width 82 height 21
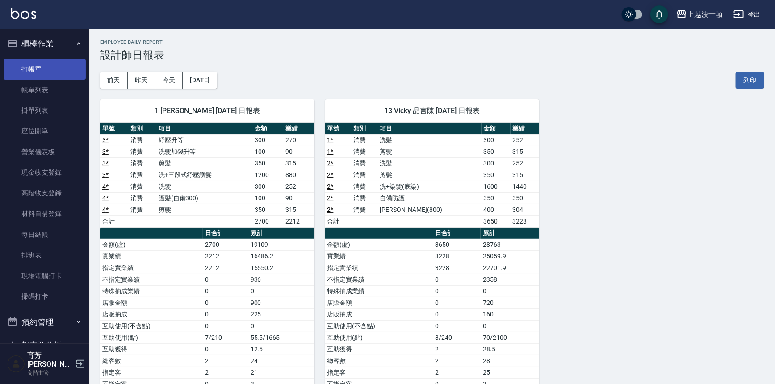
click at [35, 66] on link "打帳單" at bounding box center [45, 69] width 82 height 21
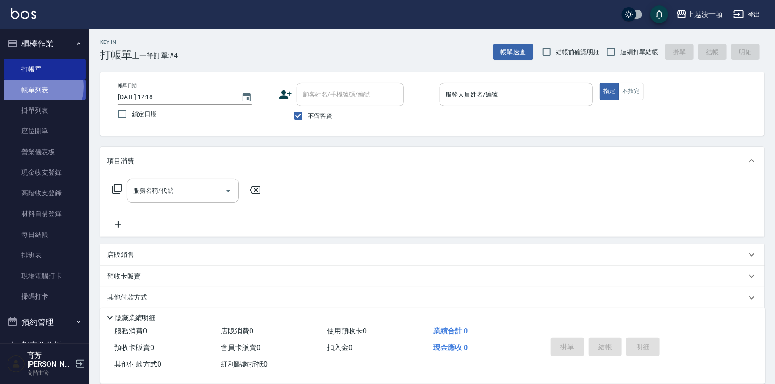
click at [32, 87] on link "帳單列表" at bounding box center [45, 89] width 82 height 21
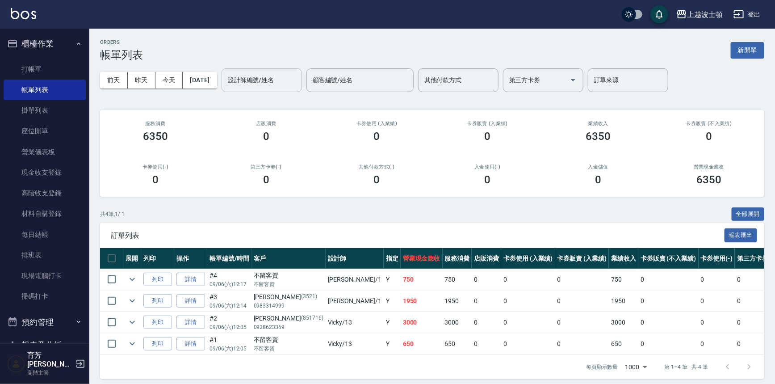
click at [260, 86] on input "設計師編號/姓名" at bounding box center [261, 80] width 72 height 16
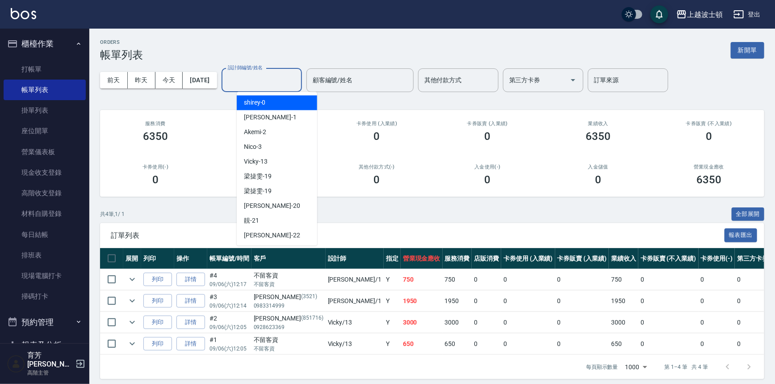
click at [272, 103] on div "shirey -0" at bounding box center [277, 102] width 80 height 15
type input "shirey-0"
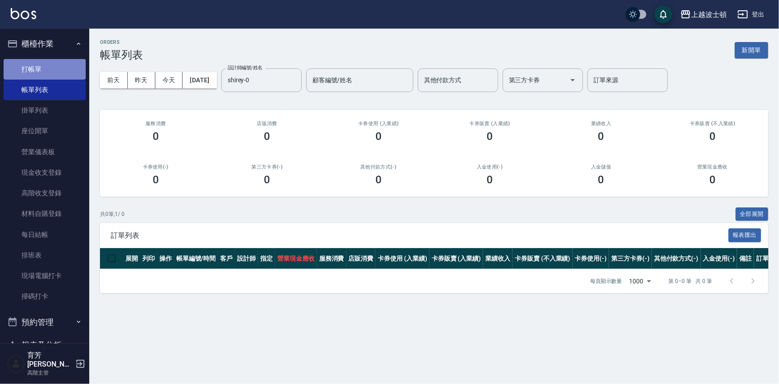
click at [49, 70] on link "打帳單" at bounding box center [45, 69] width 82 height 21
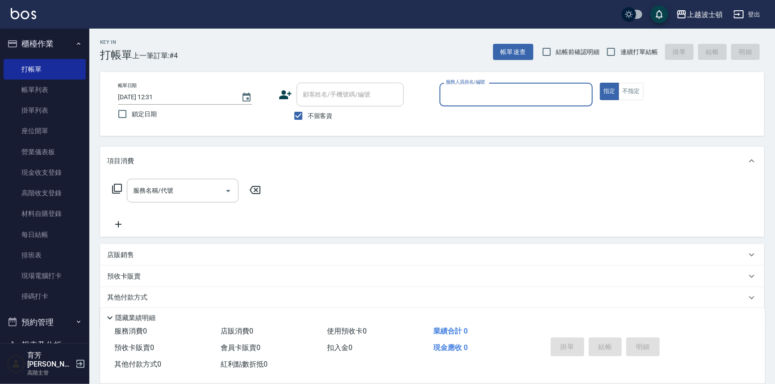
click at [503, 94] on input "服務人員姓名/編號" at bounding box center [516, 95] width 146 height 16
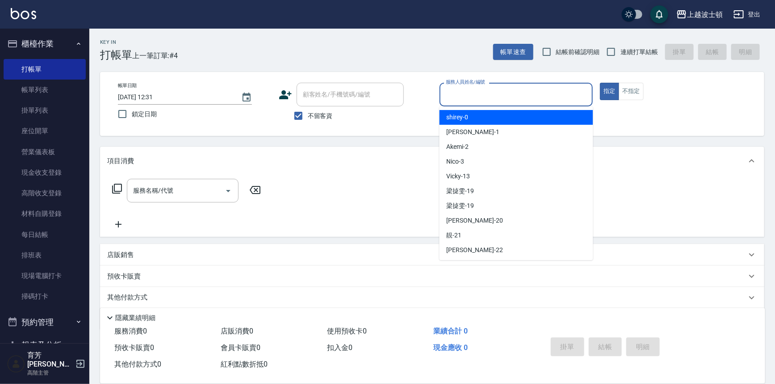
click at [504, 116] on div "shirey -0" at bounding box center [516, 117] width 154 height 15
type input "shirey-0"
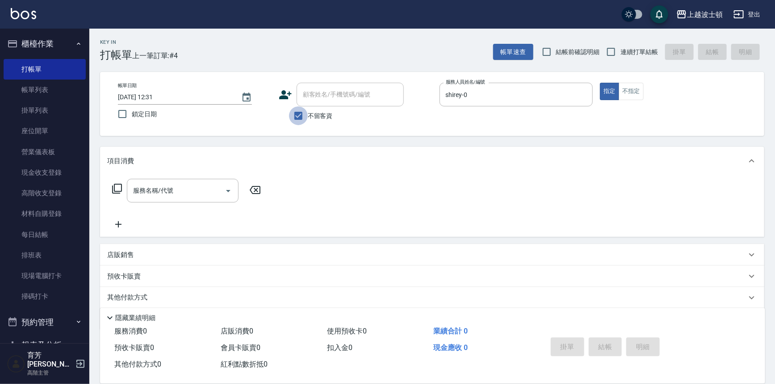
click at [306, 116] on input "不留客資" at bounding box center [298, 115] width 19 height 19
checkbox input "false"
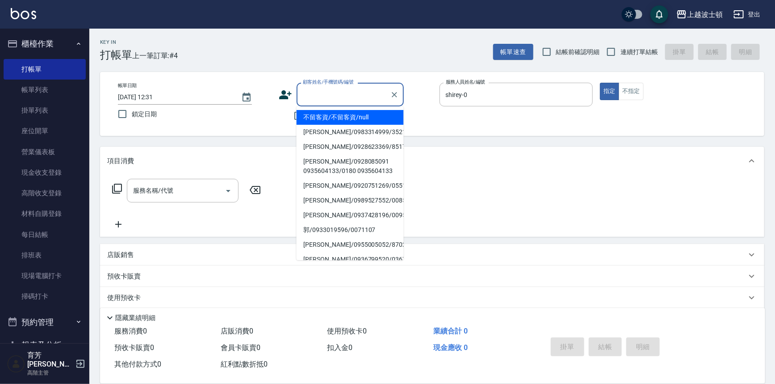
click at [310, 96] on input "顧客姓名/手機號碼/編號" at bounding box center [343, 95] width 86 height 16
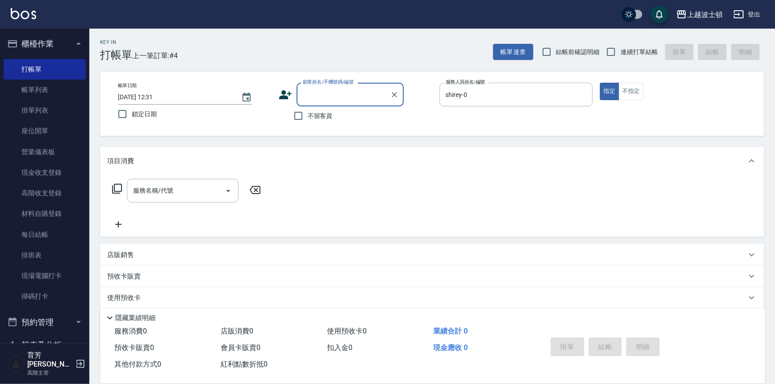
click at [316, 92] on input "顧客姓名/手機號碼/編號" at bounding box center [343, 95] width 86 height 16
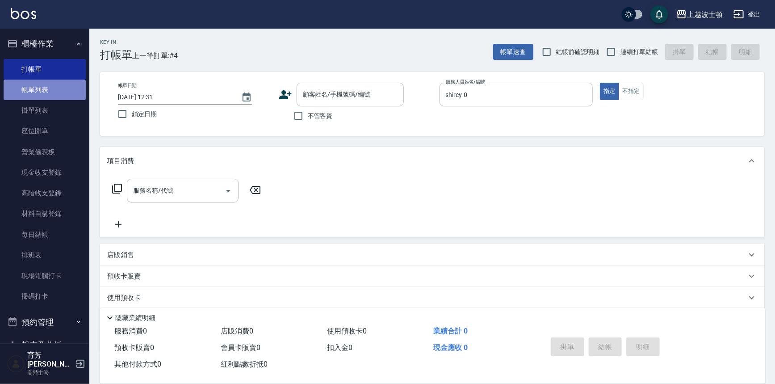
click at [61, 83] on link "帳單列表" at bounding box center [45, 89] width 82 height 21
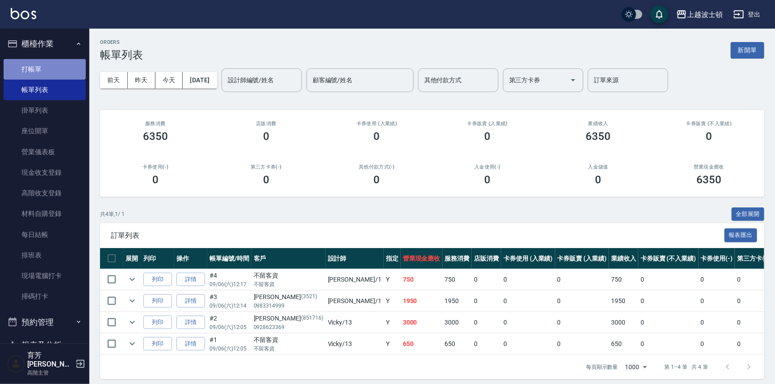
click at [68, 71] on link "打帳單" at bounding box center [45, 69] width 82 height 21
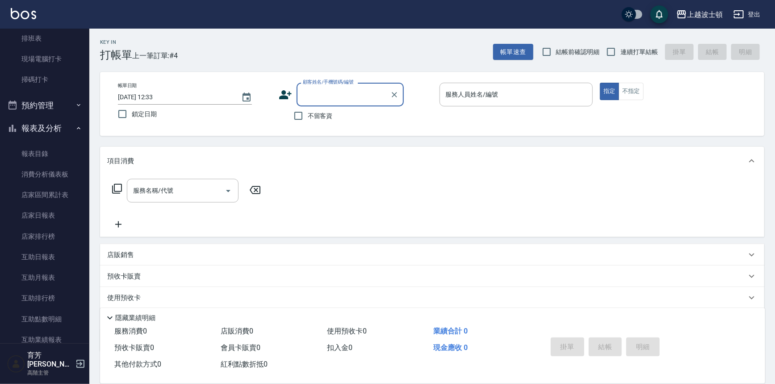
scroll to position [233, 0]
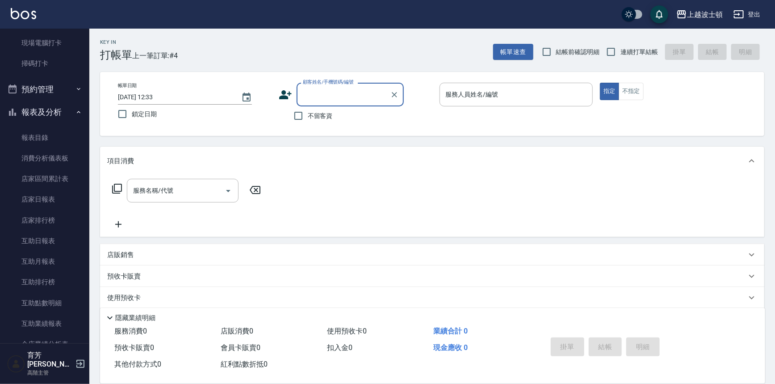
click at [75, 111] on icon "button" at bounding box center [78, 112] width 7 height 7
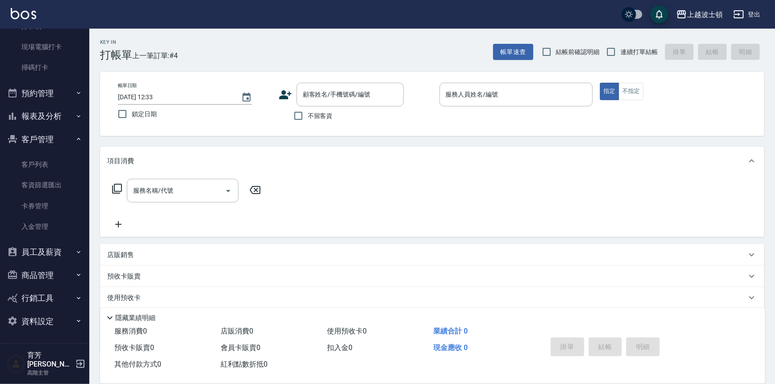
scroll to position [221, 0]
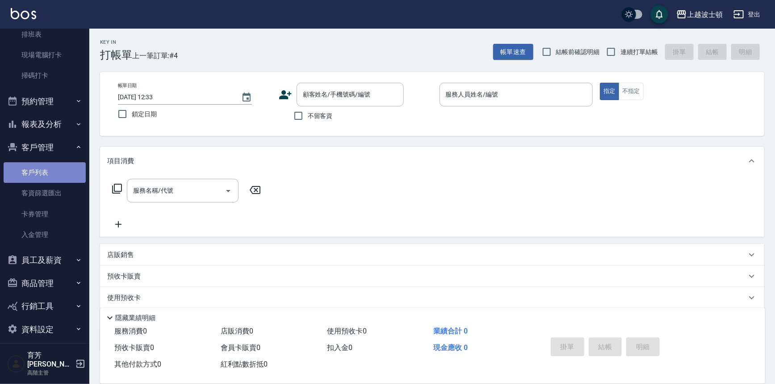
click at [56, 170] on link "客戶列表" at bounding box center [45, 172] width 82 height 21
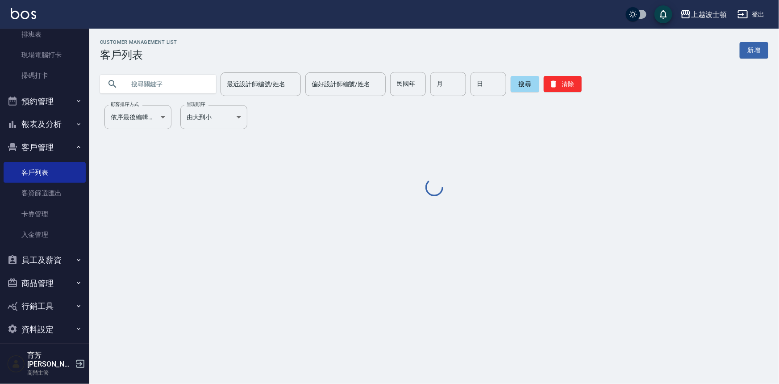
drag, startPoint x: 134, startPoint y: 95, endPoint x: 132, endPoint y: 86, distance: 9.6
click at [133, 92] on input "text" at bounding box center [167, 84] width 84 height 24
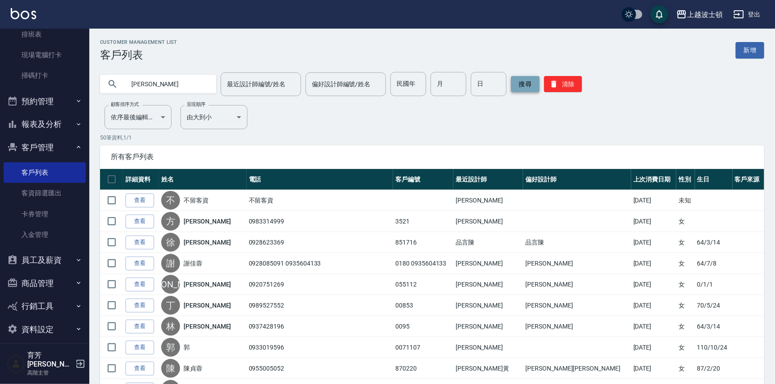
type input "[PERSON_NAME]"
click at [512, 83] on button "搜尋" at bounding box center [525, 84] width 29 height 16
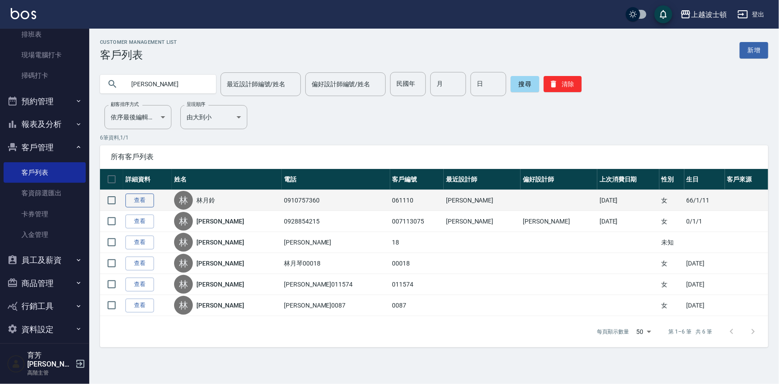
click at [142, 197] on link "查看" at bounding box center [139, 200] width 29 height 14
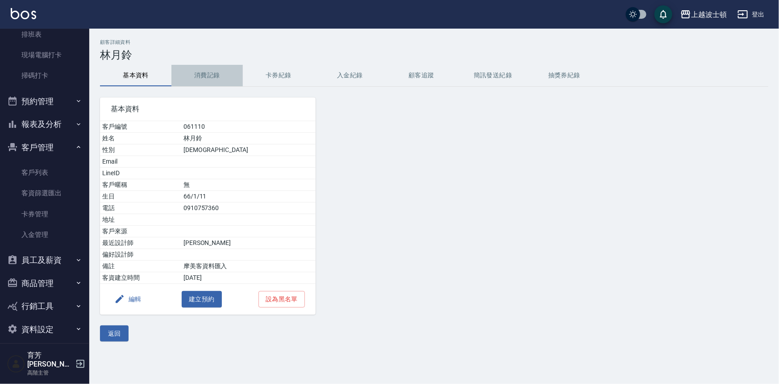
click at [211, 80] on button "消費記錄" at bounding box center [206, 75] width 71 height 21
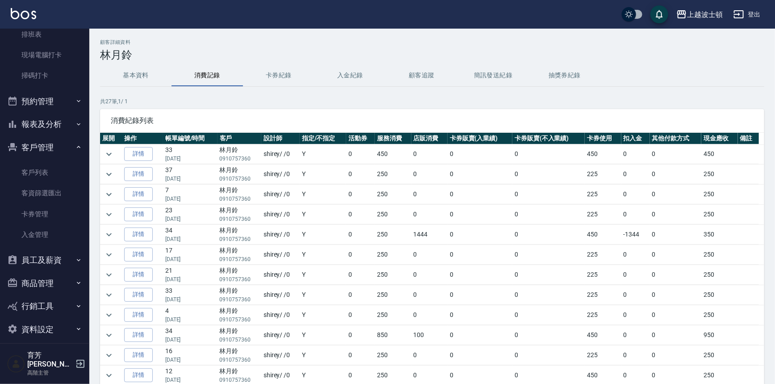
click at [116, 156] on td at bounding box center [111, 154] width 22 height 20
click at [112, 152] on icon "expand row" at bounding box center [109, 154] width 11 height 11
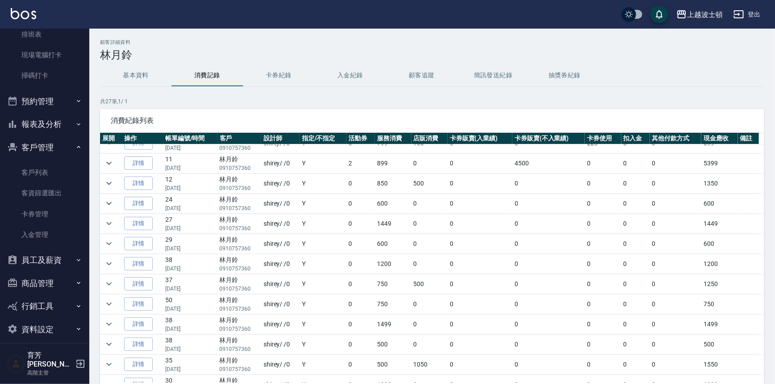
scroll to position [357, 0]
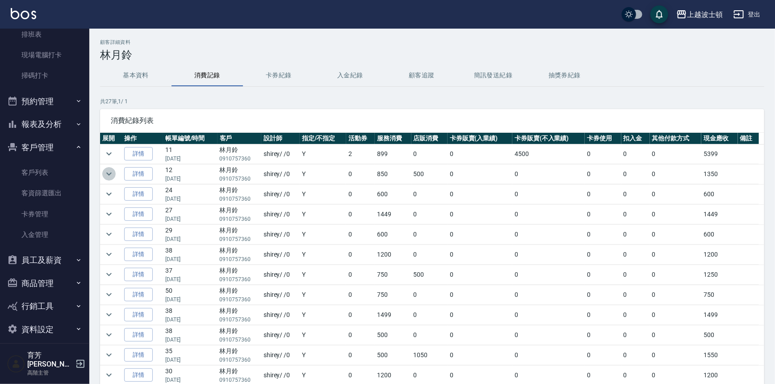
click at [109, 170] on icon "expand row" at bounding box center [109, 173] width 11 height 11
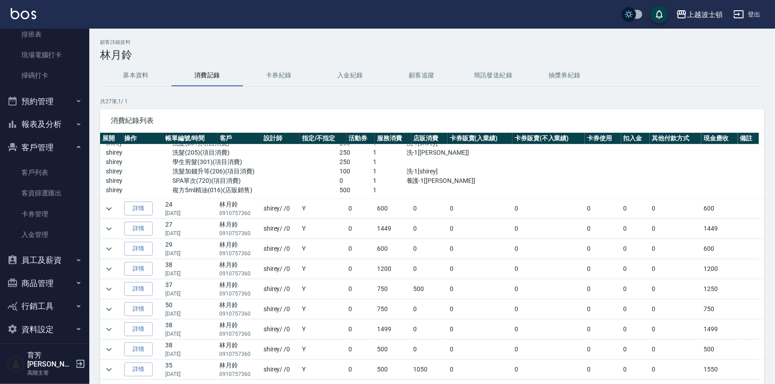
scroll to position [432, 0]
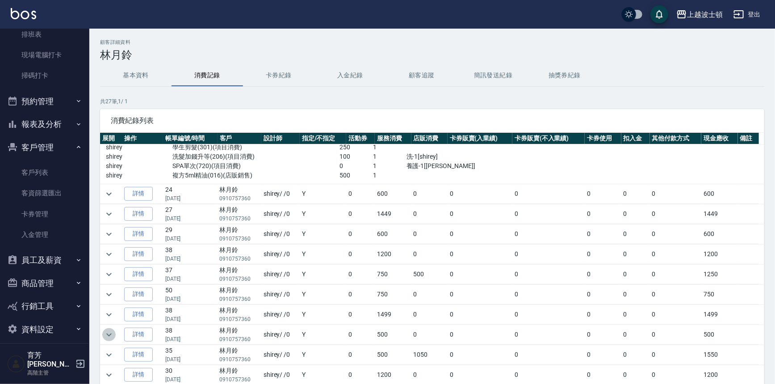
click at [107, 330] on icon "expand row" at bounding box center [109, 334] width 11 height 11
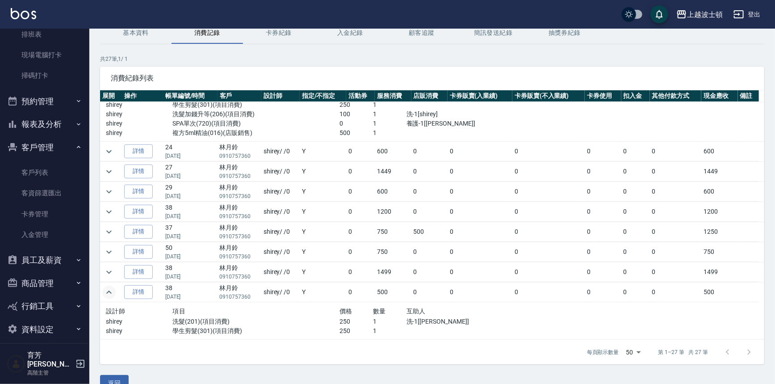
scroll to position [43, 0]
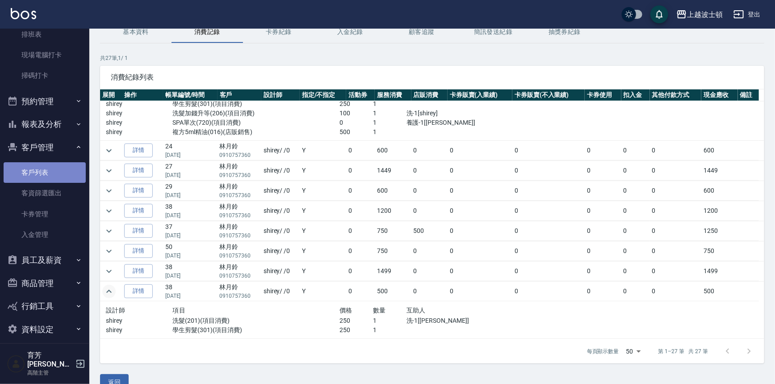
click at [61, 167] on link "客戶列表" at bounding box center [45, 172] width 82 height 21
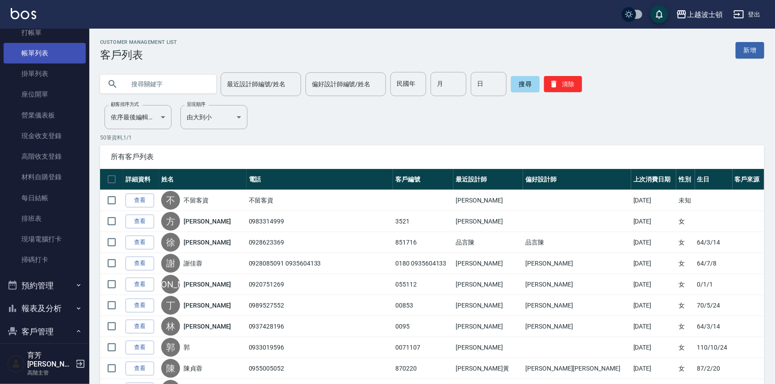
scroll to position [31, 0]
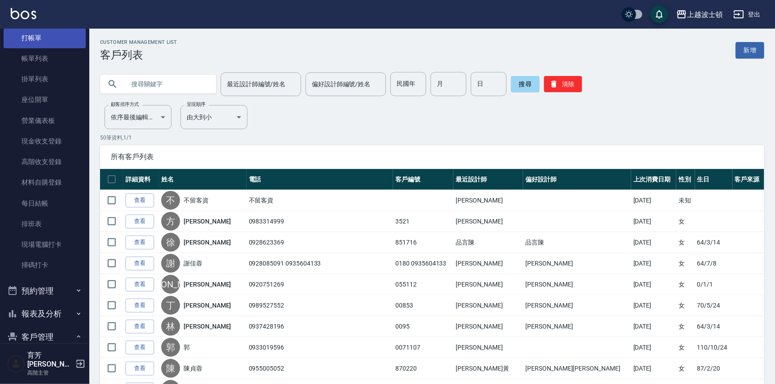
click at [50, 36] on link "打帳單" at bounding box center [45, 38] width 82 height 21
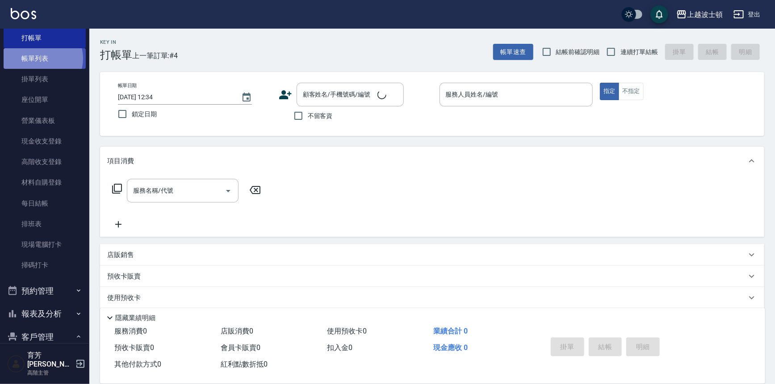
click at [40, 58] on link "帳單列表" at bounding box center [45, 58] width 82 height 21
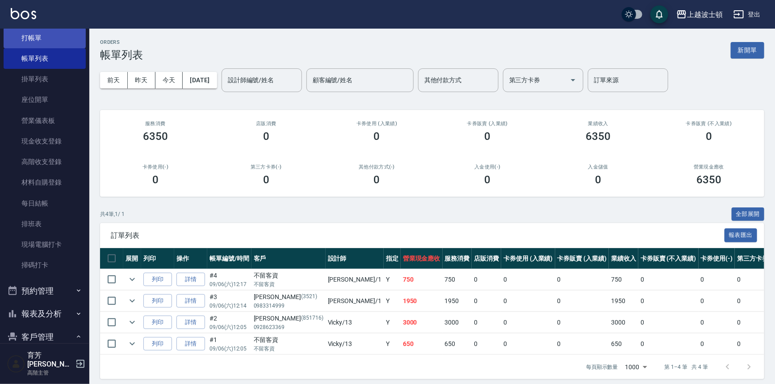
click at [52, 30] on link "打帳單" at bounding box center [45, 38] width 82 height 21
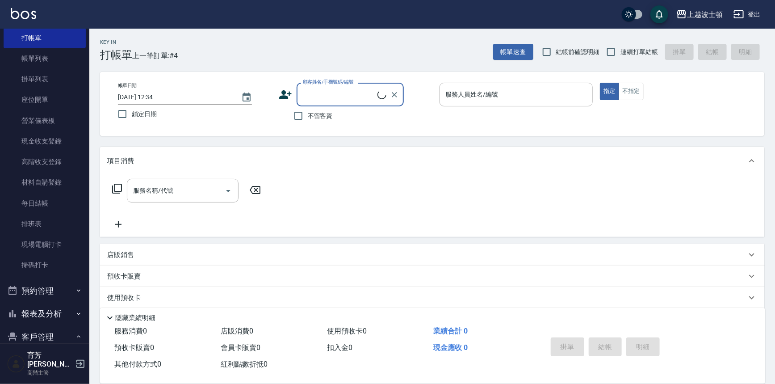
click at [314, 95] on input "顧客姓名/手機號碼/編號" at bounding box center [338, 95] width 77 height 16
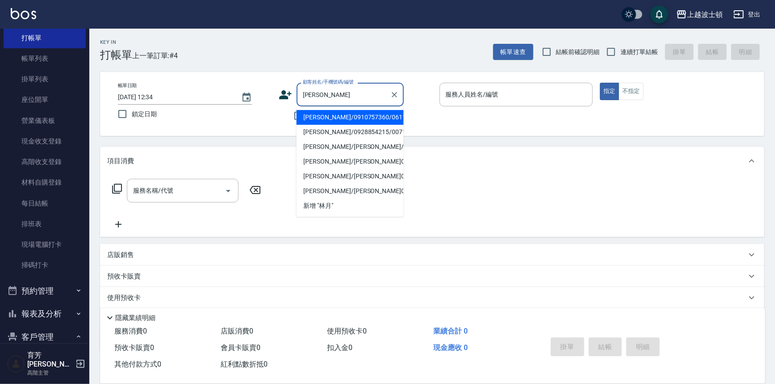
click at [335, 115] on li "[PERSON_NAME]/0910757360/061110" at bounding box center [349, 117] width 107 height 15
type input "[PERSON_NAME]/0910757360/061110"
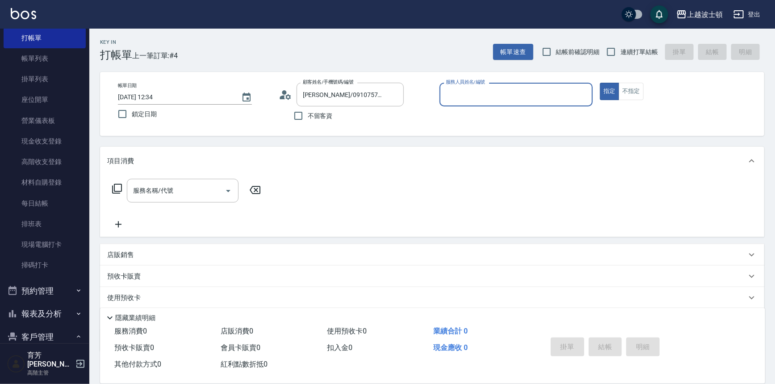
click at [473, 104] on div "服務人員姓名/編號" at bounding box center [516, 95] width 154 height 24
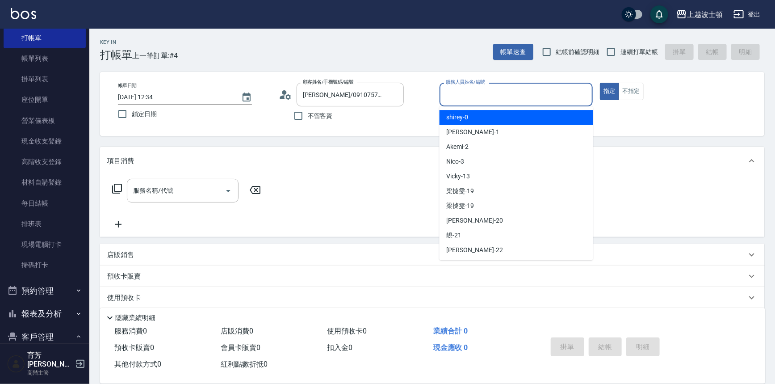
click at [473, 113] on div "shirey -0" at bounding box center [516, 117] width 154 height 15
type input "shirey-0"
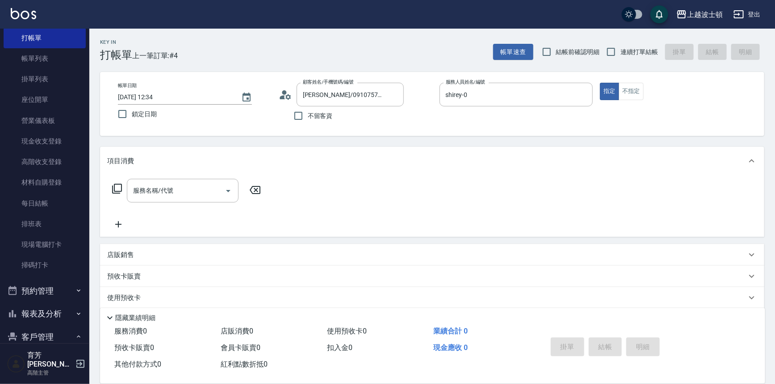
click at [115, 189] on icon at bounding box center [117, 188] width 11 height 11
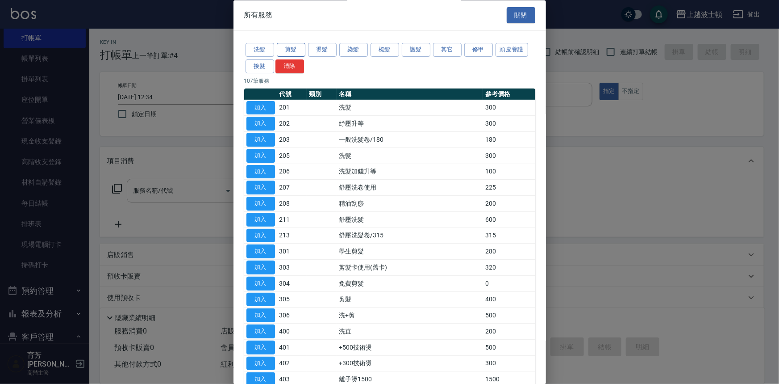
click at [286, 52] on button "剪髮" at bounding box center [291, 50] width 29 height 14
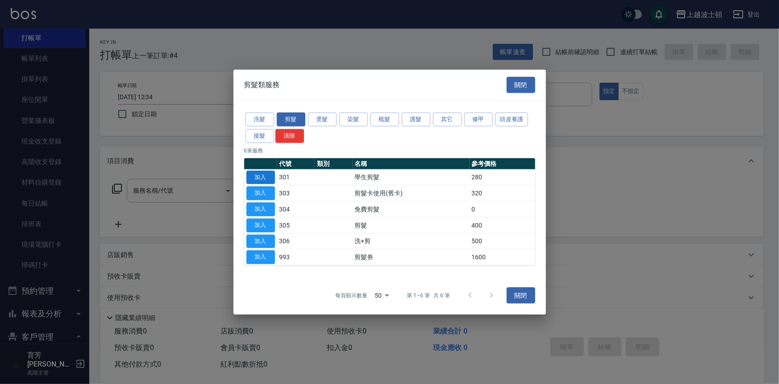
click at [265, 177] on button "加入" at bounding box center [260, 177] width 29 height 14
type input "學生剪髮(301)"
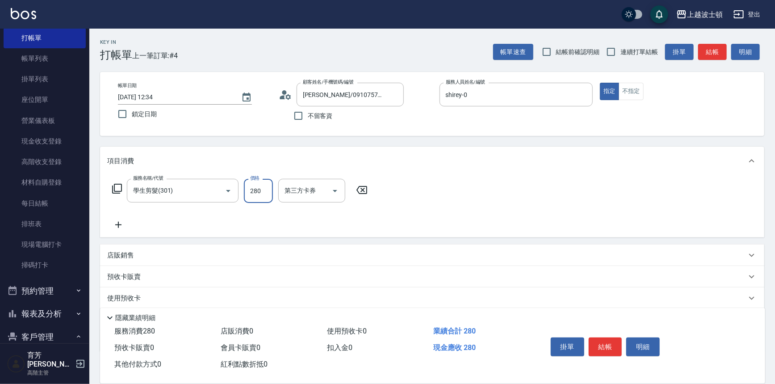
click at [267, 183] on input "280" at bounding box center [258, 191] width 29 height 24
type input "350"
click at [605, 344] on button "結帳" at bounding box center [604, 346] width 33 height 19
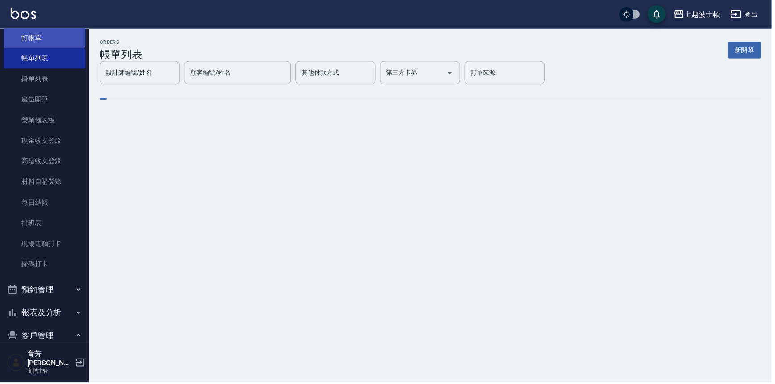
click at [34, 36] on link "打帳單" at bounding box center [45, 38] width 82 height 21
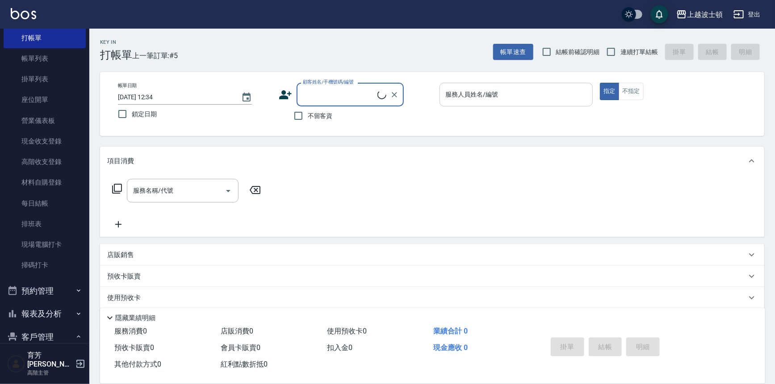
click at [479, 92] on input "服務人員姓名/編號" at bounding box center [516, 95] width 146 height 16
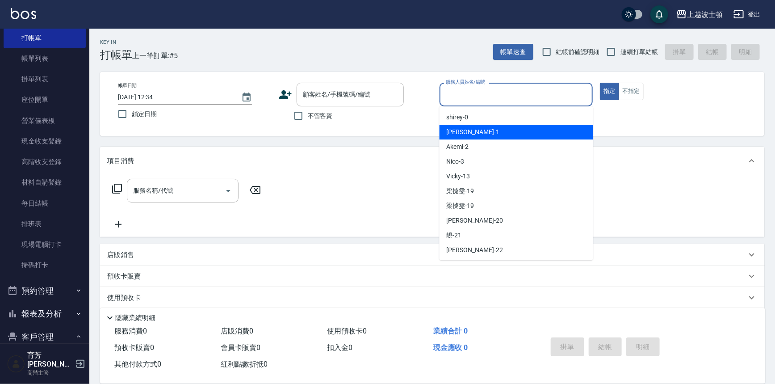
click at [476, 125] on div "[PERSON_NAME] -1" at bounding box center [516, 132] width 154 height 15
type input "[PERSON_NAME]-1"
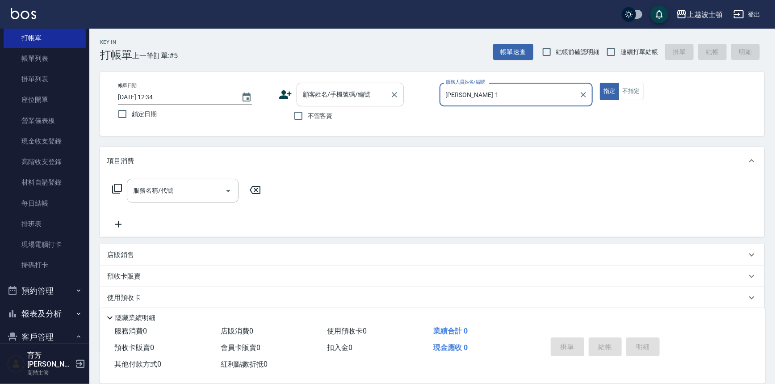
click at [352, 101] on input "顧客姓名/手機號碼/編號" at bounding box center [343, 95] width 86 height 16
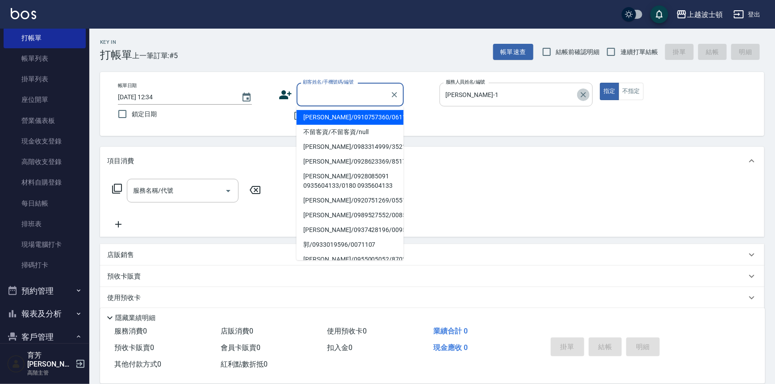
drag, startPoint x: 589, startPoint y: 91, endPoint x: 577, endPoint y: 93, distance: 12.3
click at [589, 92] on button "Clear" at bounding box center [583, 94] width 13 height 13
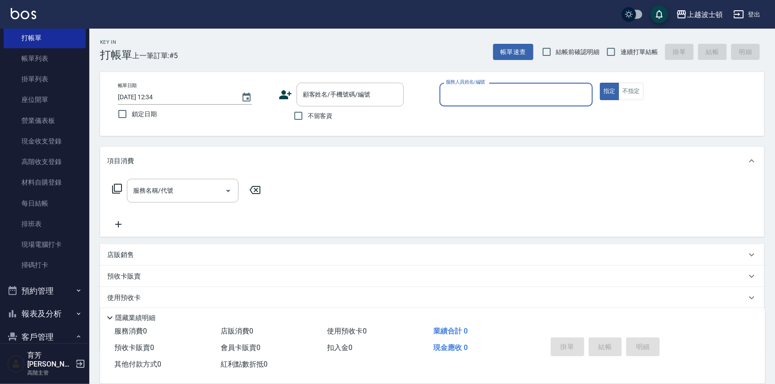
click at [547, 92] on input "服務人員姓名/編號" at bounding box center [516, 95] width 146 height 16
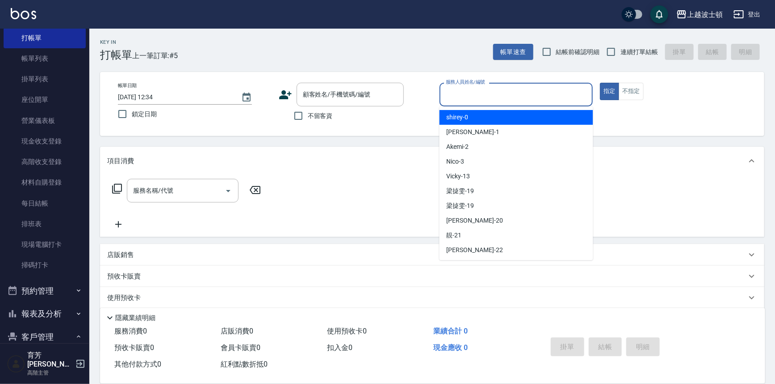
click at [523, 116] on div "shirey -0" at bounding box center [516, 117] width 154 height 15
type input "shirey-0"
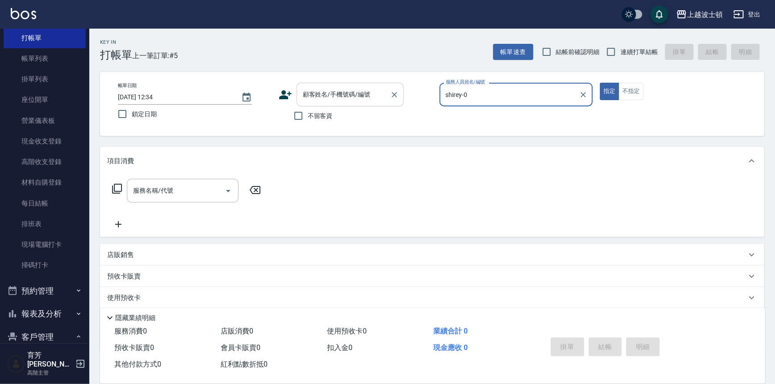
click at [347, 95] on input "顧客姓名/手機號碼/編號" at bounding box center [343, 95] width 86 height 16
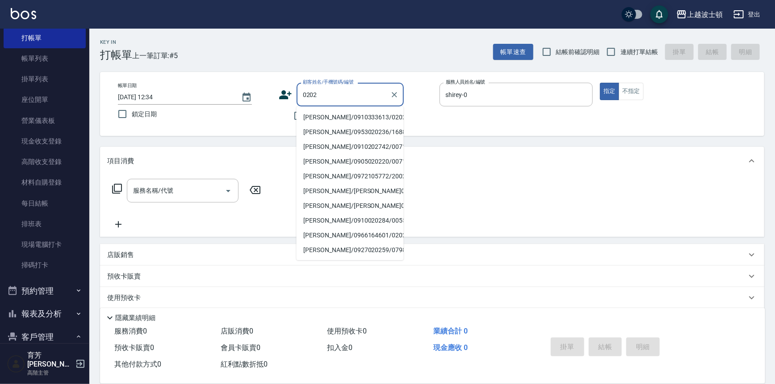
click at [349, 116] on li "[PERSON_NAME]/0910333613/0202" at bounding box center [349, 117] width 107 height 15
type input "[PERSON_NAME]/0910333613/0202"
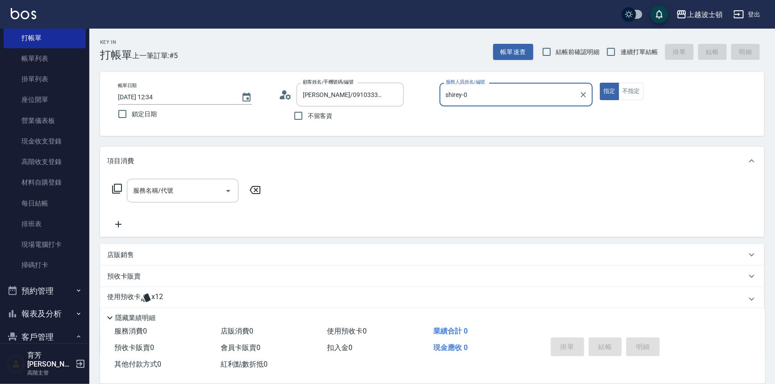
scroll to position [54, 0]
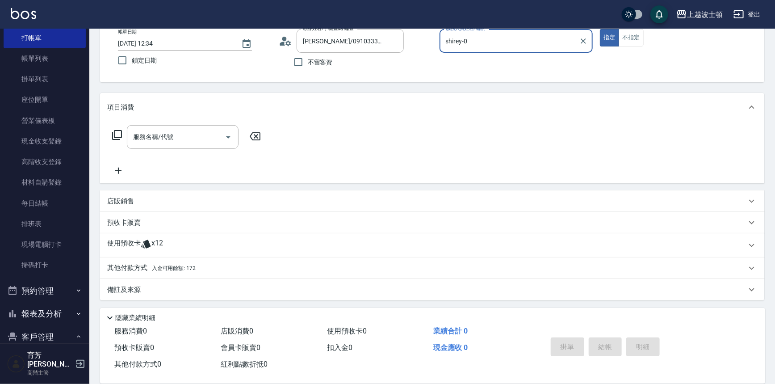
click at [189, 265] on span "入金可用餘額: 172" at bounding box center [174, 268] width 44 height 6
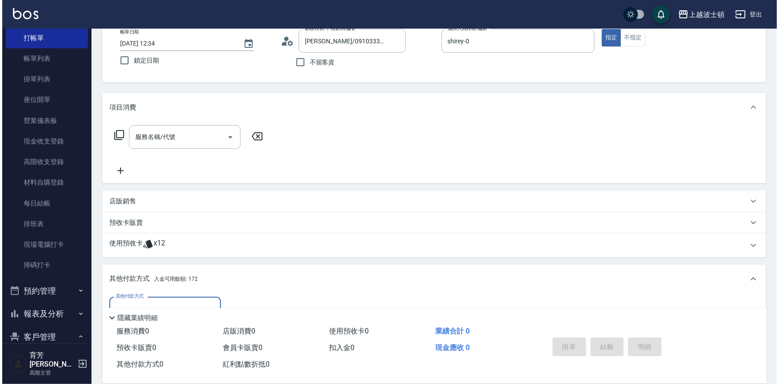
scroll to position [159, 0]
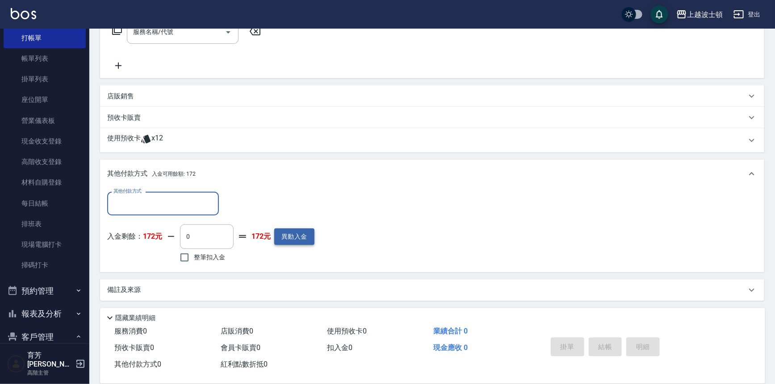
click at [300, 234] on button "異動入金" at bounding box center [294, 236] width 40 height 17
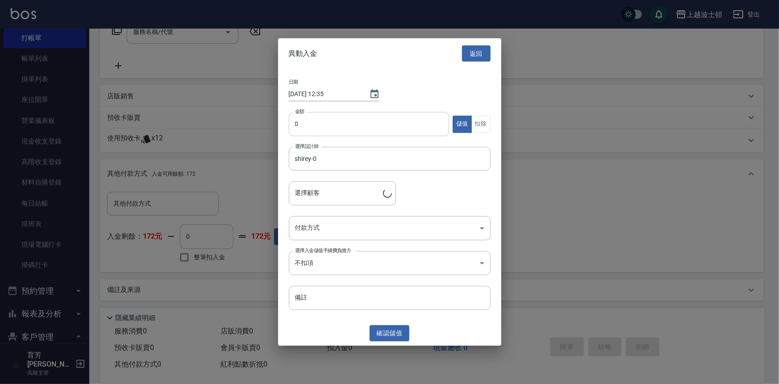
type input "[PERSON_NAME]/0910333613/0202"
click at [305, 120] on input "0" at bounding box center [369, 124] width 161 height 24
type input "500"
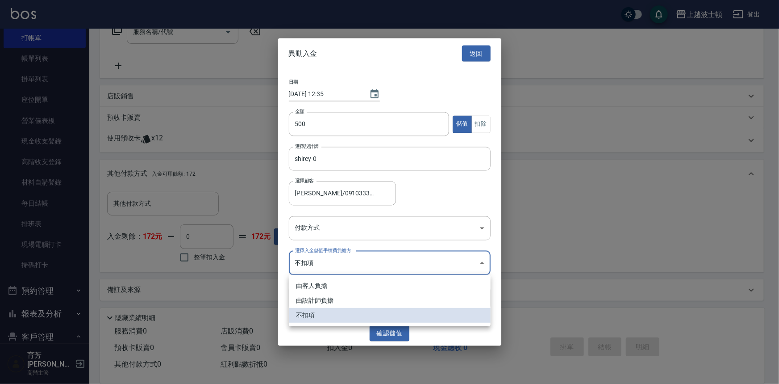
click at [478, 257] on body "上越波士頓 登出 櫃檯作業 打帳單 帳單列表 掛單列表 座位開單 營業儀表板 現金收支登錄 高階收支登錄 材料自購登錄 每日結帳 排班表 現場電腦打卡 掃碼打…" at bounding box center [389, 112] width 779 height 543
click at [485, 226] on div at bounding box center [389, 192] width 779 height 384
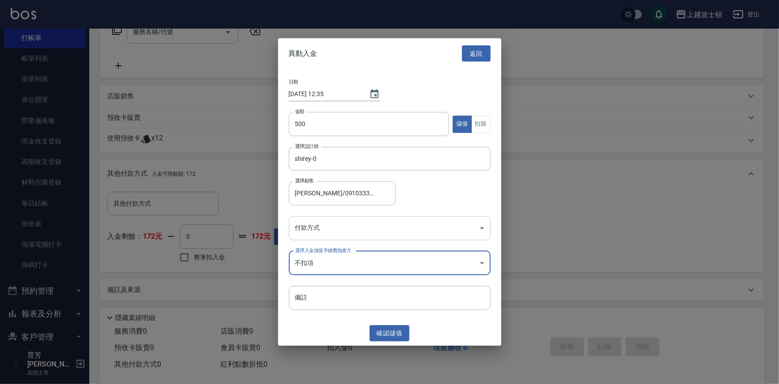
click at [478, 226] on body "上越波士頓 登出 櫃檯作業 打帳單 帳單列表 掛單列表 座位開單 營業儀表板 現金收支登錄 高階收支登錄 材料自購登錄 每日結帳 排班表 現場電腦打卡 掃碼打…" at bounding box center [389, 112] width 779 height 543
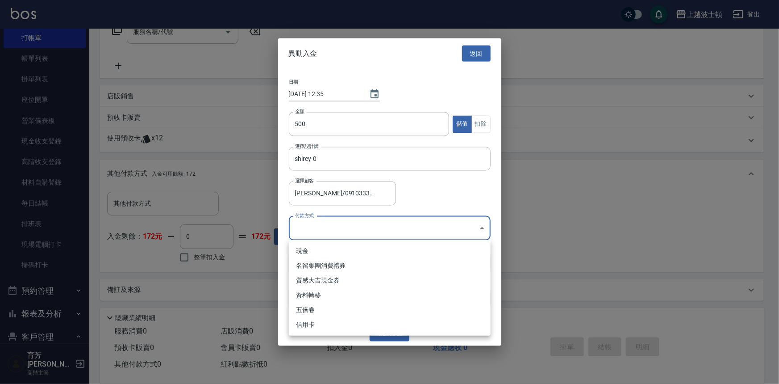
click at [301, 248] on li "現金" at bounding box center [390, 250] width 202 height 15
type input "現金"
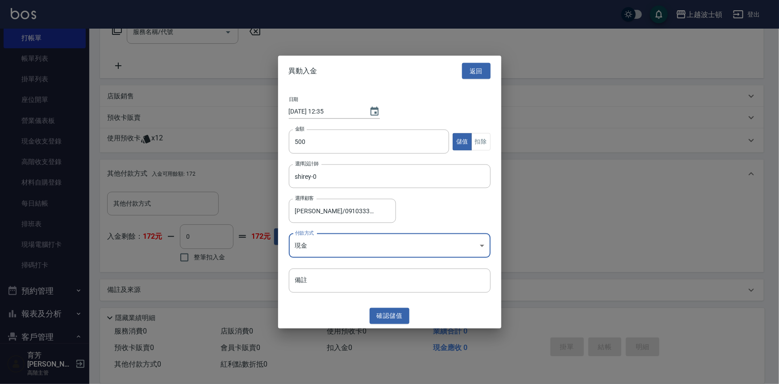
click at [371, 306] on div "異動入金 返回 日期 [DATE] 12:35 金額 500 金額 儲值 扣除 選擇設計師 [PERSON_NAME]-0 選擇設計師 選擇顧客 [PERSO…" at bounding box center [389, 191] width 223 height 273
click at [377, 310] on button "確認 儲值" at bounding box center [390, 315] width 40 height 17
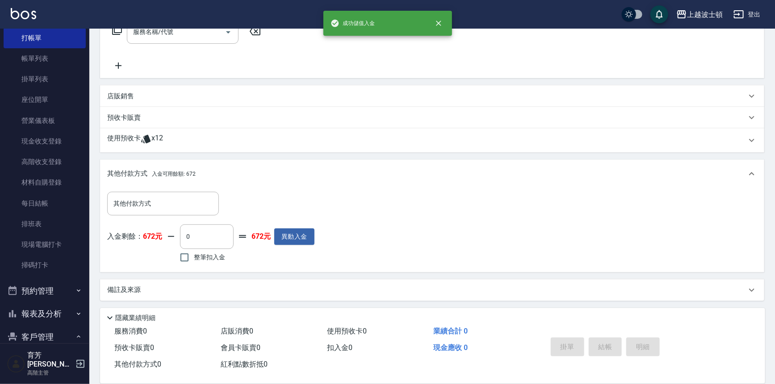
click at [113, 30] on icon at bounding box center [117, 30] width 10 height 10
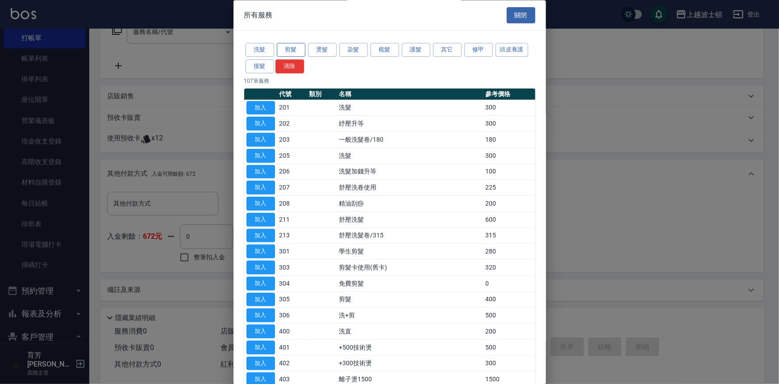
click at [280, 51] on button "剪髮" at bounding box center [291, 50] width 29 height 14
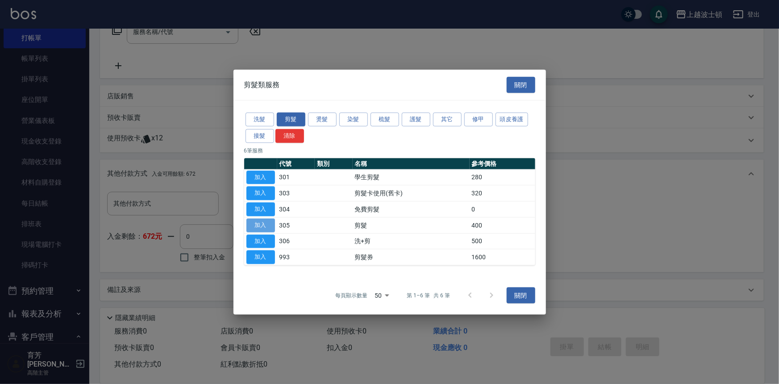
click at [265, 219] on button "加入" at bounding box center [260, 225] width 29 height 14
type input "剪髮(305)"
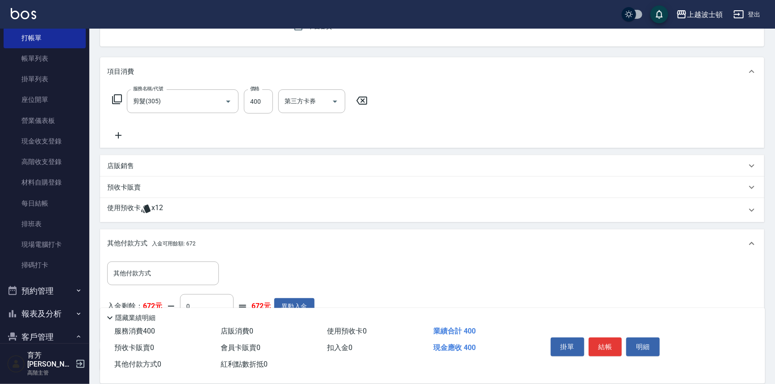
scroll to position [77, 0]
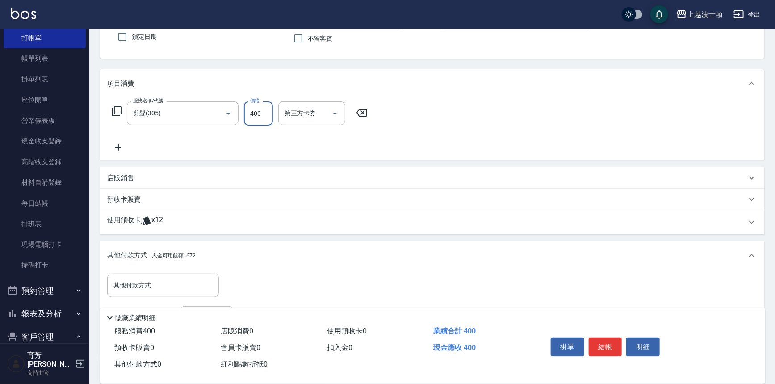
click at [258, 112] on input "400" at bounding box center [258, 113] width 29 height 24
type input "350"
click at [145, 218] on icon at bounding box center [145, 221] width 9 height 8
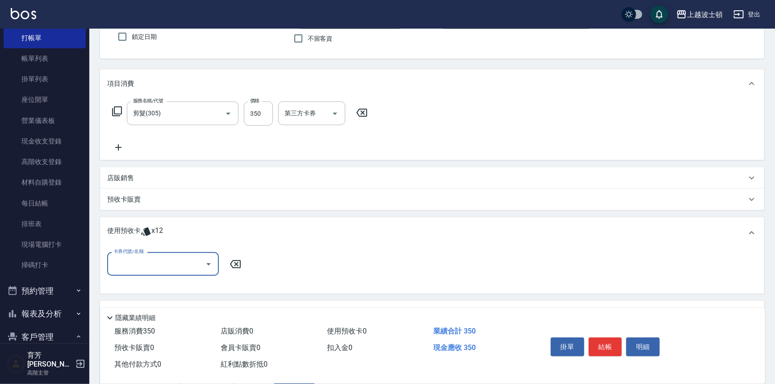
scroll to position [0, 0]
click at [208, 264] on icon "Open" at bounding box center [208, 264] width 4 height 2
click at [200, 283] on div "洗髮卷 剩餘12張" at bounding box center [163, 286] width 112 height 15
type input "洗髮卷"
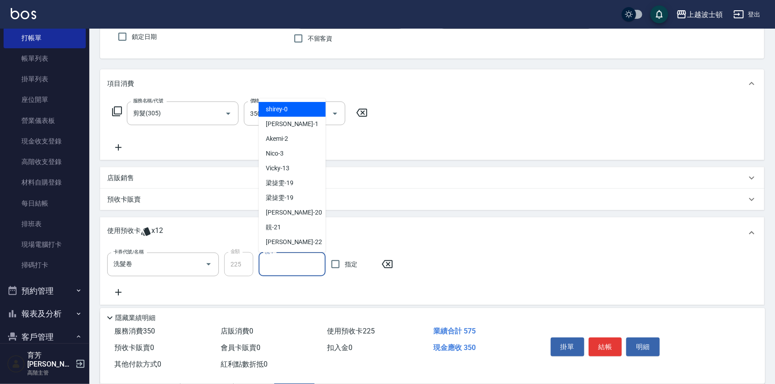
click at [299, 263] on input "洗-1" at bounding box center [292, 264] width 59 height 16
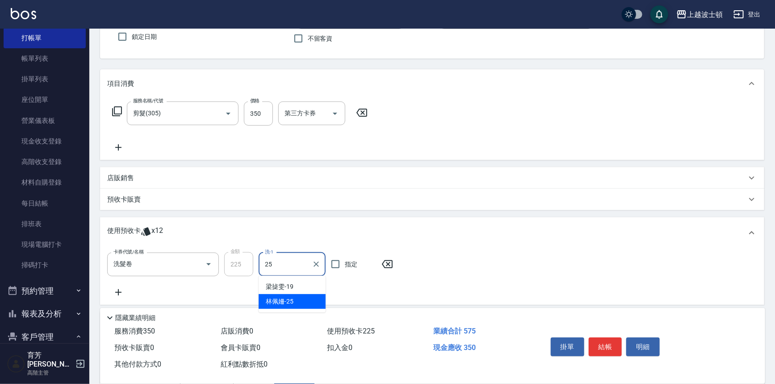
click at [298, 295] on div "[PERSON_NAME]-25" at bounding box center [292, 301] width 67 height 15
type input "[PERSON_NAME]-25"
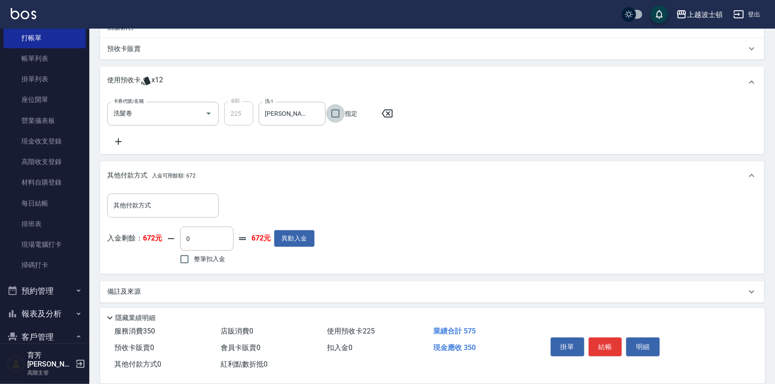
scroll to position [230, 0]
click at [188, 257] on input "整筆扣入金" at bounding box center [184, 257] width 19 height 19
checkbox input "true"
type input "350"
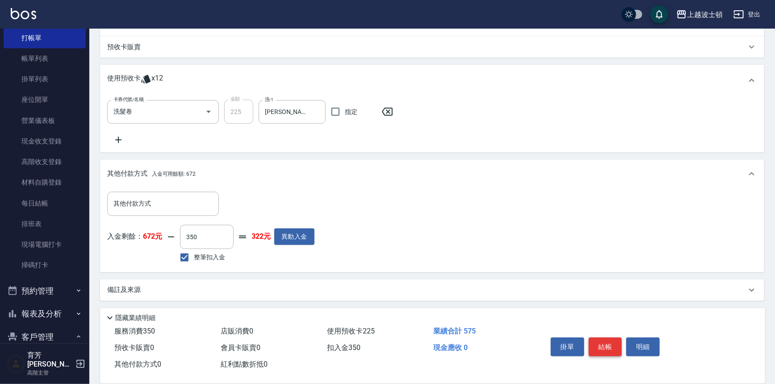
click at [607, 344] on button "結帳" at bounding box center [604, 346] width 33 height 19
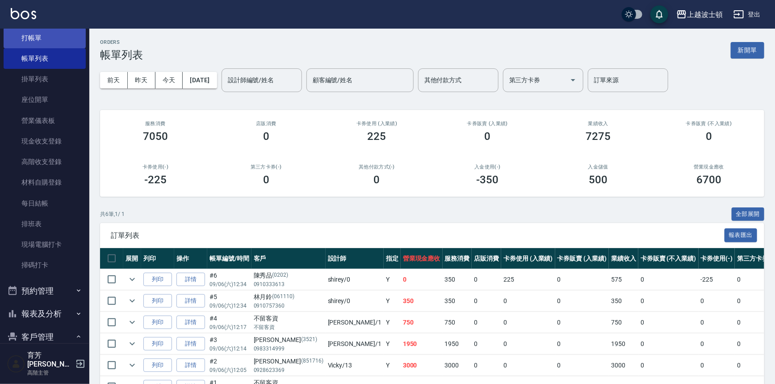
click at [41, 38] on link "打帳單" at bounding box center [45, 38] width 82 height 21
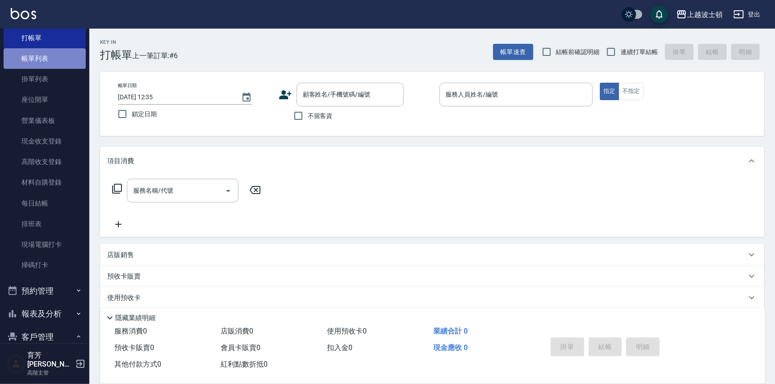
click at [47, 62] on link "帳單列表" at bounding box center [45, 58] width 82 height 21
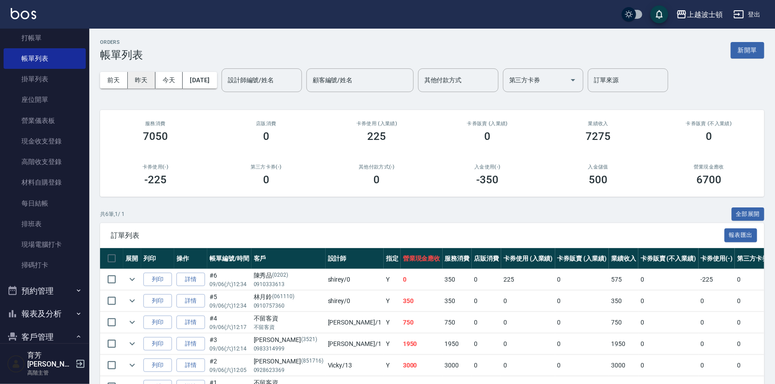
click at [135, 82] on button "昨天" at bounding box center [142, 80] width 28 height 17
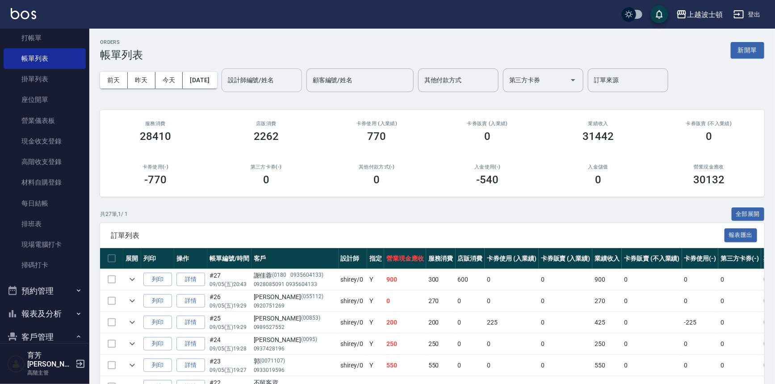
click at [282, 81] on input "設計師編號/姓名" at bounding box center [261, 80] width 72 height 16
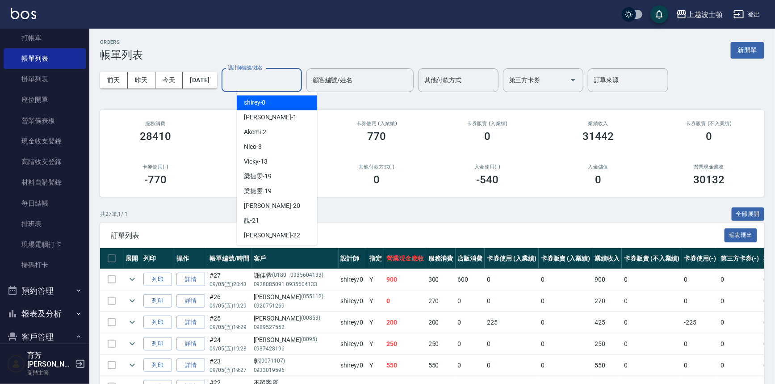
click at [282, 104] on div "shirey -0" at bounding box center [277, 102] width 80 height 15
type input "shirey-0"
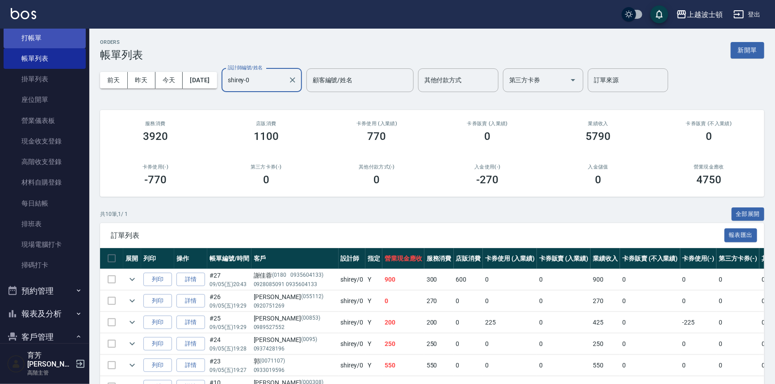
click at [63, 41] on link "打帳單" at bounding box center [45, 38] width 82 height 21
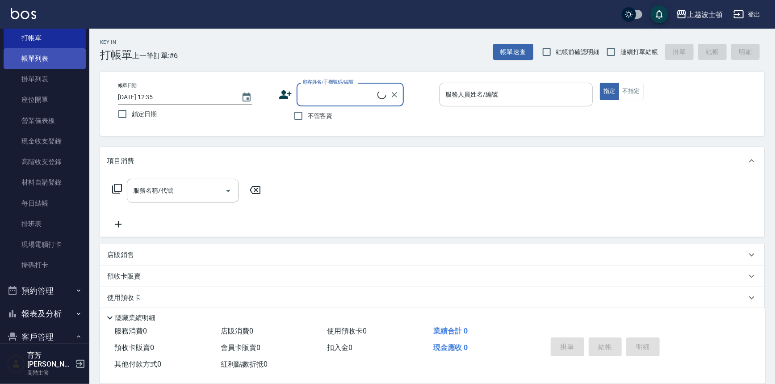
click at [56, 62] on link "帳單列表" at bounding box center [45, 58] width 82 height 21
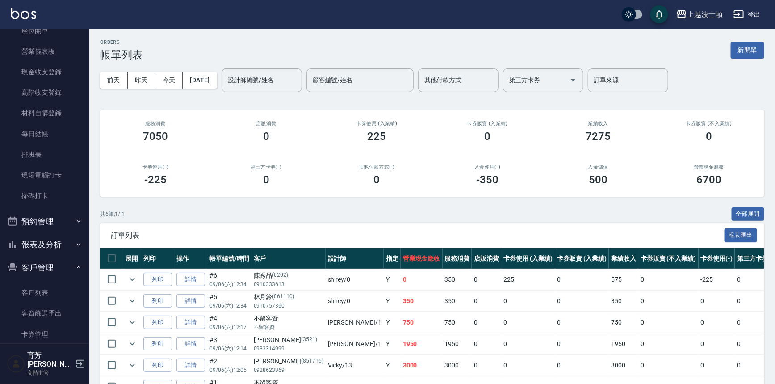
scroll to position [129, 0]
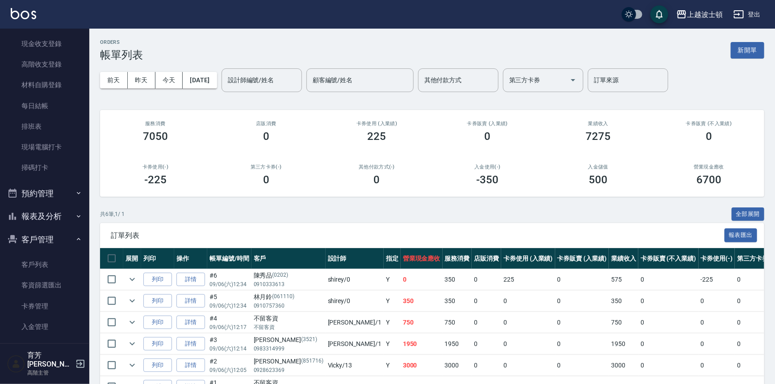
click at [60, 214] on button "報表及分析" at bounding box center [45, 215] width 82 height 23
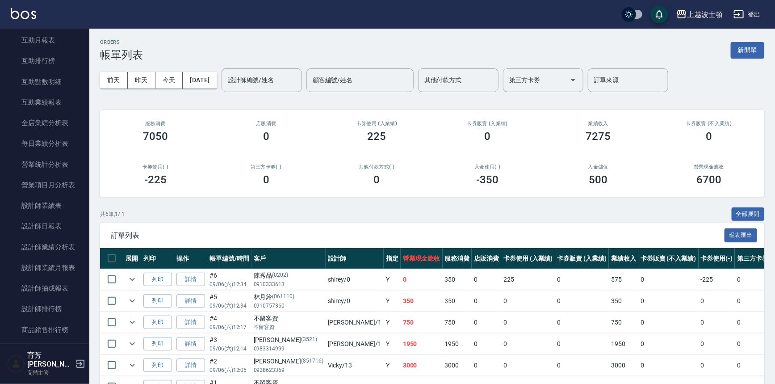
scroll to position [461, 0]
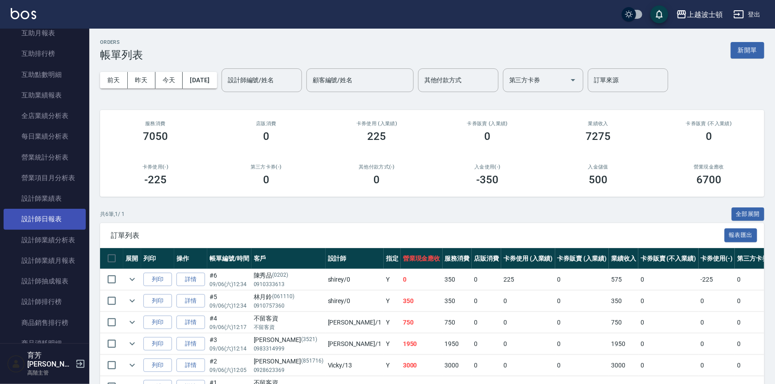
click at [67, 213] on link "設計師日報表" at bounding box center [45, 219] width 82 height 21
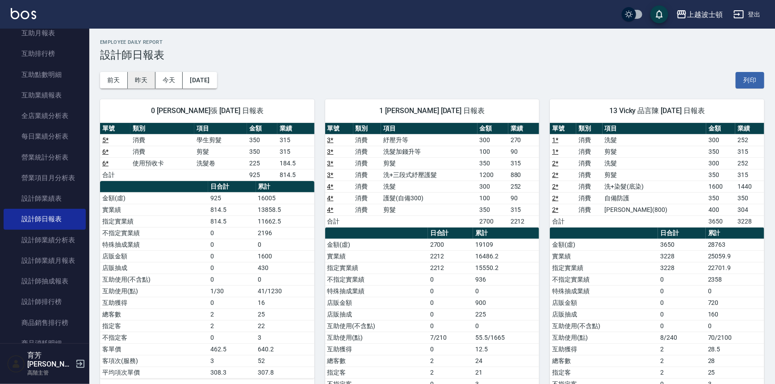
click at [131, 76] on button "昨天" at bounding box center [142, 80] width 28 height 17
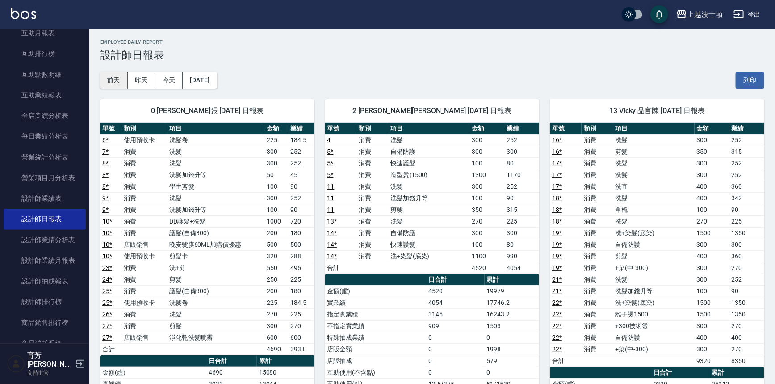
click at [108, 74] on button "前天" at bounding box center [114, 80] width 28 height 17
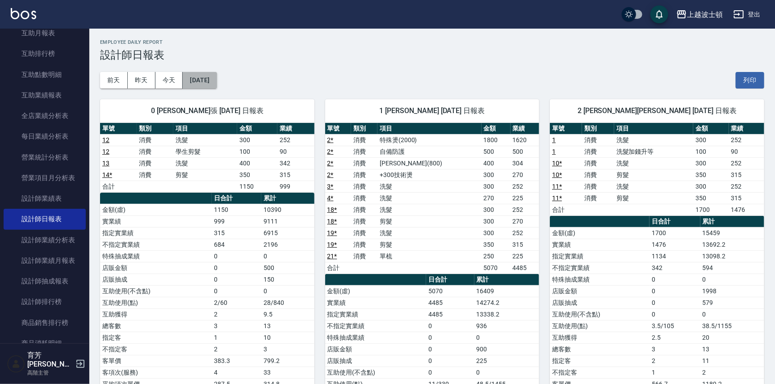
click at [197, 73] on button "[DATE]" at bounding box center [200, 80] width 34 height 17
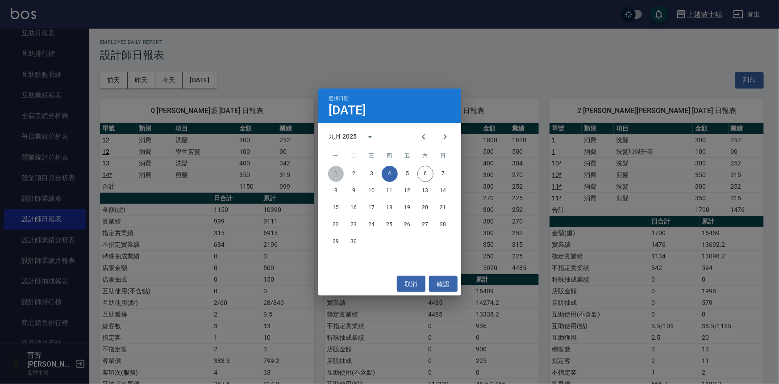
click at [343, 173] on button "1" at bounding box center [336, 174] width 16 height 16
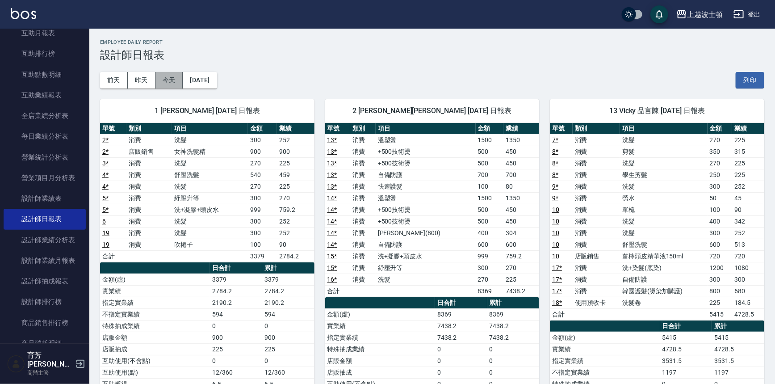
click at [164, 79] on button "今天" at bounding box center [169, 80] width 28 height 17
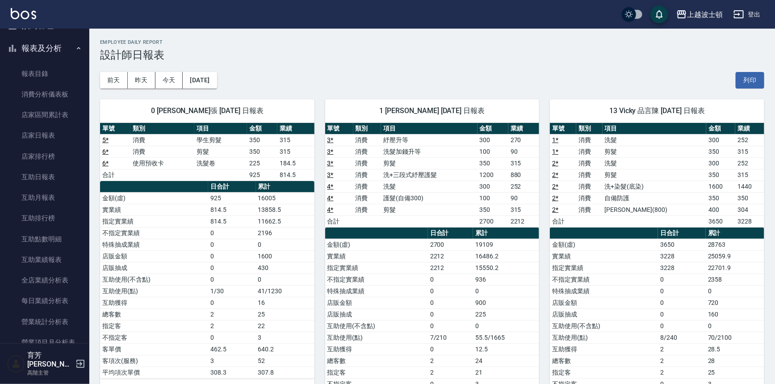
scroll to position [289, 0]
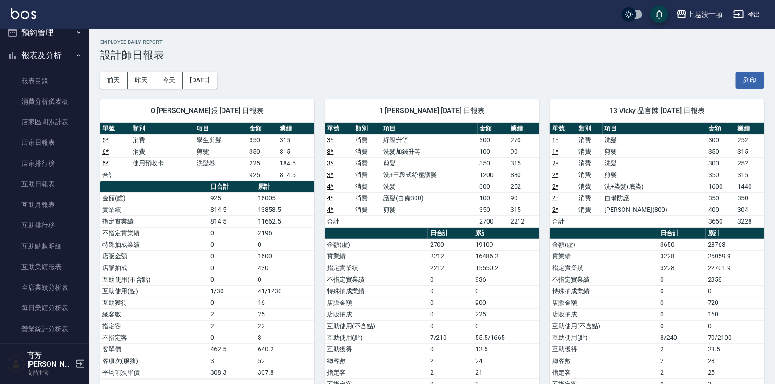
click at [77, 55] on icon "button" at bounding box center [79, 55] width 4 height 2
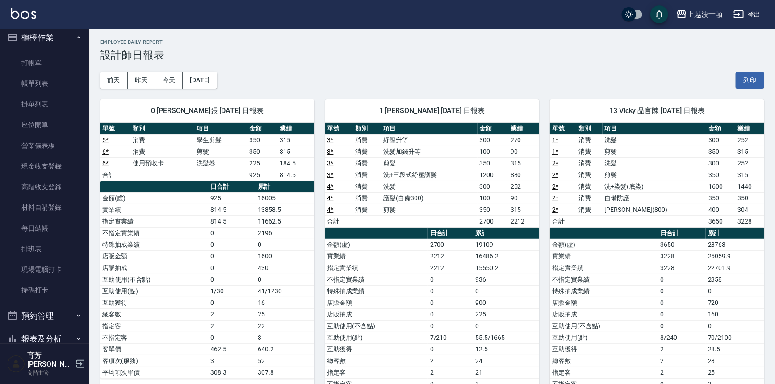
scroll to position [0, 0]
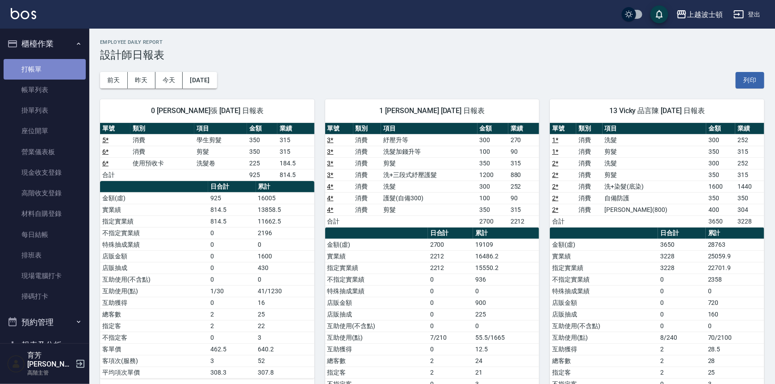
click at [48, 69] on link "打帳單" at bounding box center [45, 69] width 82 height 21
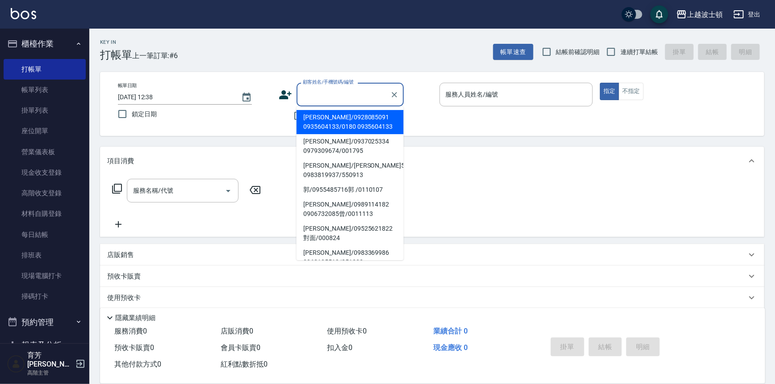
click at [319, 97] on input "顧客姓名/手機號碼/編號" at bounding box center [343, 95] width 86 height 16
click at [325, 99] on input "顧客姓名/手機號碼/編號" at bounding box center [343, 95] width 86 height 16
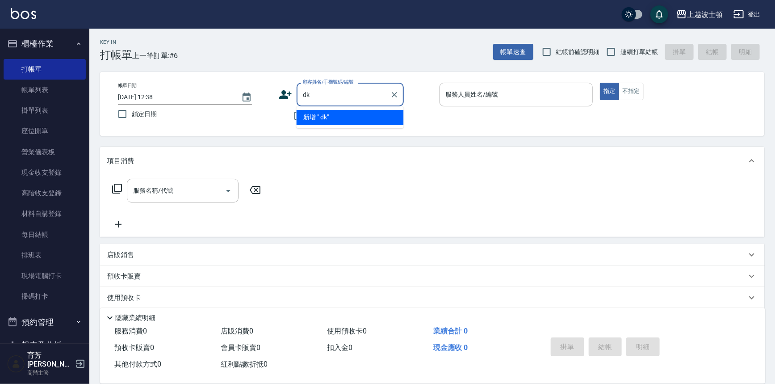
type input "d"
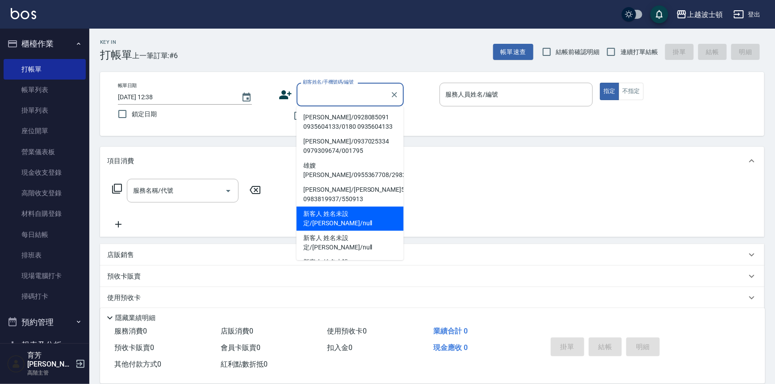
click at [299, 92] on div "顧客姓名/手機號碼/編號" at bounding box center [349, 95] width 107 height 24
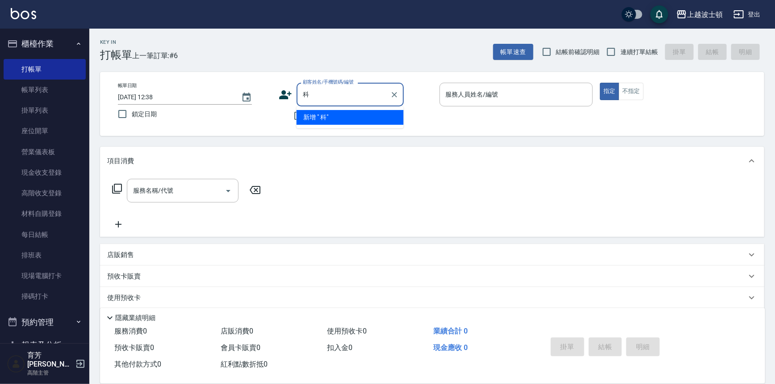
type input "柯"
click at [315, 93] on input "柯" at bounding box center [343, 95] width 86 height 16
click at [362, 95] on input "柯" at bounding box center [343, 95] width 86 height 16
click at [390, 94] on icon "Clear" at bounding box center [394, 94] width 9 height 9
click at [323, 96] on input "顧客姓名/手機號碼/編號" at bounding box center [343, 95] width 86 height 16
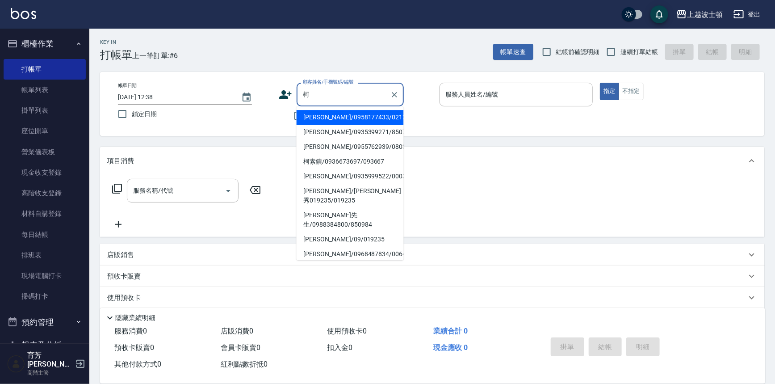
click at [334, 117] on li "[PERSON_NAME]/0958177433/021269" at bounding box center [349, 117] width 107 height 15
type input "[PERSON_NAME]/0958177433/021269"
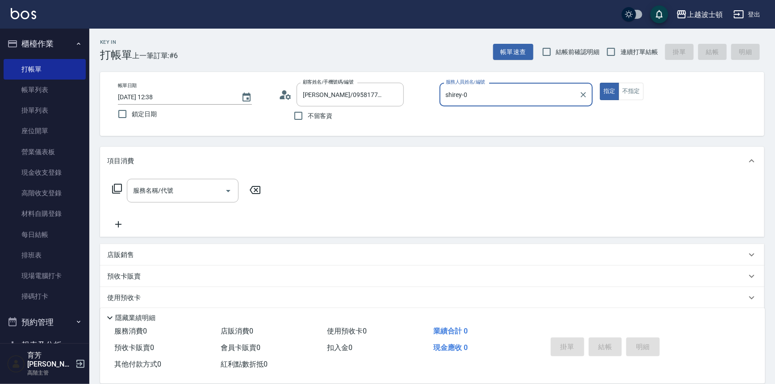
type input "shirey-0"
click at [116, 187] on icon at bounding box center [117, 188] width 11 height 11
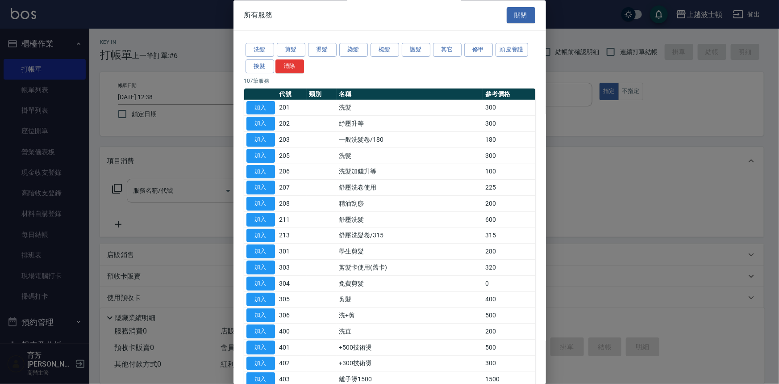
click at [448, 66] on div "洗髮 剪髮 燙髮 染髮 梳髮 護髮 其它 修甲 頭皮養護 接髮 清除" at bounding box center [389, 58] width 291 height 33
click at [436, 69] on div "洗髮 剪髮 燙髮 染髮 梳髮 護髮 其它 修甲 頭皮養護 接髮 清除" at bounding box center [389, 58] width 291 height 33
click at [254, 54] on button "洗髮" at bounding box center [260, 50] width 29 height 14
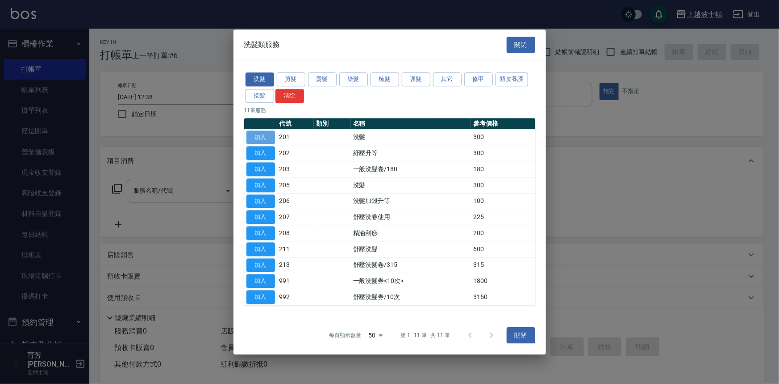
click at [257, 141] on button "加入" at bounding box center [260, 137] width 29 height 14
type input "洗髮(201)"
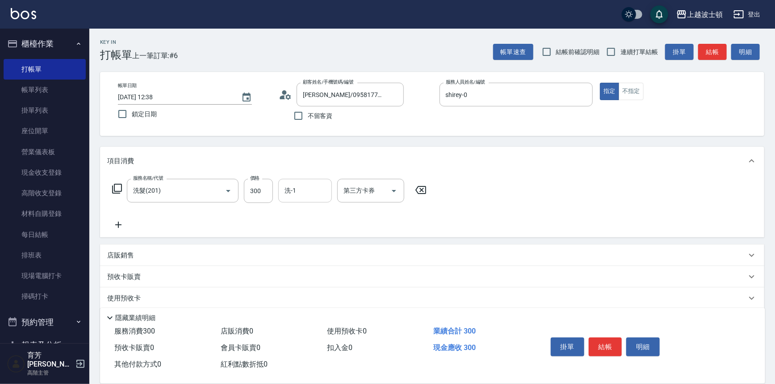
click at [304, 181] on div "洗-1" at bounding box center [305, 191] width 54 height 24
click at [336, 276] on div "預收卡販賣" at bounding box center [426, 276] width 639 height 9
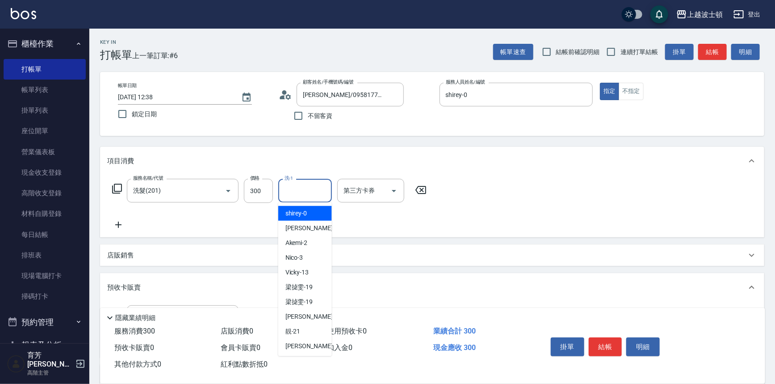
click at [318, 188] on input "洗-1" at bounding box center [305, 191] width 46 height 16
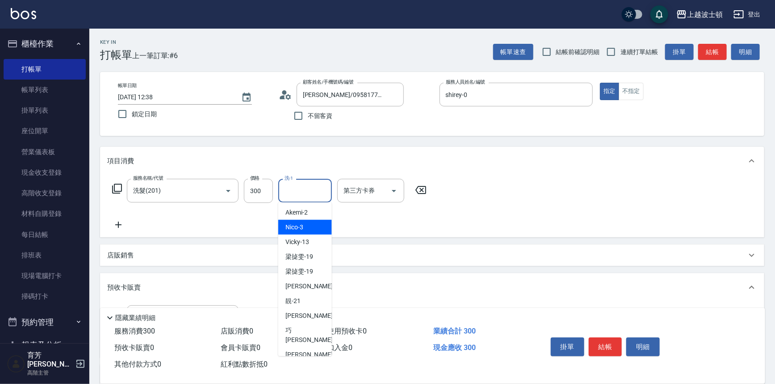
scroll to position [52, 0]
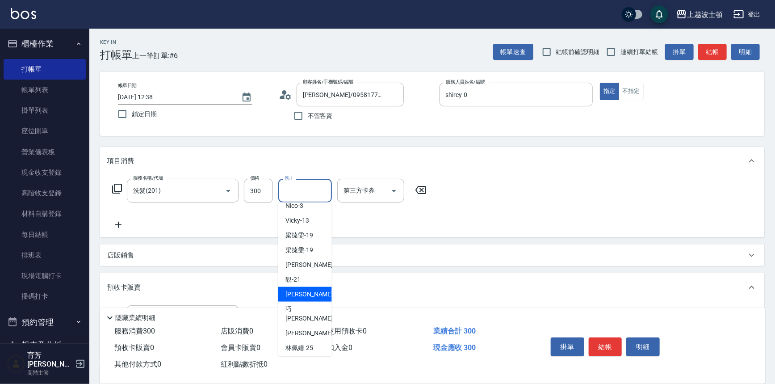
click at [300, 288] on div "[PERSON_NAME] -22" at bounding box center [305, 294] width 54 height 15
type input "雅如-22"
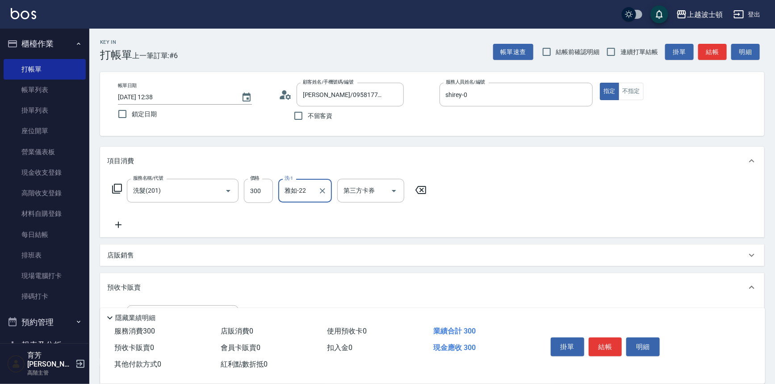
click at [117, 190] on icon at bounding box center [117, 188] width 11 height 11
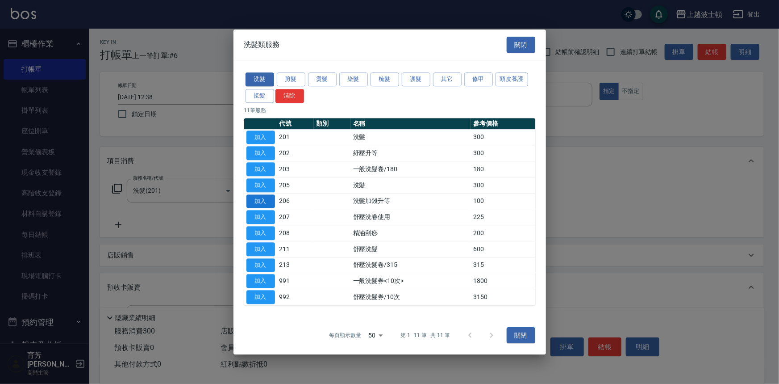
click at [255, 194] on button "加入" at bounding box center [260, 201] width 29 height 14
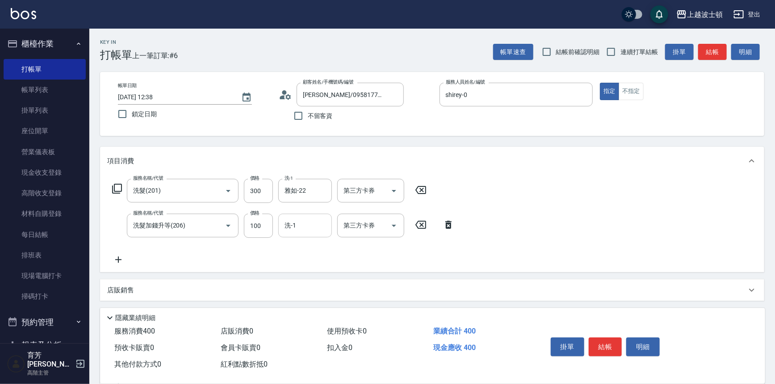
click at [311, 229] on input "洗-1" at bounding box center [305, 225] width 46 height 16
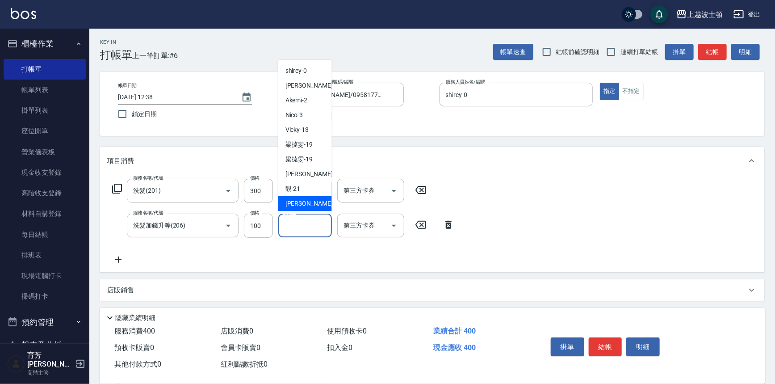
click at [310, 201] on div "[PERSON_NAME] -22" at bounding box center [305, 203] width 54 height 15
type input "雅如-22"
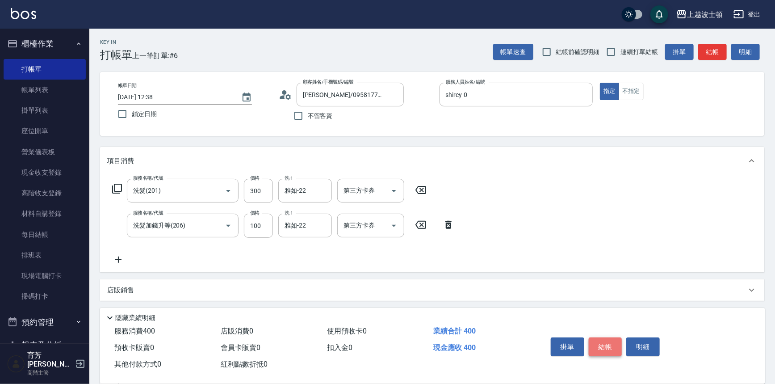
click at [608, 346] on button "結帳" at bounding box center [604, 346] width 33 height 19
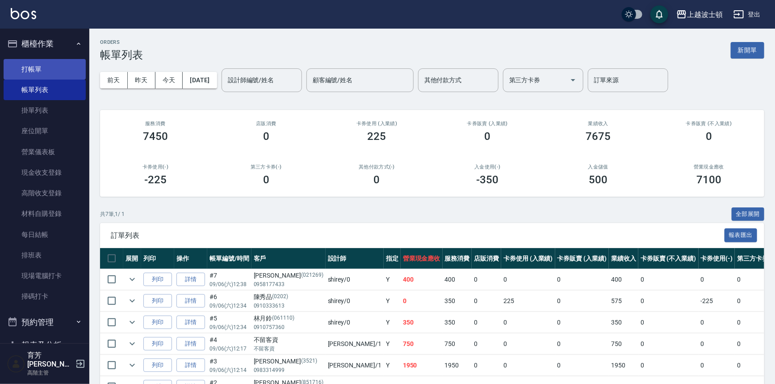
click at [51, 73] on link "打帳單" at bounding box center [45, 69] width 82 height 21
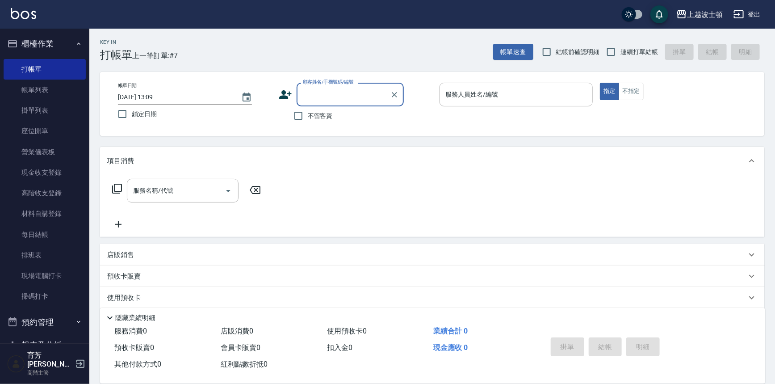
click at [309, 99] on input "顧客姓名/手機號碼/編號" at bounding box center [343, 95] width 86 height 16
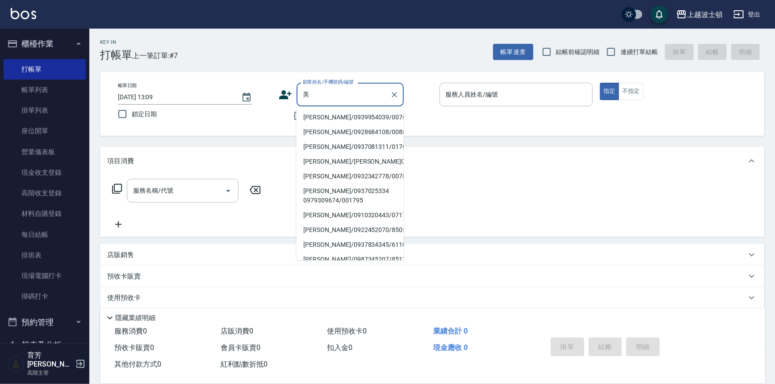
click at [299, 91] on div "美 顧客姓名/手機號碼/編號" at bounding box center [349, 95] width 107 height 24
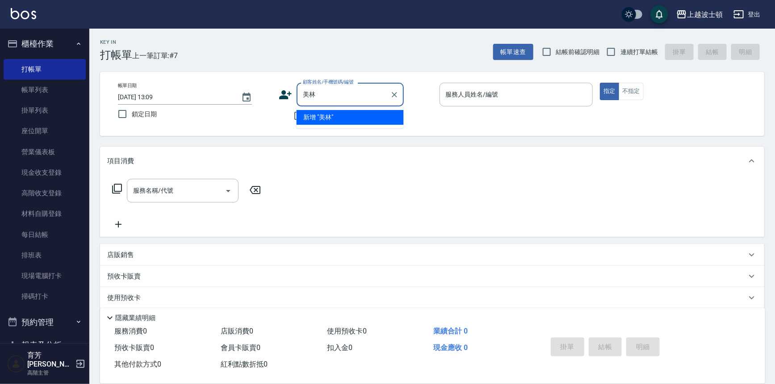
click at [326, 94] on input "美林" at bounding box center [343, 95] width 86 height 16
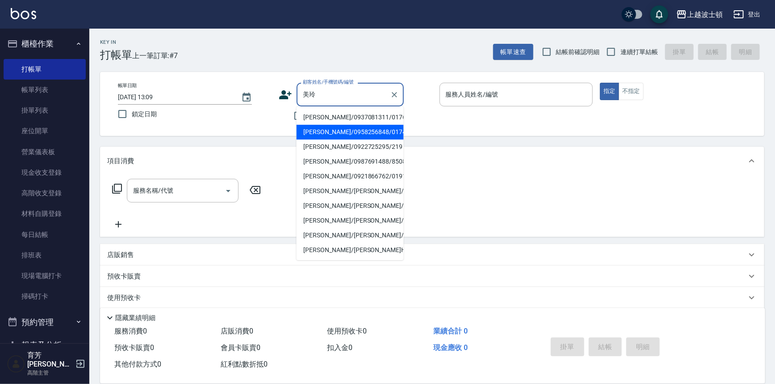
click at [316, 134] on li "[PERSON_NAME]/0958256848/017401" at bounding box center [349, 132] width 107 height 15
type input "[PERSON_NAME]/0958256848/017401"
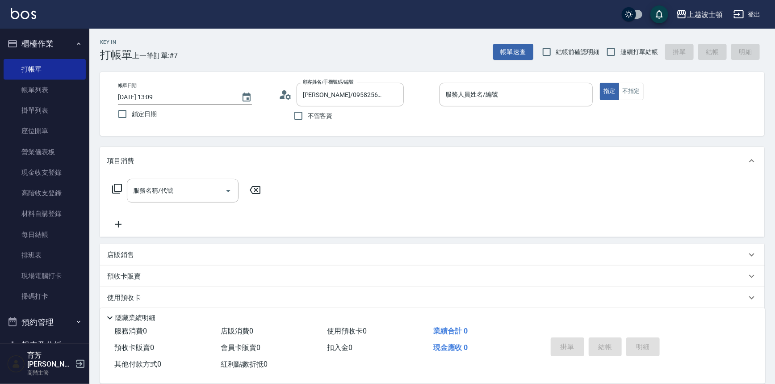
click at [283, 89] on icon at bounding box center [285, 94] width 13 height 13
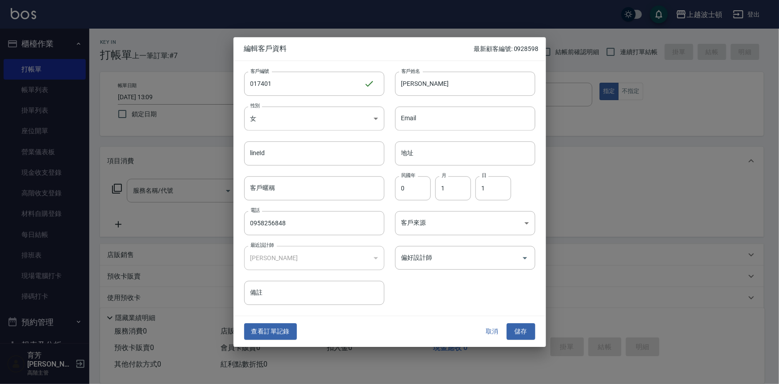
click at [88, 203] on div at bounding box center [389, 192] width 779 height 384
drag, startPoint x: 84, startPoint y: 209, endPoint x: 114, endPoint y: 305, distance: 100.0
click at [85, 302] on div at bounding box center [389, 192] width 779 height 384
click at [522, 328] on button "儲存" at bounding box center [521, 331] width 29 height 17
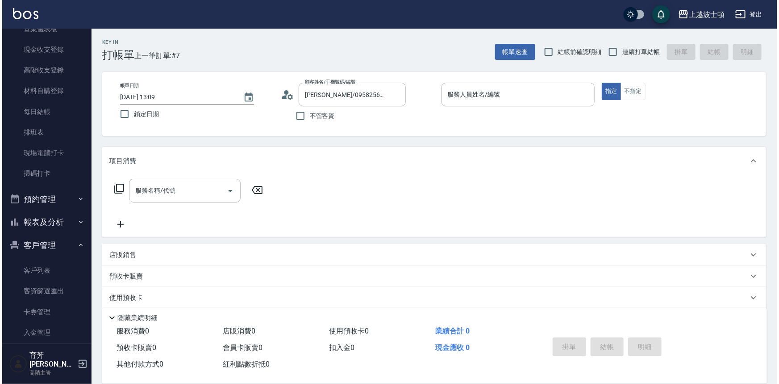
scroll to position [136, 0]
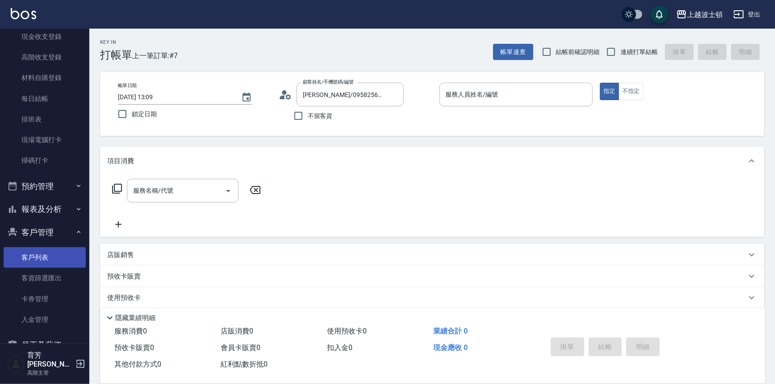
click at [45, 255] on link "客戶列表" at bounding box center [45, 257] width 82 height 21
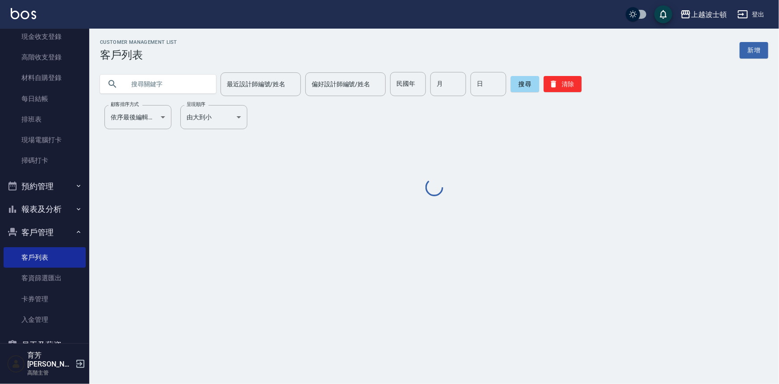
click at [152, 85] on input "text" at bounding box center [167, 84] width 84 height 24
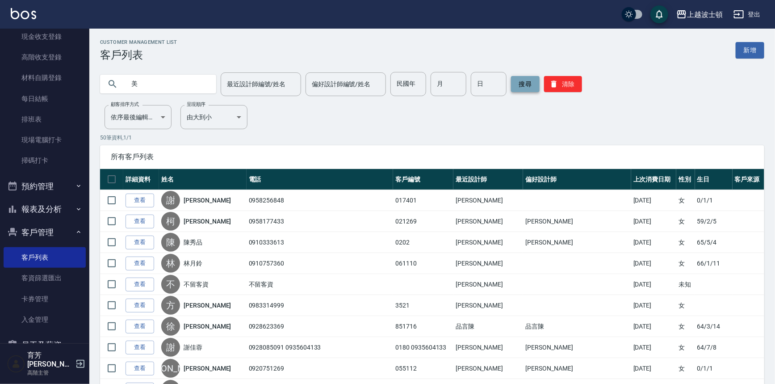
type input "美"
click at [518, 81] on button "搜尋" at bounding box center [525, 84] width 29 height 16
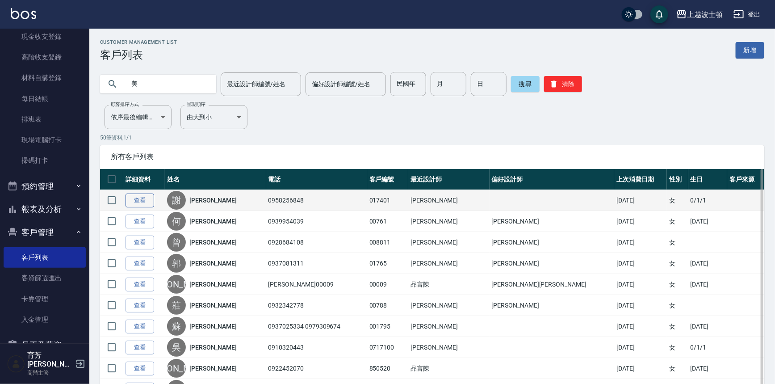
click at [147, 196] on link "查看" at bounding box center [139, 200] width 29 height 14
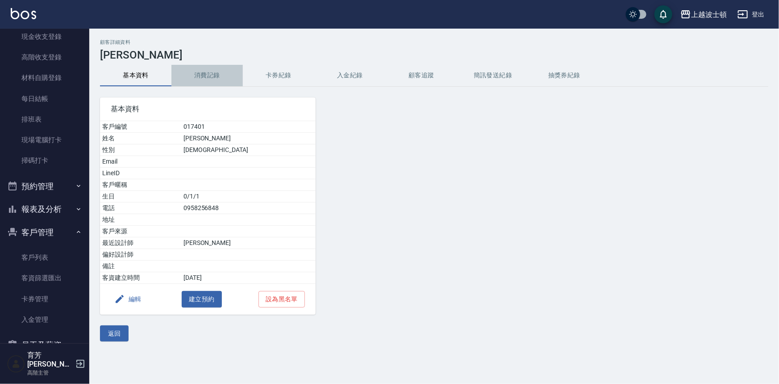
click at [208, 73] on button "消費記錄" at bounding box center [206, 75] width 71 height 21
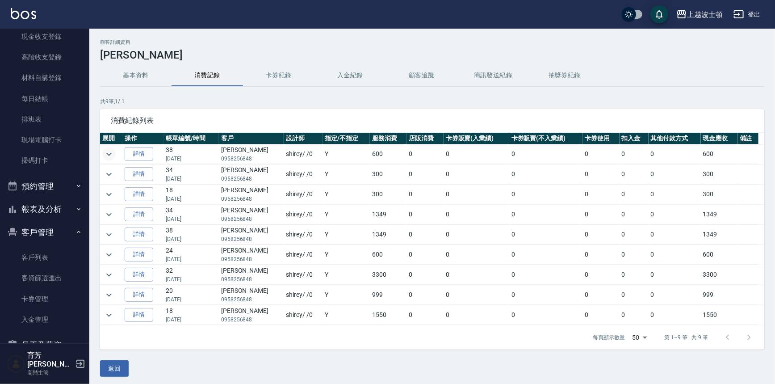
click at [111, 151] on icon "expand row" at bounding box center [109, 154] width 11 height 11
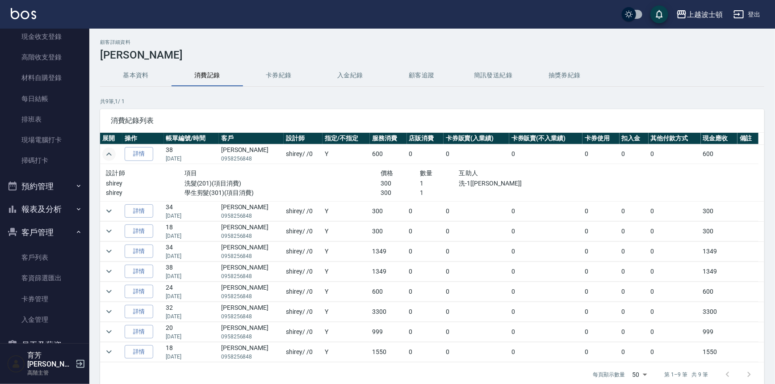
click at [136, 67] on button "基本資料" at bounding box center [135, 75] width 71 height 21
